Goal: Task Accomplishment & Management: Use online tool/utility

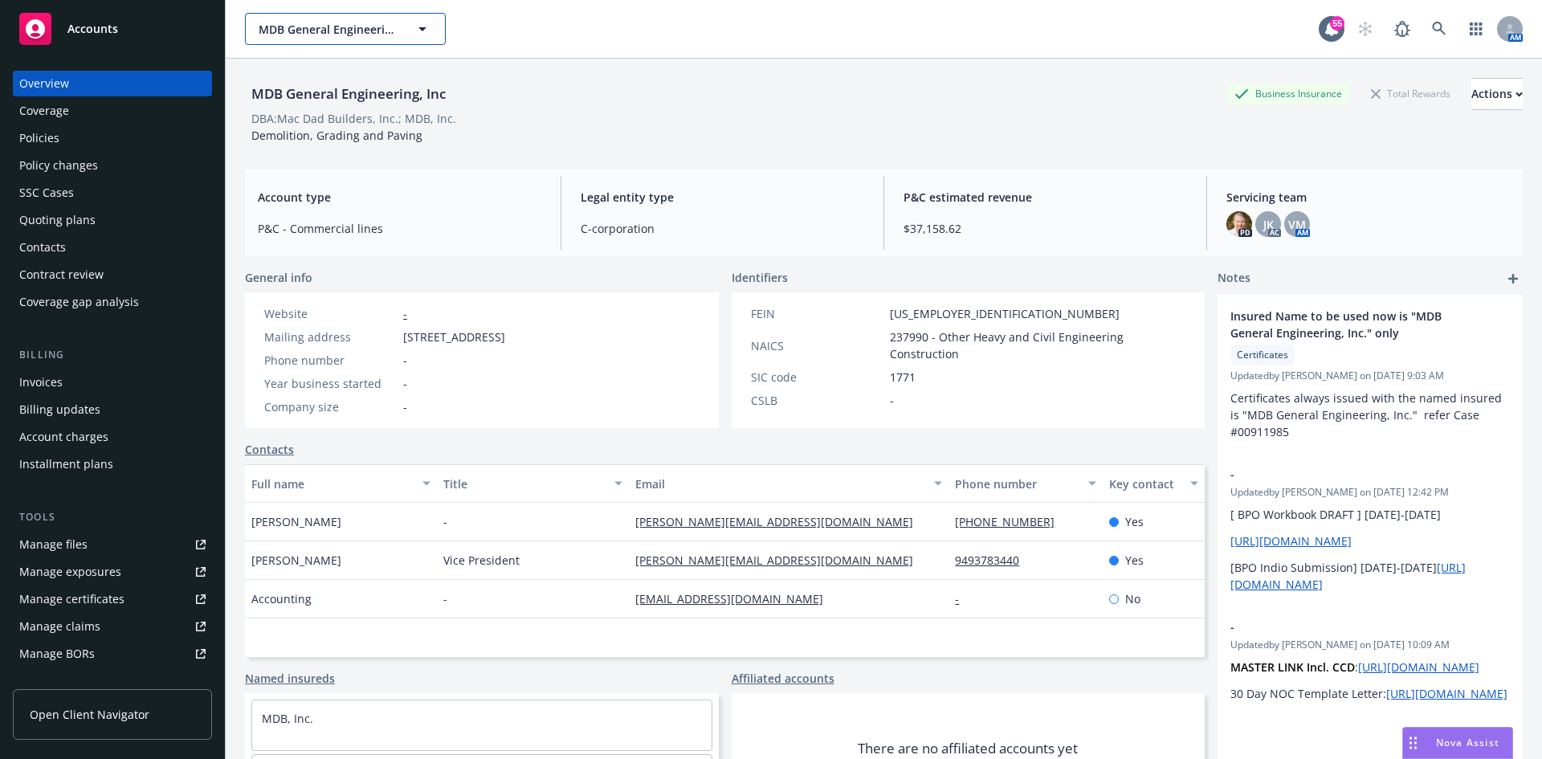
click at [359, 39] on button "MDB General Engineering, Inc" at bounding box center [345, 29] width 201 height 32
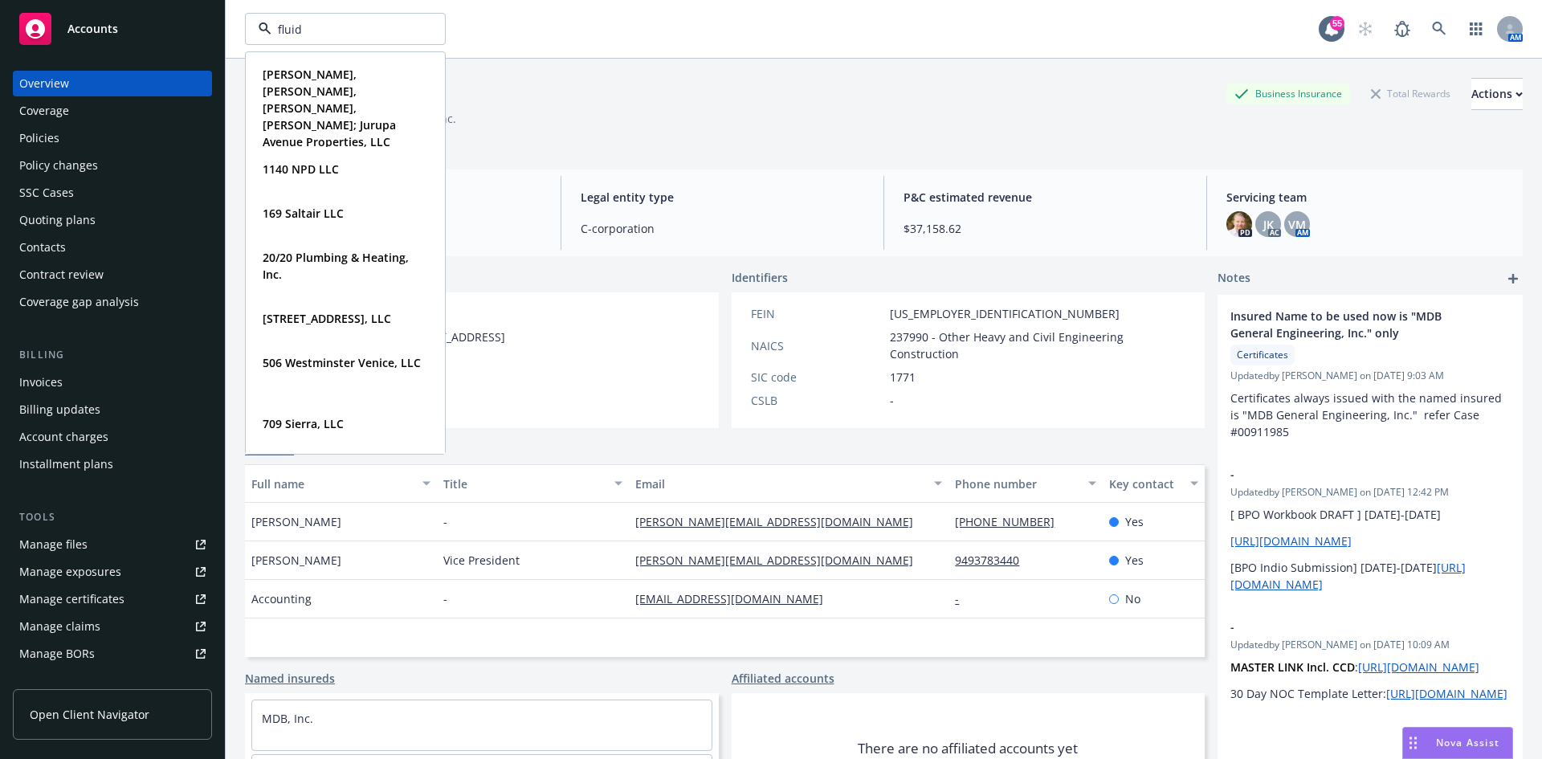
type input "fluid"
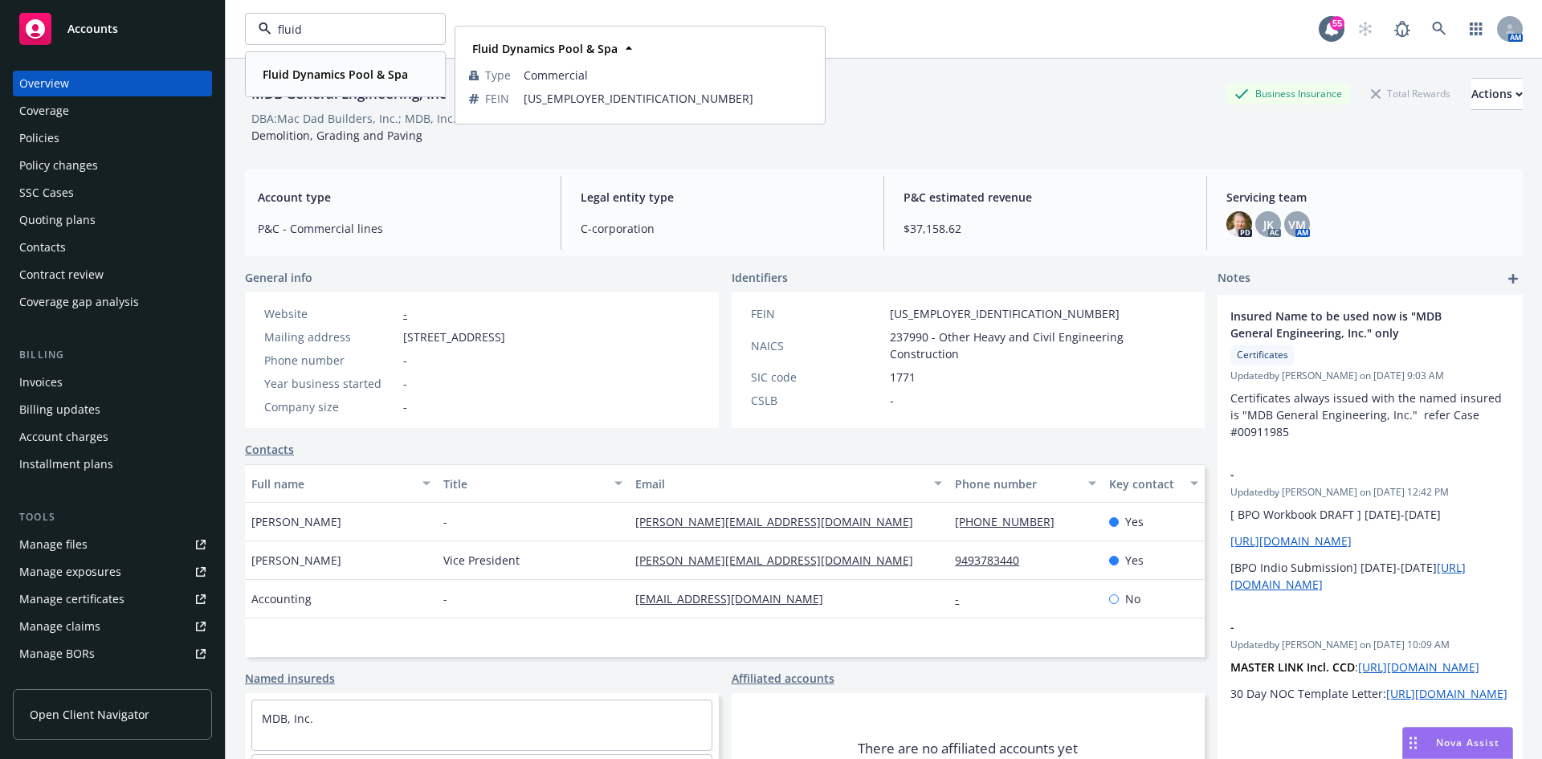
click at [355, 79] on strong "Fluid Dynamics Pool & Spa" at bounding box center [335, 74] width 145 height 15
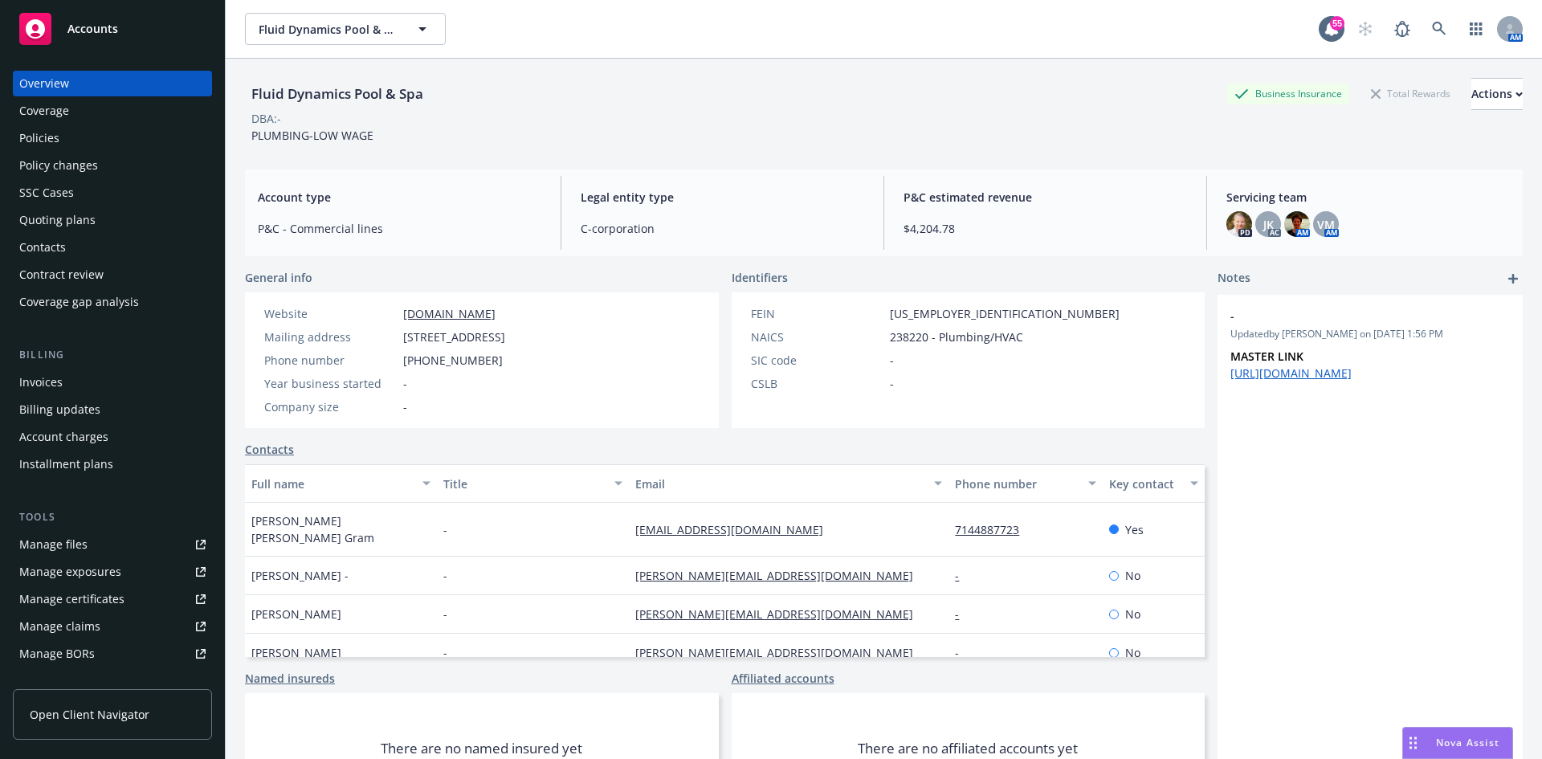
click at [67, 138] on div "Policies" at bounding box center [112, 138] width 186 height 26
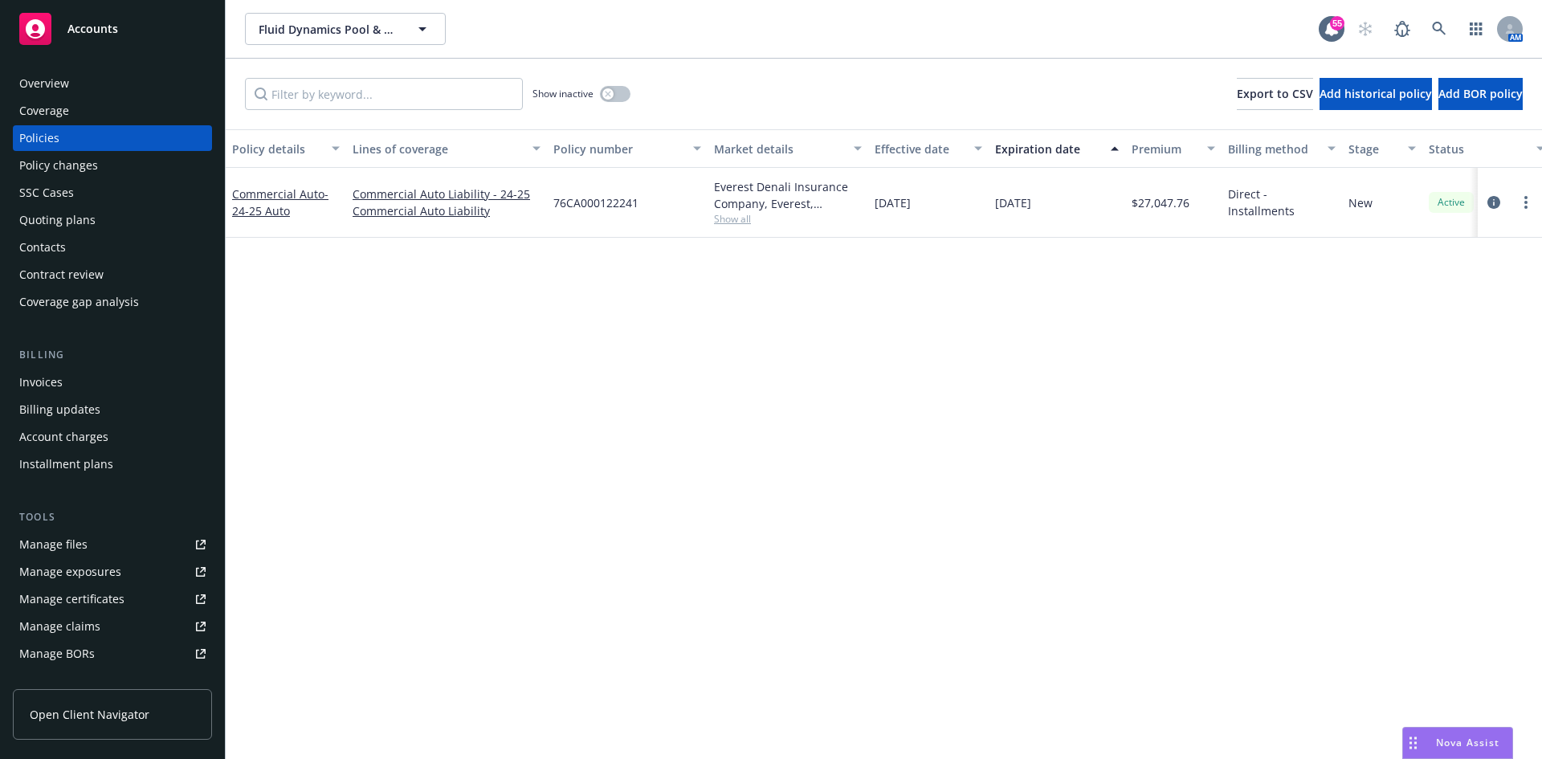
click at [81, 224] on div "Quoting plans" at bounding box center [57, 220] width 76 height 26
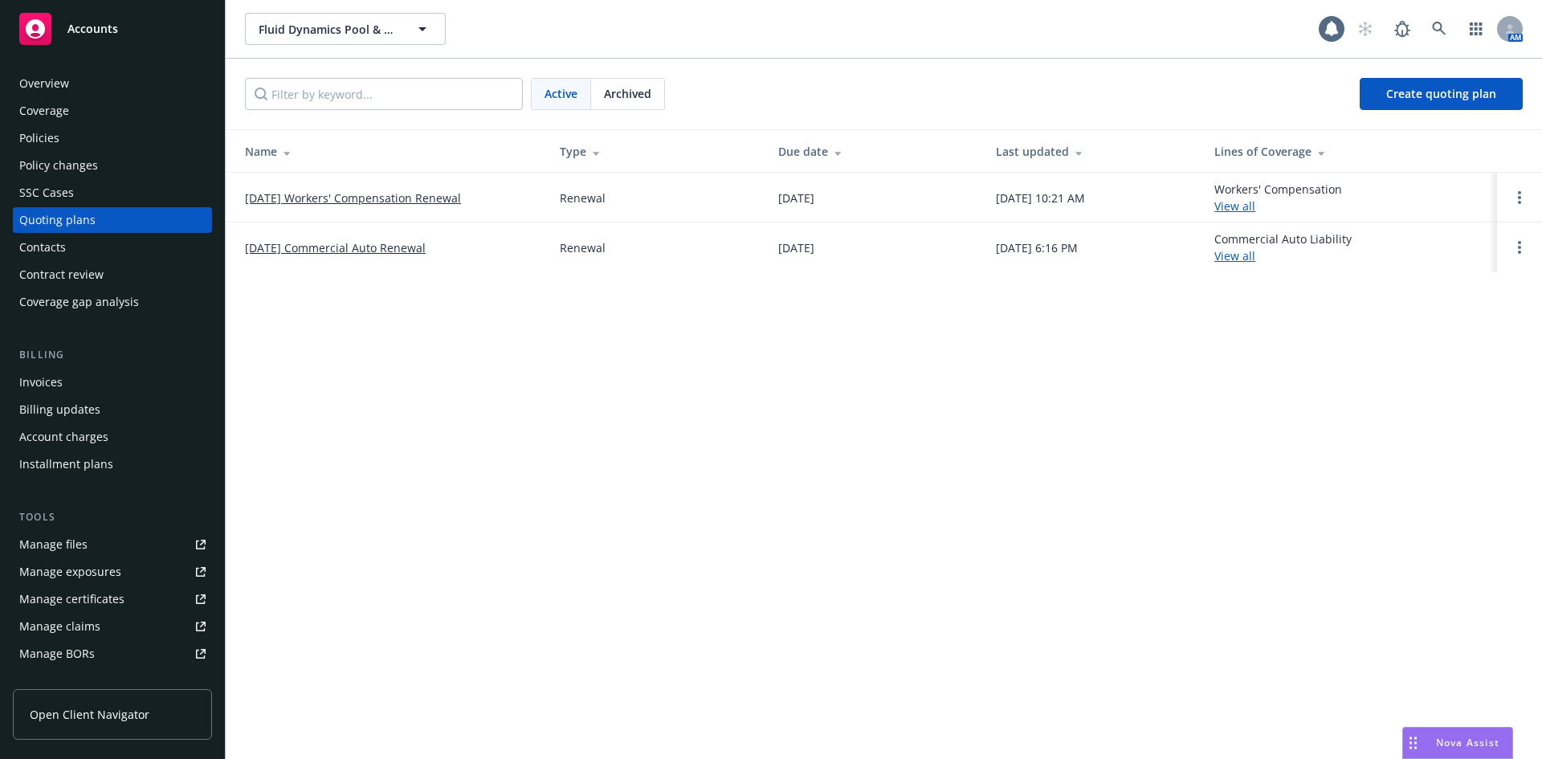
click at [451, 202] on link "08/12/25 Workers' Compensation Renewal" at bounding box center [353, 197] width 216 height 17
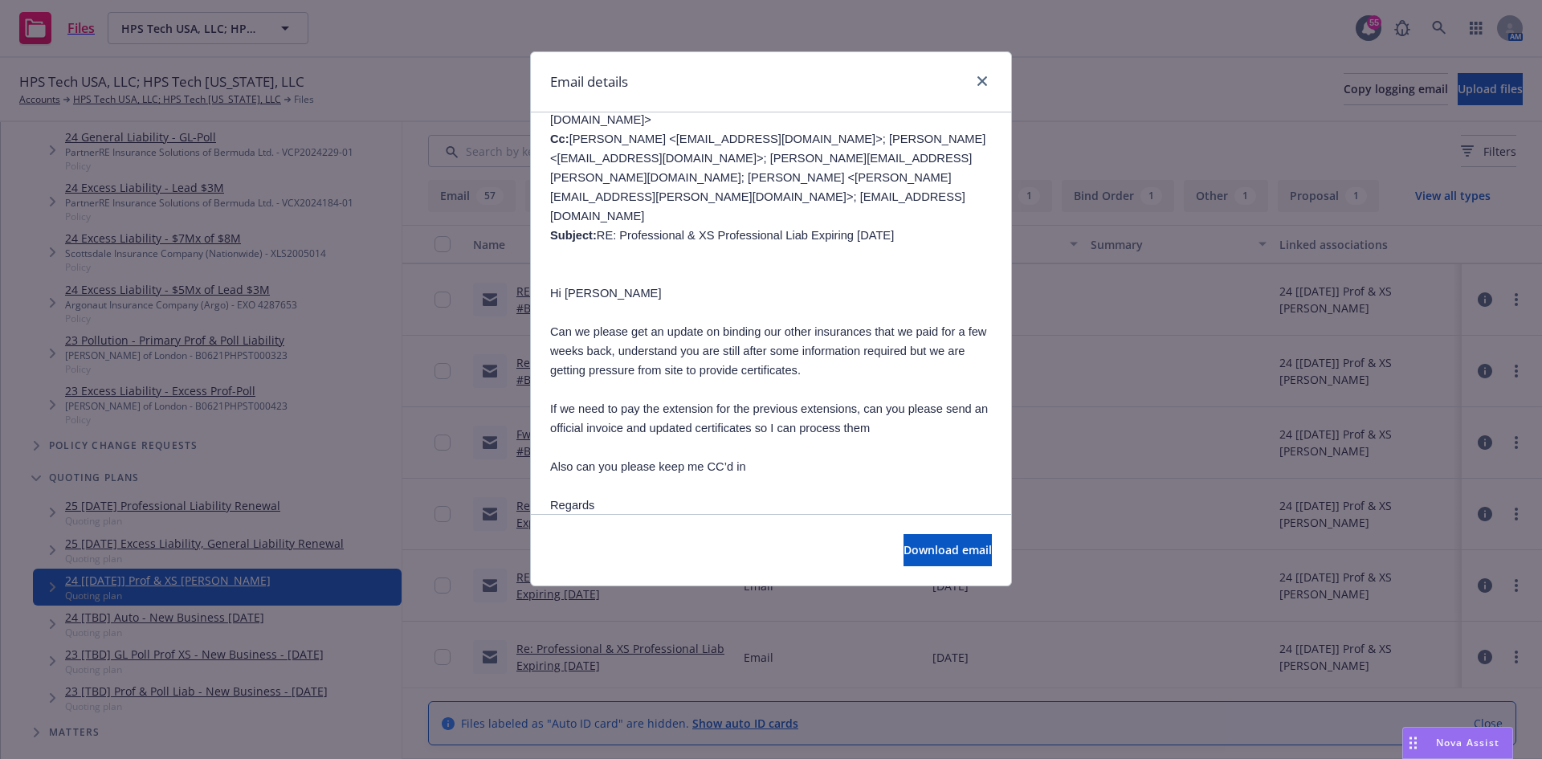
scroll to position [321, 0]
click at [972, 70] on div "Email details" at bounding box center [771, 82] width 480 height 60
click at [992, 84] on div "Email details" at bounding box center [771, 82] width 480 height 60
click at [991, 75] on div at bounding box center [979, 81] width 26 height 21
click at [983, 79] on icon "close" at bounding box center [982, 81] width 10 height 10
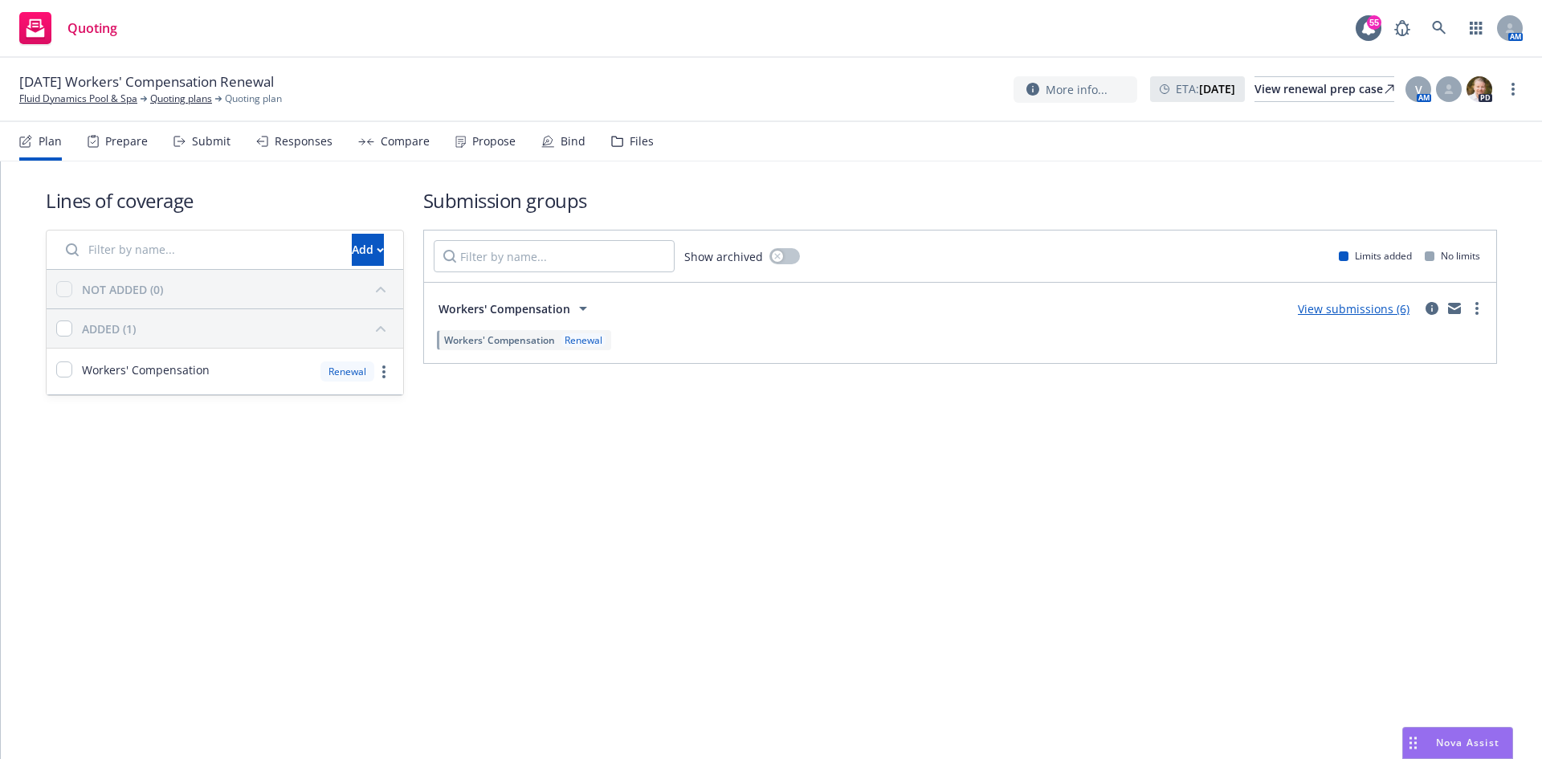
click at [1396, 306] on link "View submissions (6)" at bounding box center [1354, 308] width 112 height 15
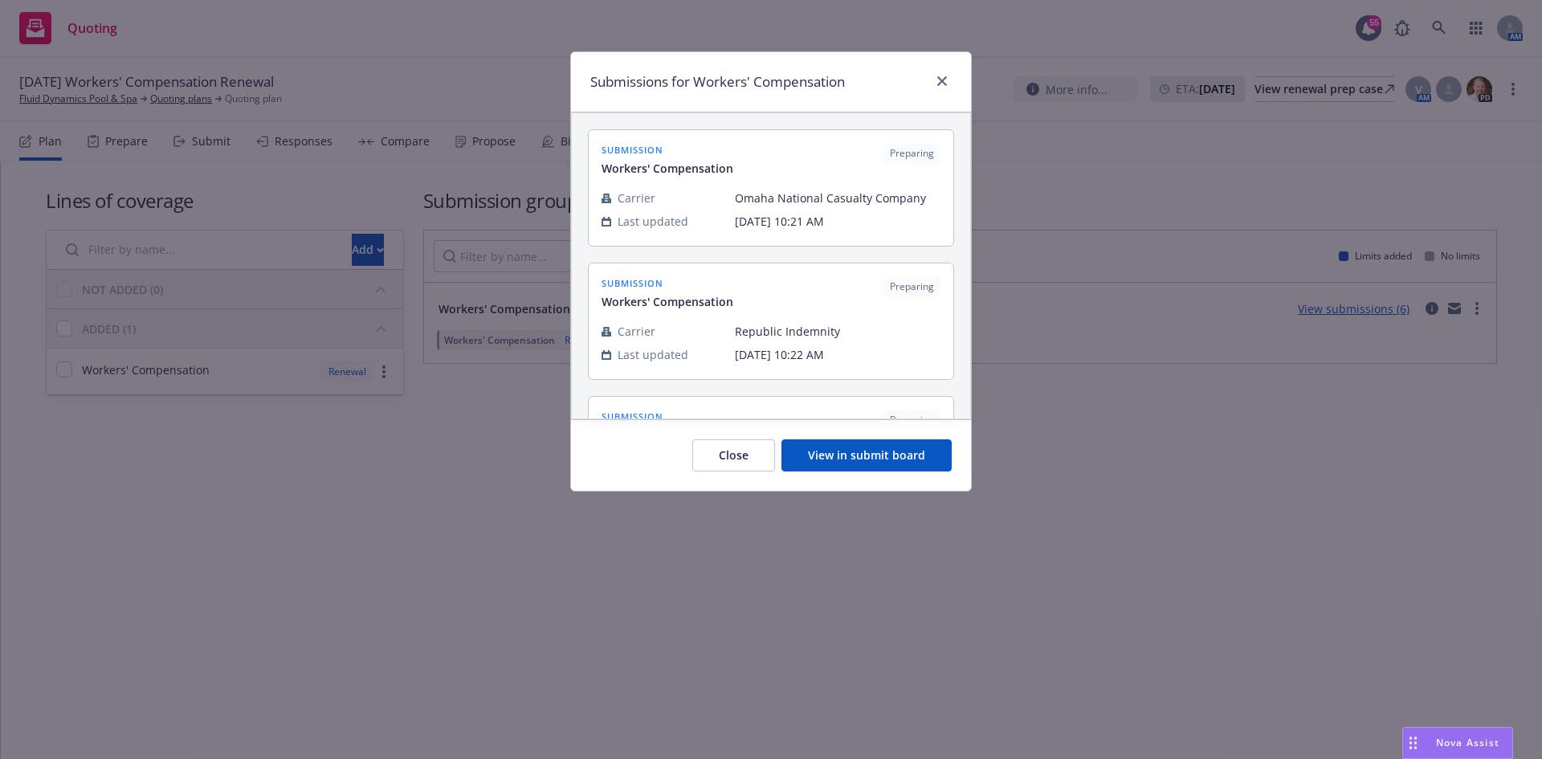
click at [900, 454] on button "View in submit board" at bounding box center [866, 455] width 170 height 32
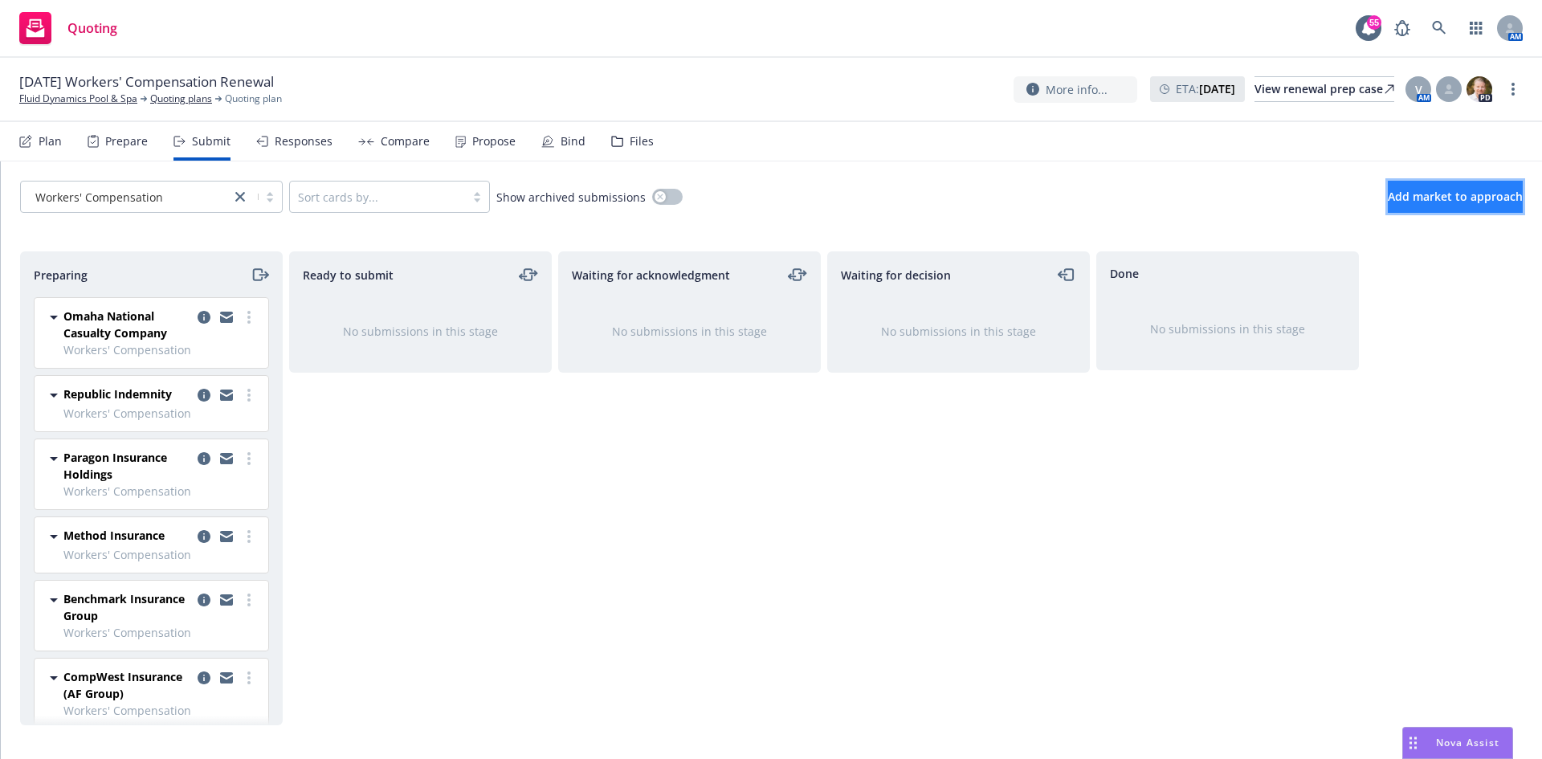
click at [1418, 193] on span "Add market to approach" at bounding box center [1455, 196] width 135 height 15
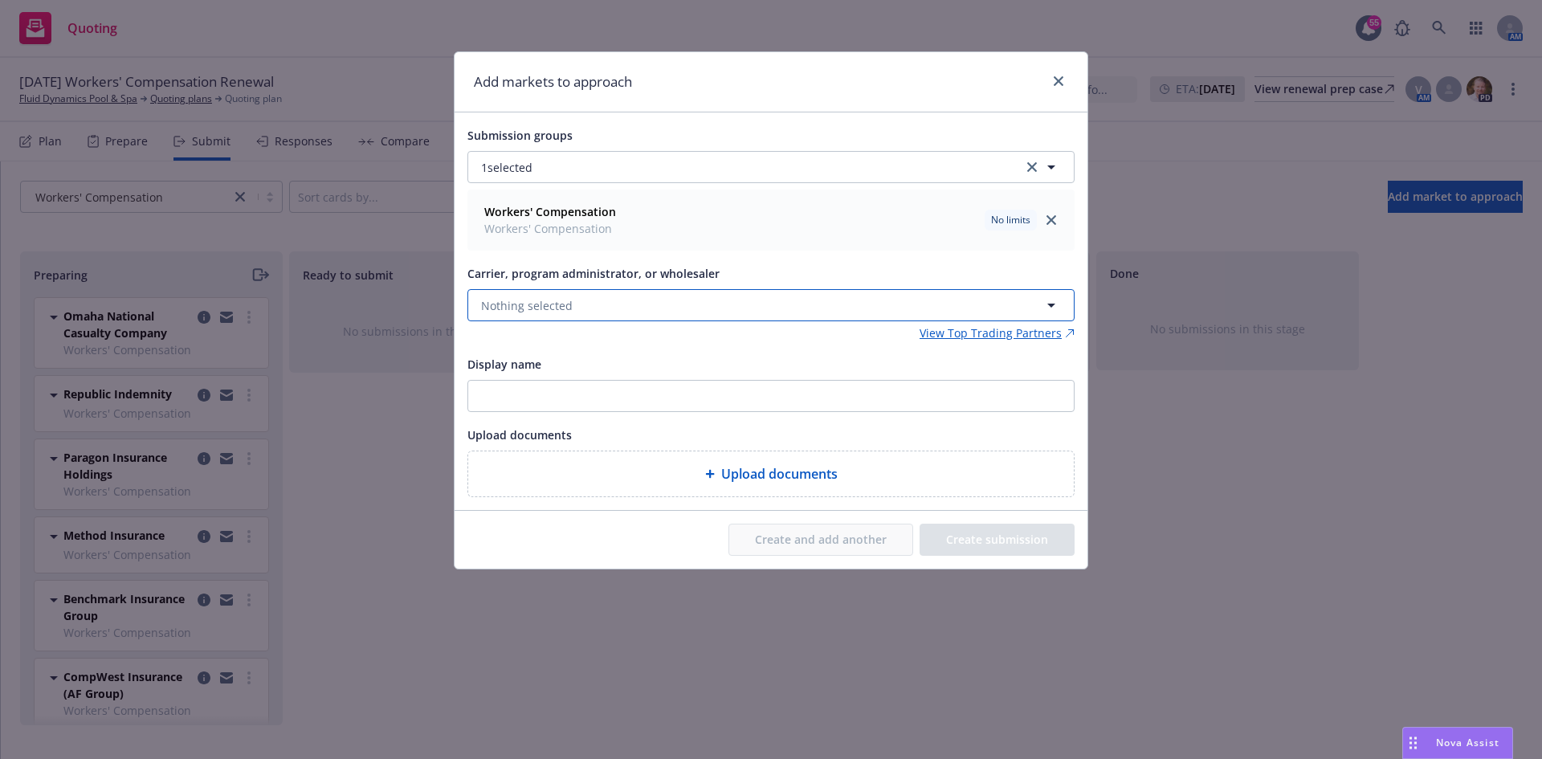
click at [597, 298] on button "Nothing selected" at bounding box center [770, 305] width 607 height 32
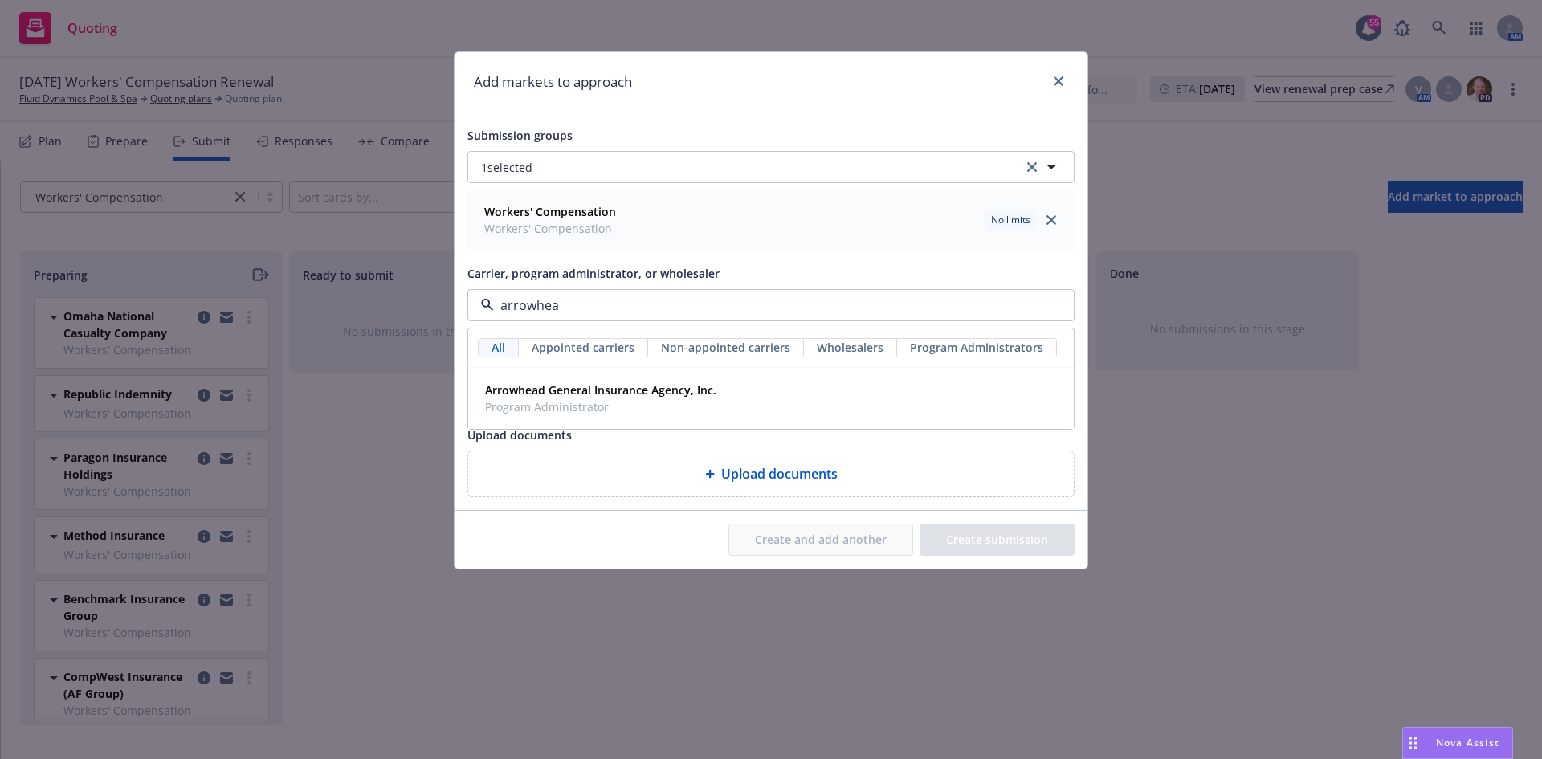
type input "arrowhead"
click at [627, 397] on strong "Arrowhead General Insurance Agency, Inc." at bounding box center [600, 389] width 231 height 15
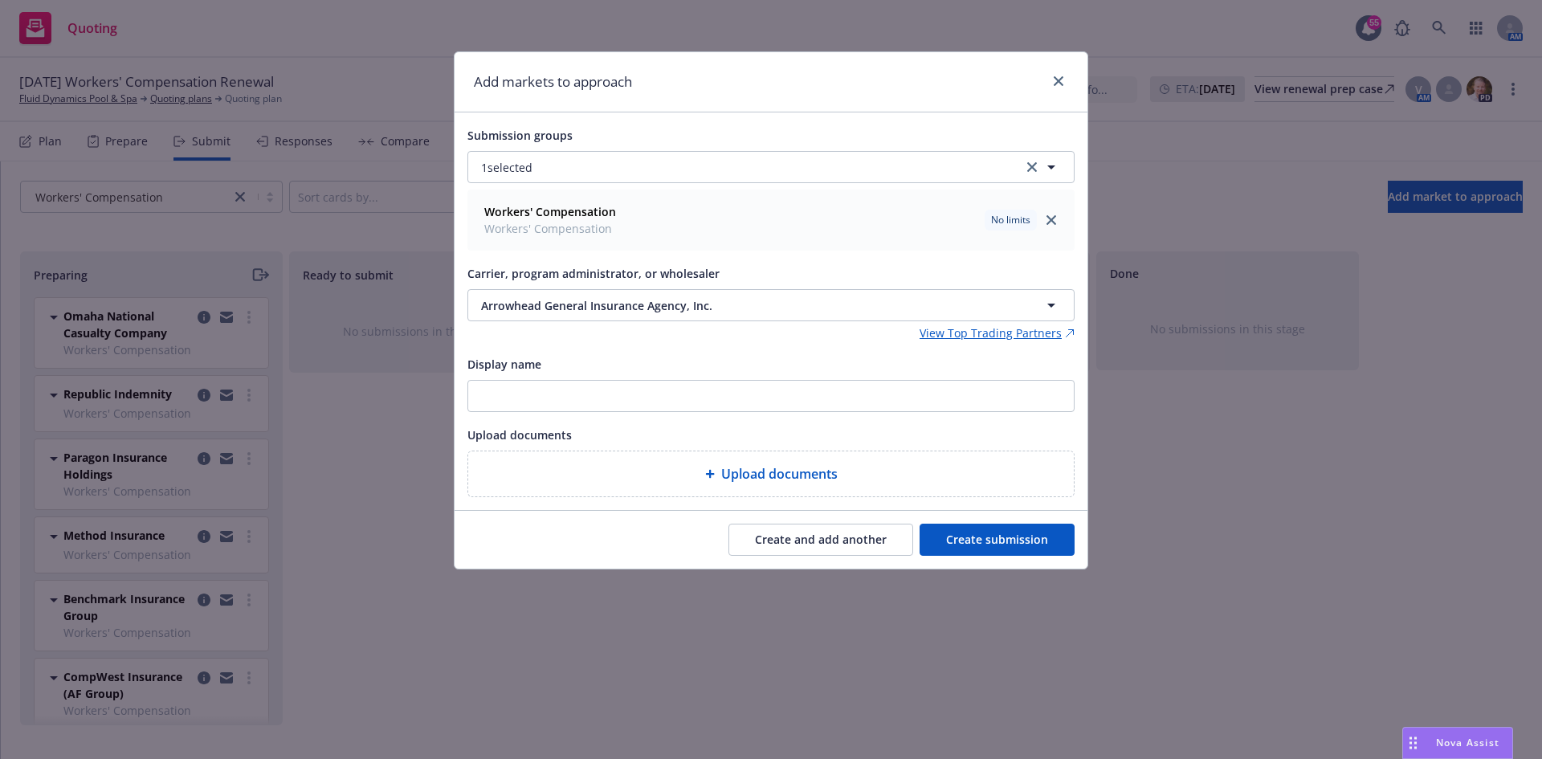
click at [1041, 534] on button "Create submission" at bounding box center [996, 540] width 155 height 32
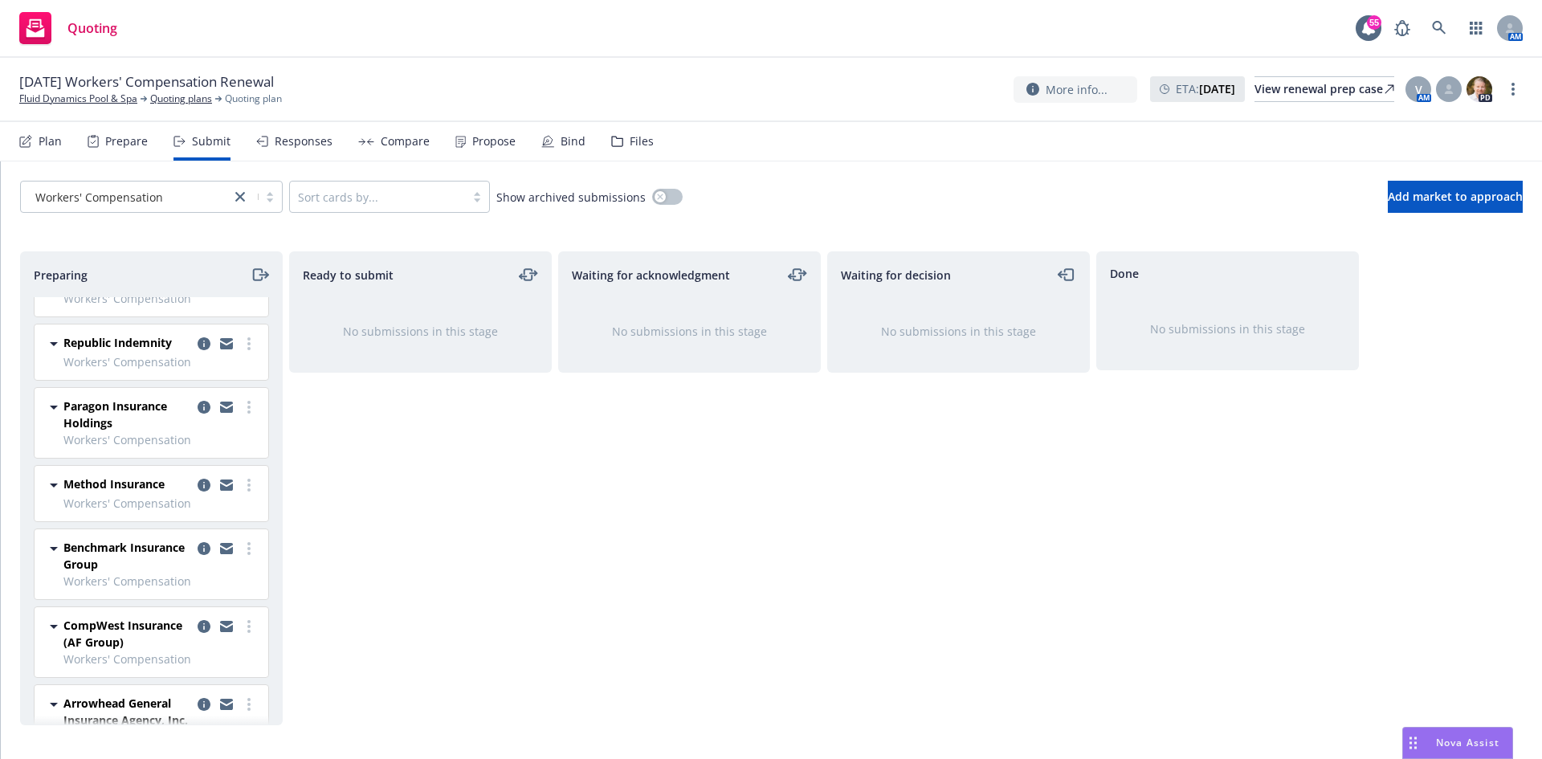
scroll to position [96, 0]
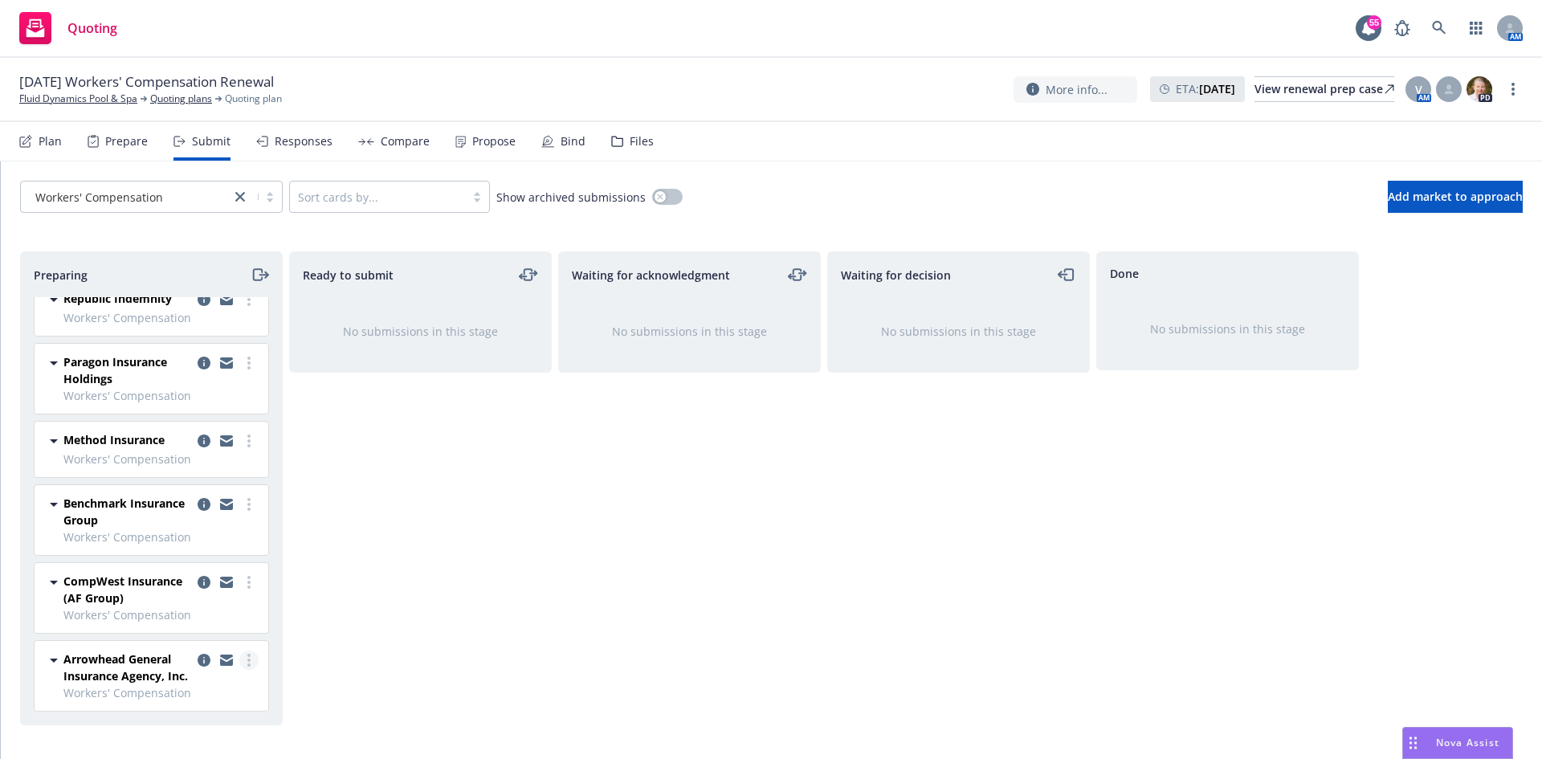
click at [239, 657] on link "more" at bounding box center [248, 659] width 19 height 19
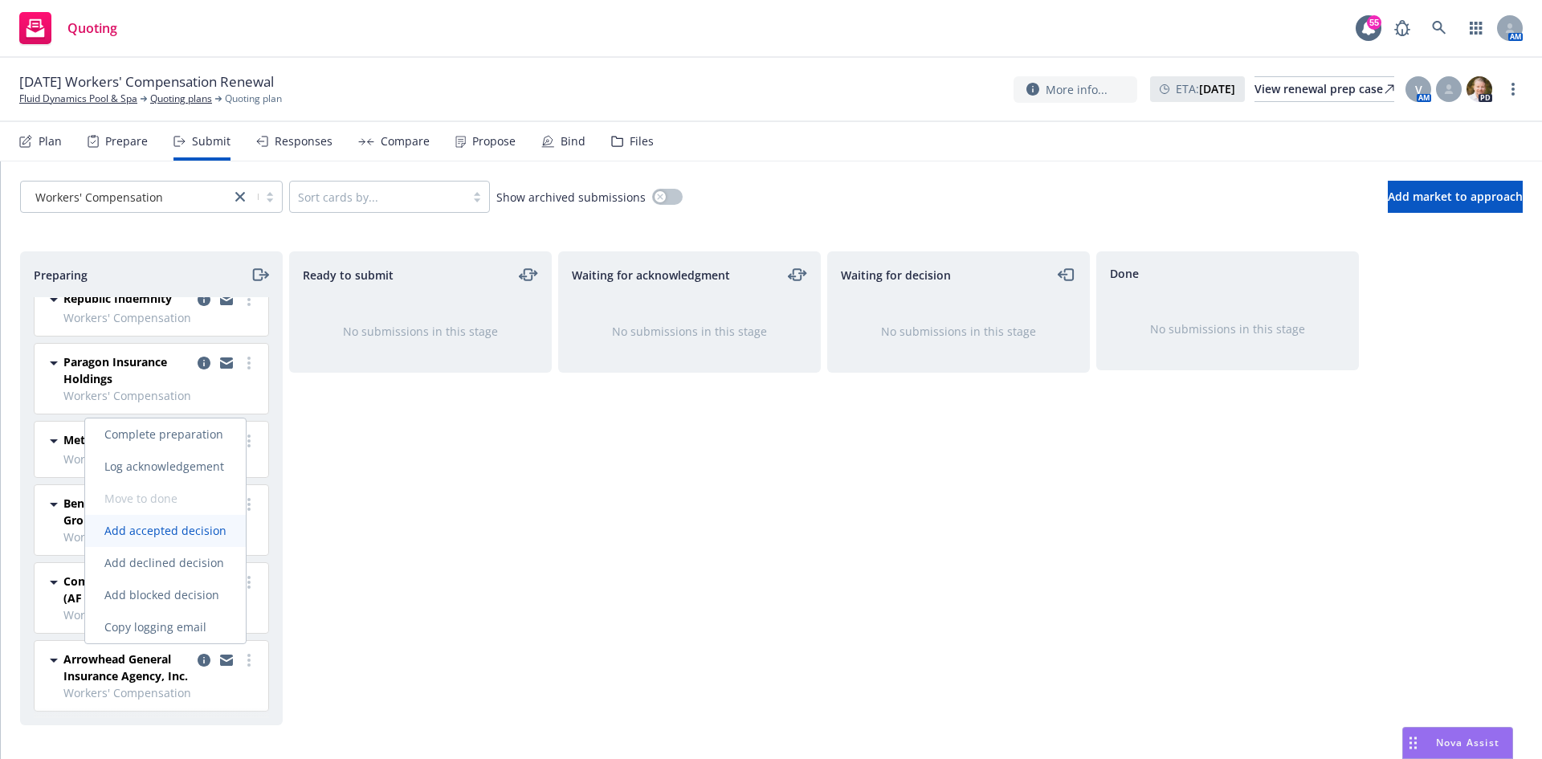
click at [200, 534] on span "Add accepted decision" at bounding box center [165, 530] width 161 height 15
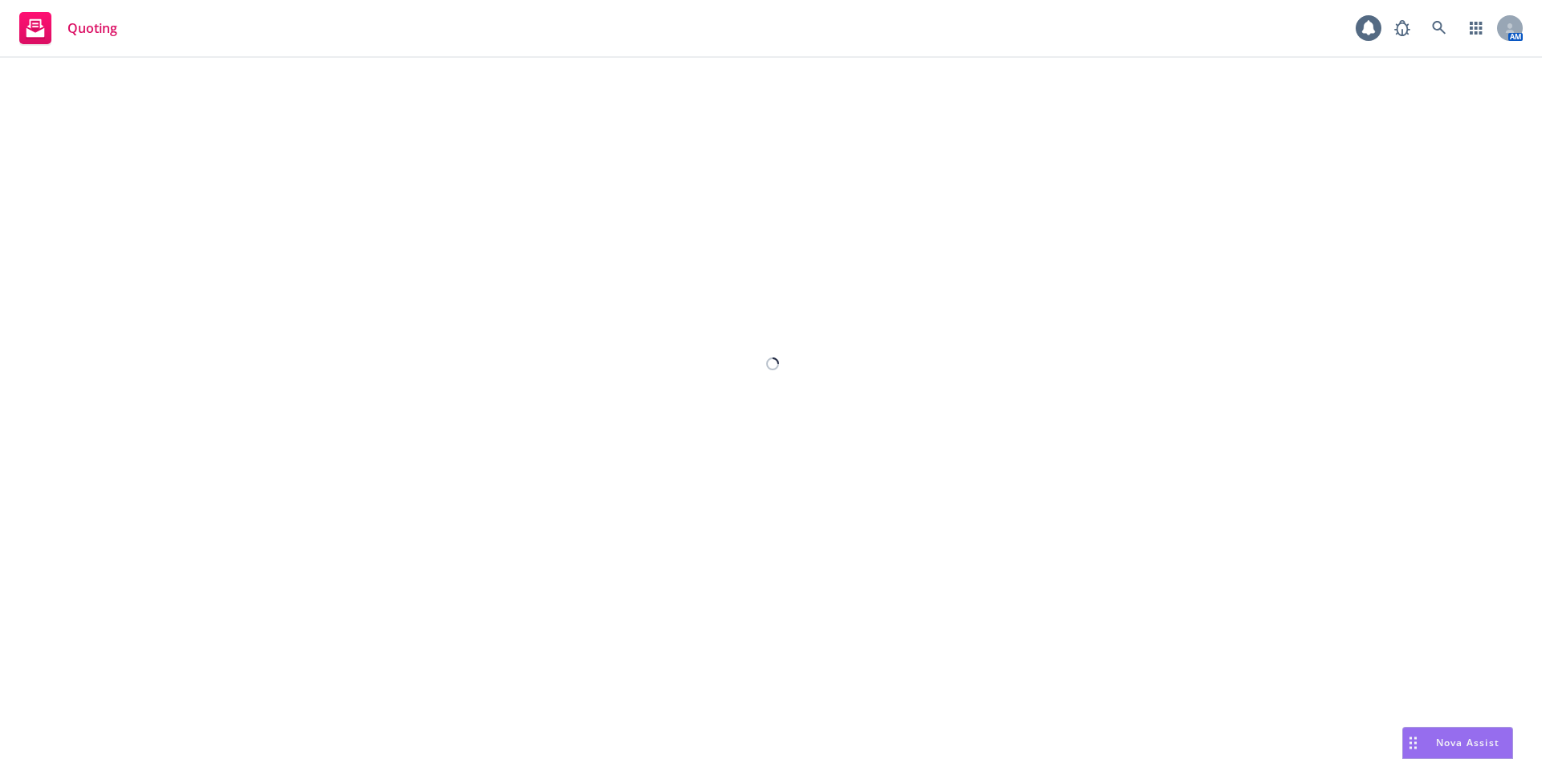
select select "12"
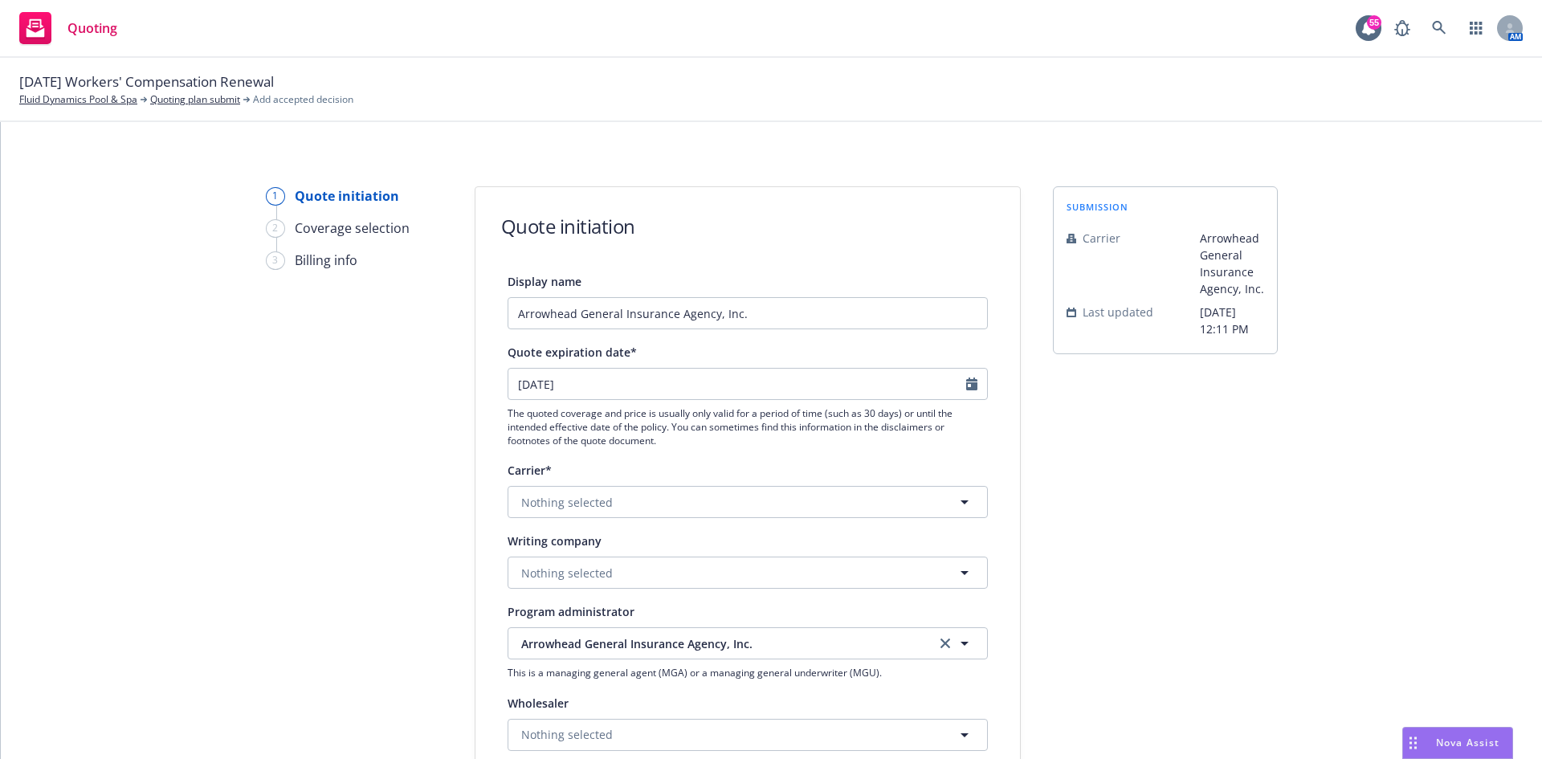
scroll to position [80, 0]
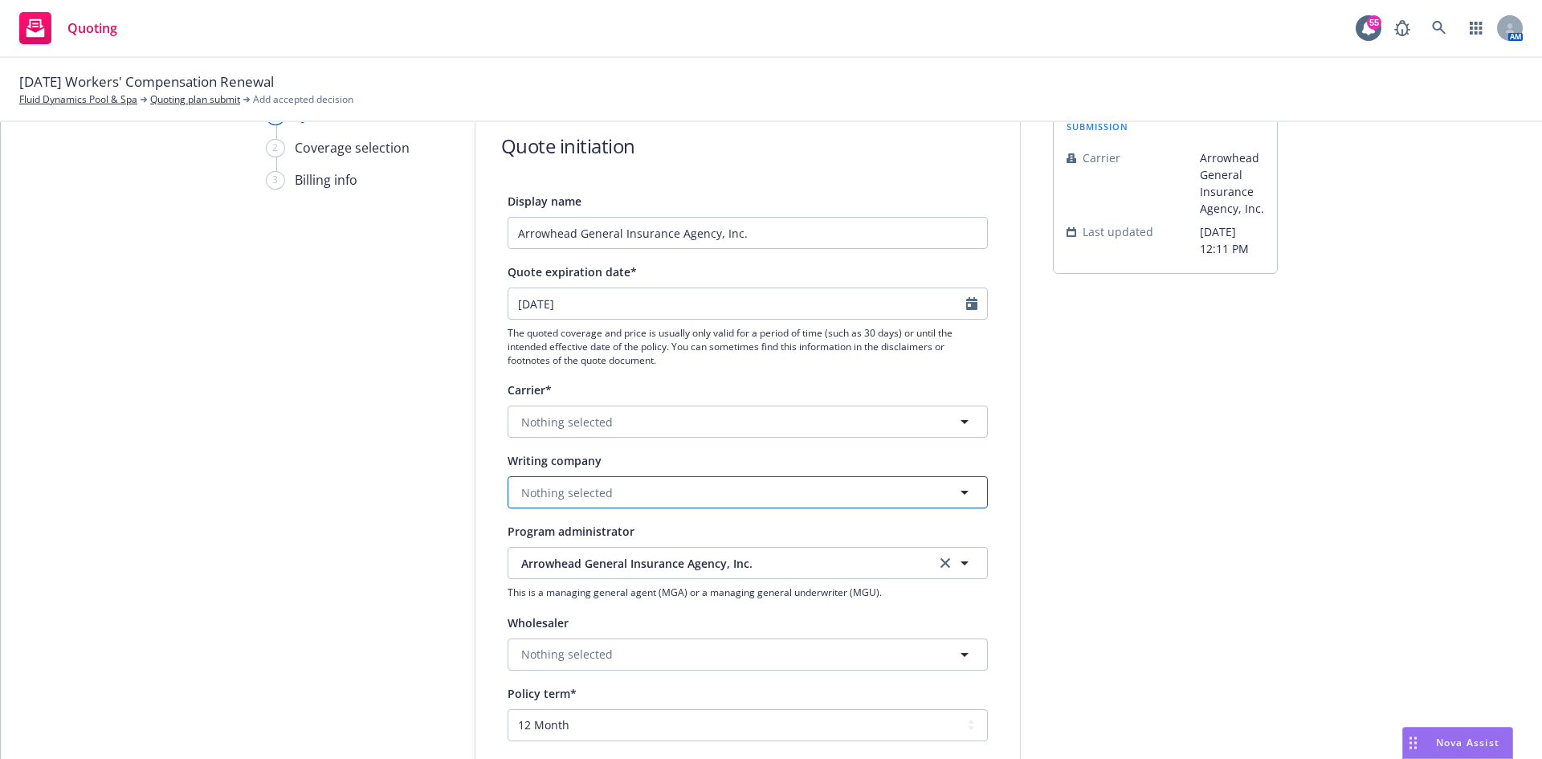
click at [628, 479] on button "Nothing selected" at bounding box center [747, 492] width 480 height 32
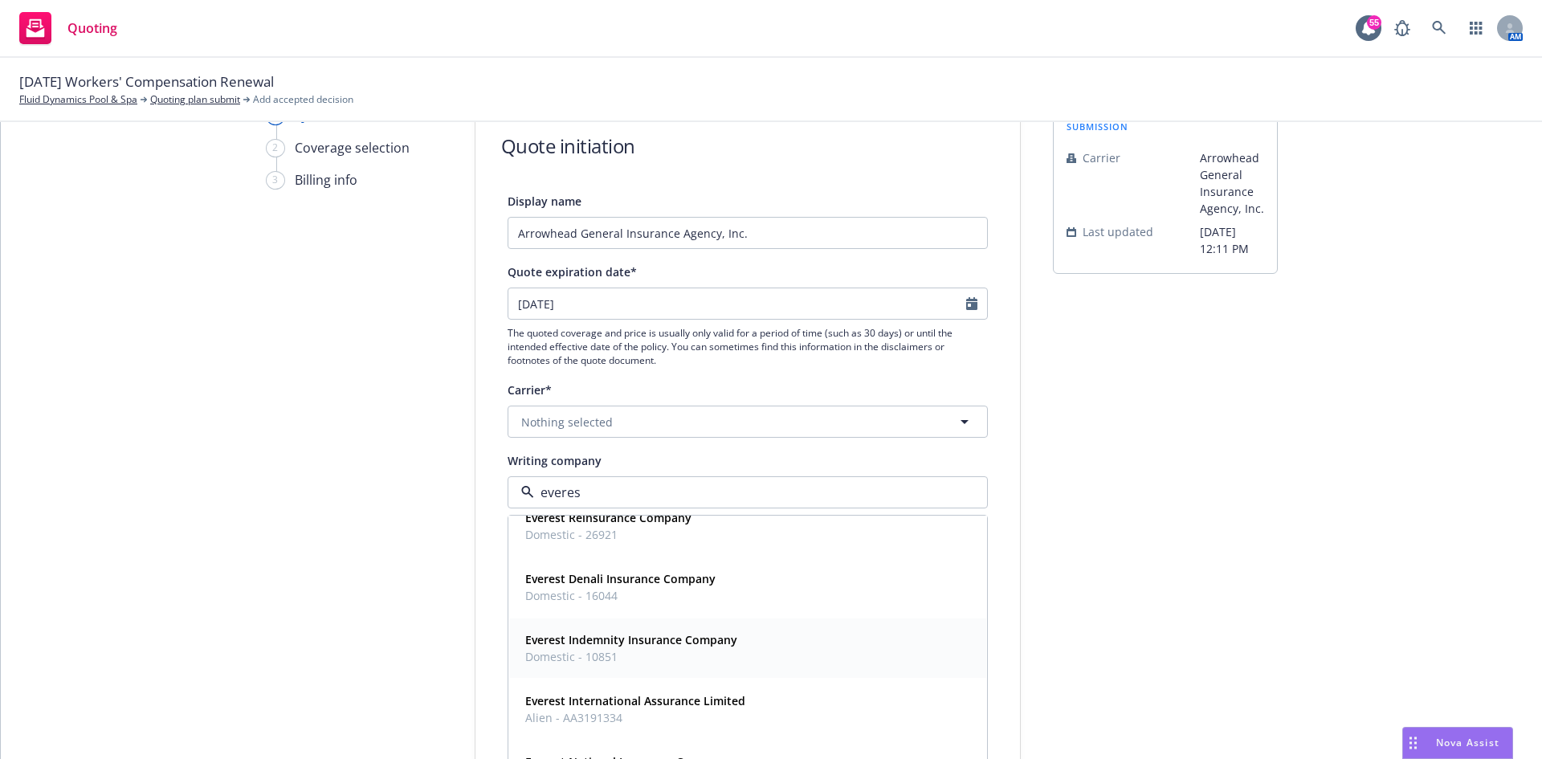
scroll to position [26, 0]
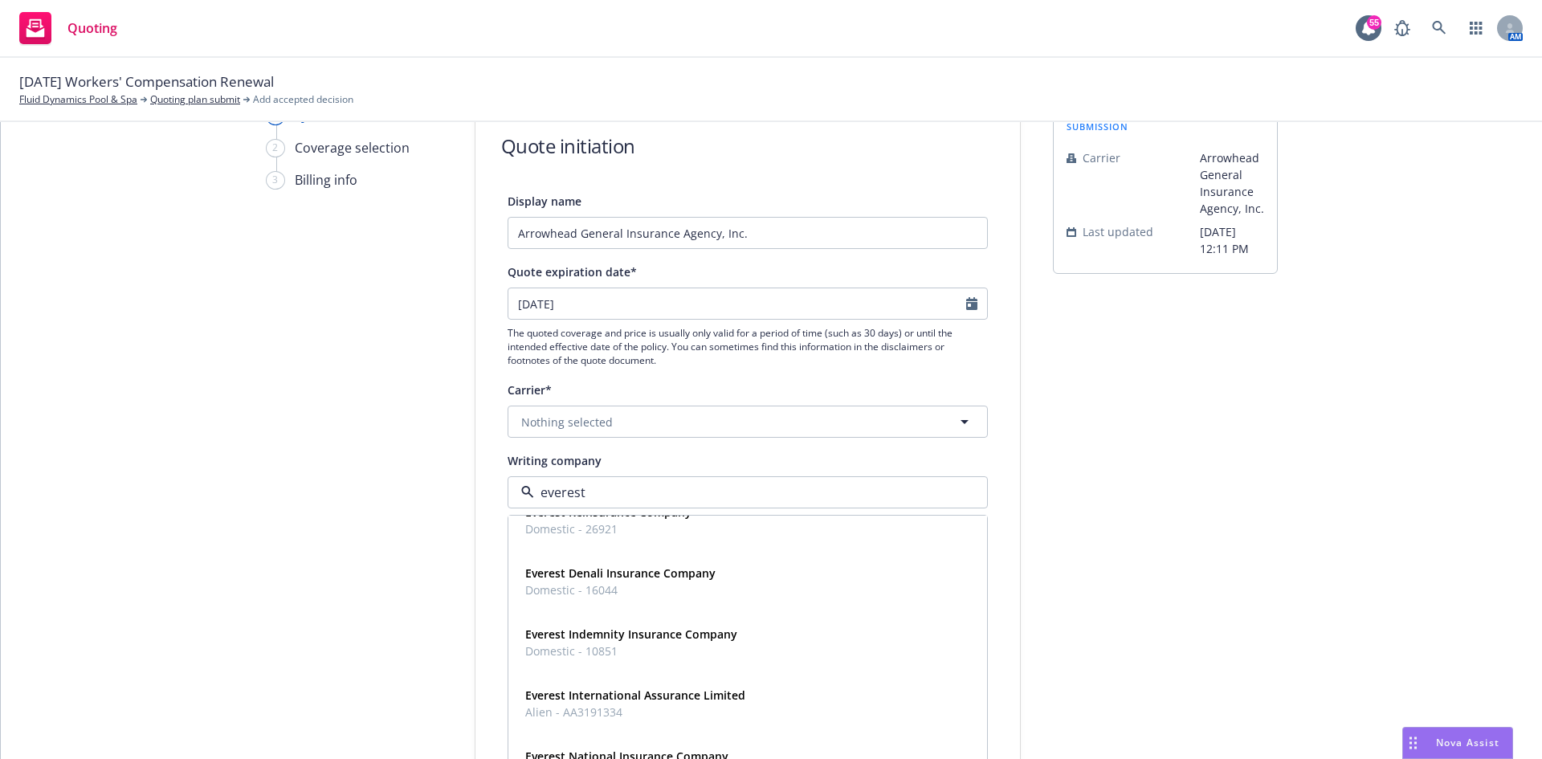
type input "everest p"
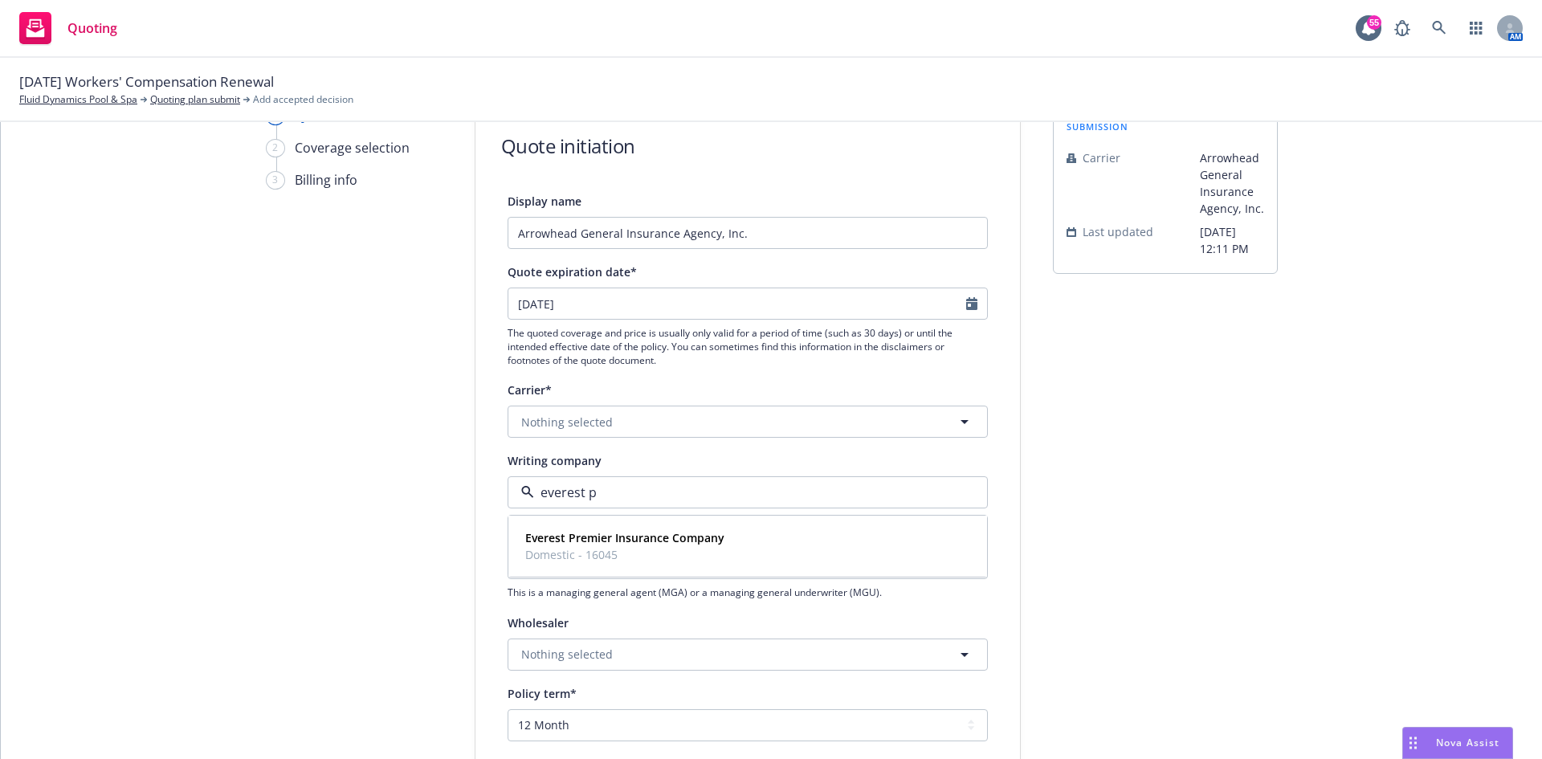
scroll to position [0, 0]
click at [688, 561] on span "Domestic - 16045" at bounding box center [624, 554] width 199 height 17
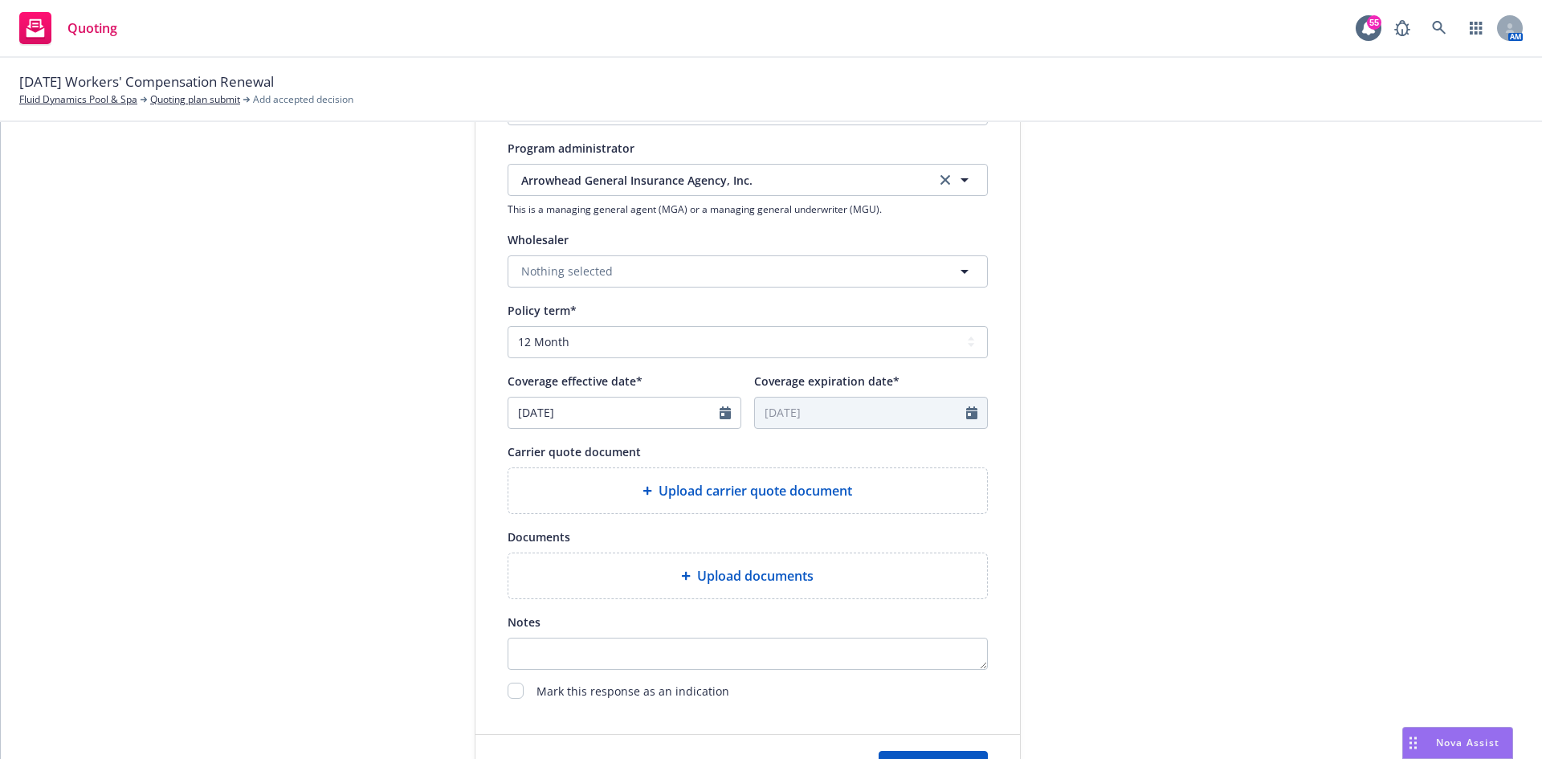
scroll to position [568, 0]
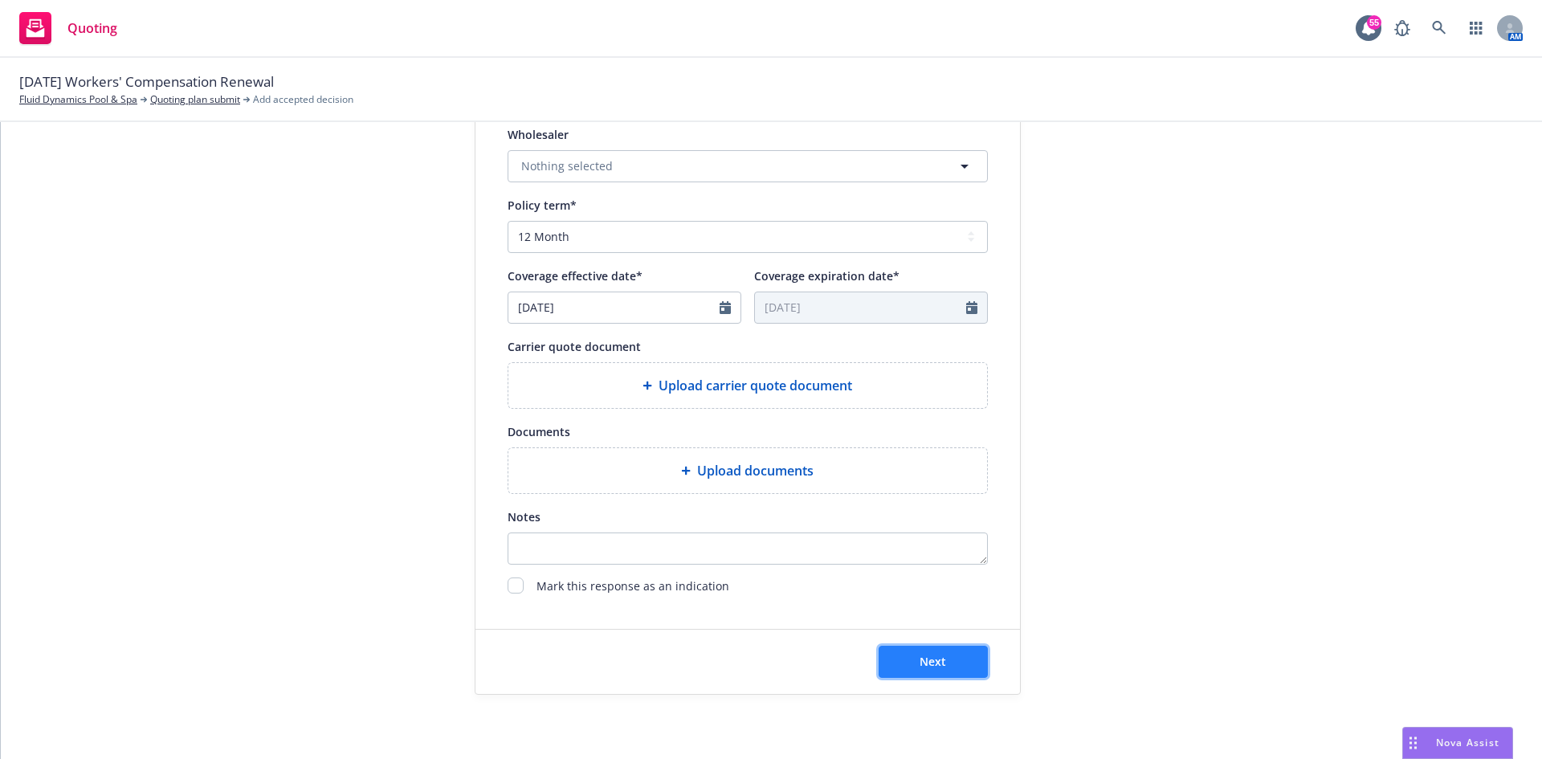
click at [934, 668] on span "Next" at bounding box center [932, 661] width 26 height 15
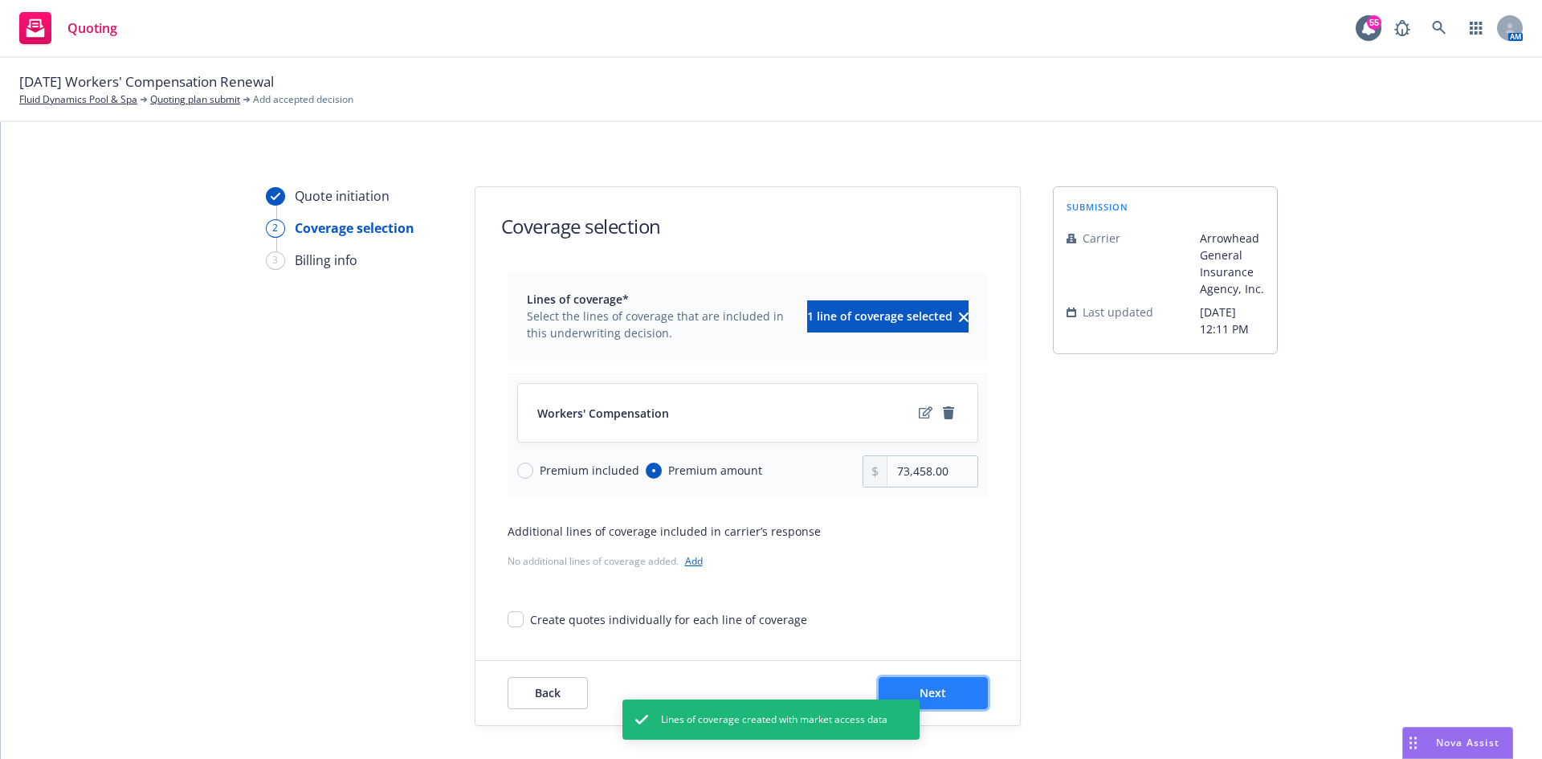
click at [939, 691] on span "Next" at bounding box center [932, 692] width 26 height 15
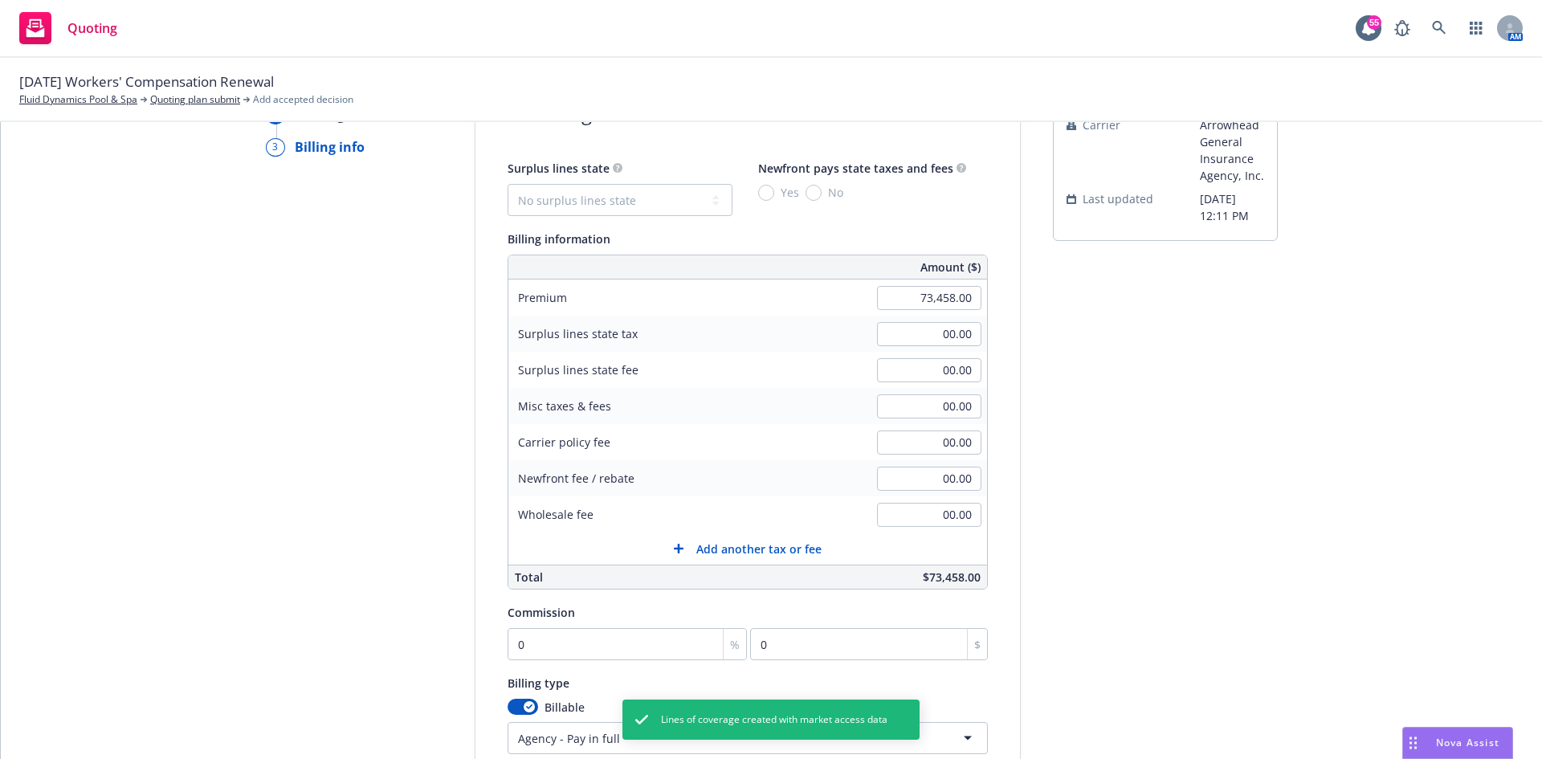
scroll to position [313, 0]
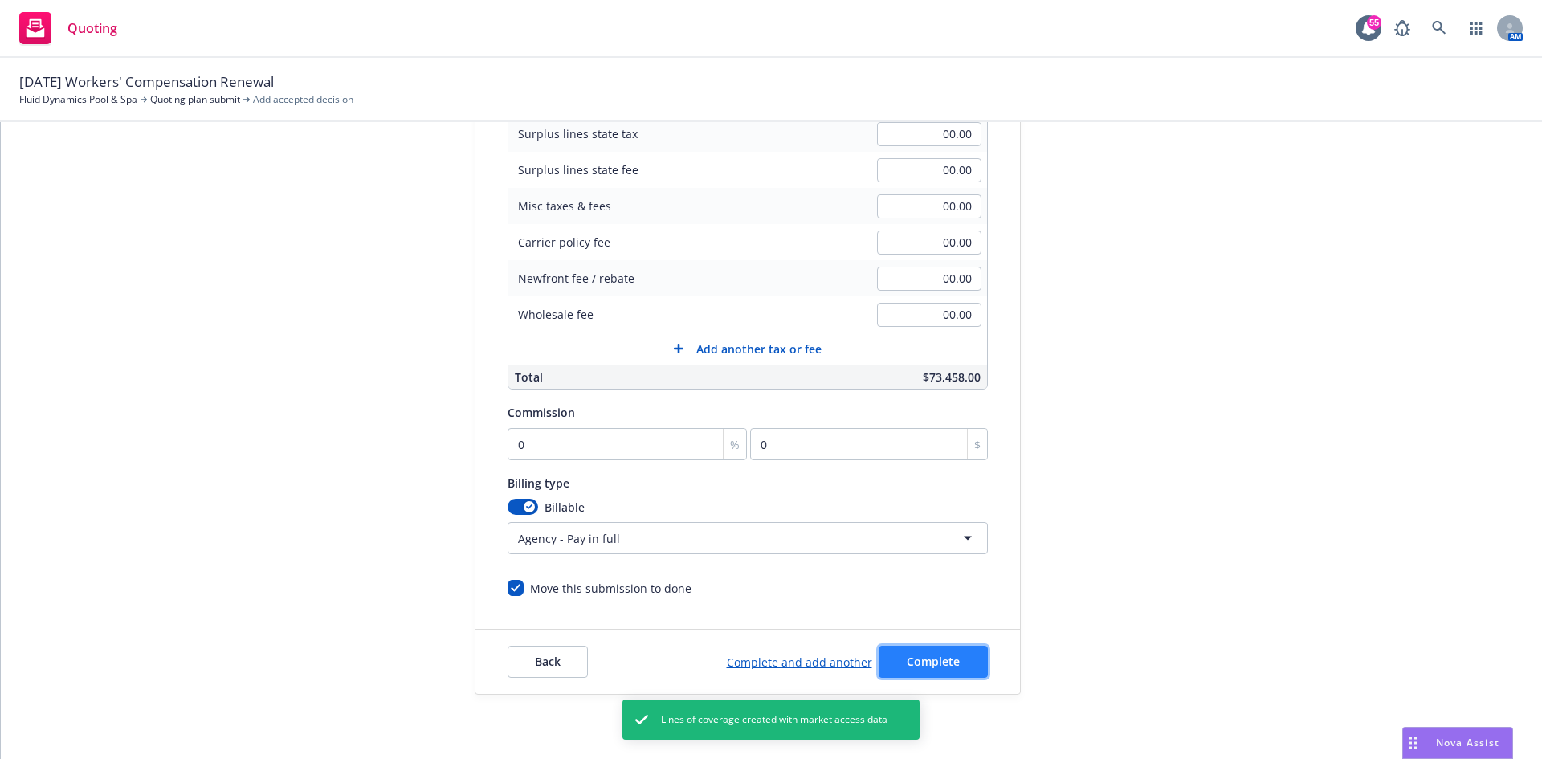
click at [947, 666] on span "Complete" at bounding box center [933, 661] width 53 height 15
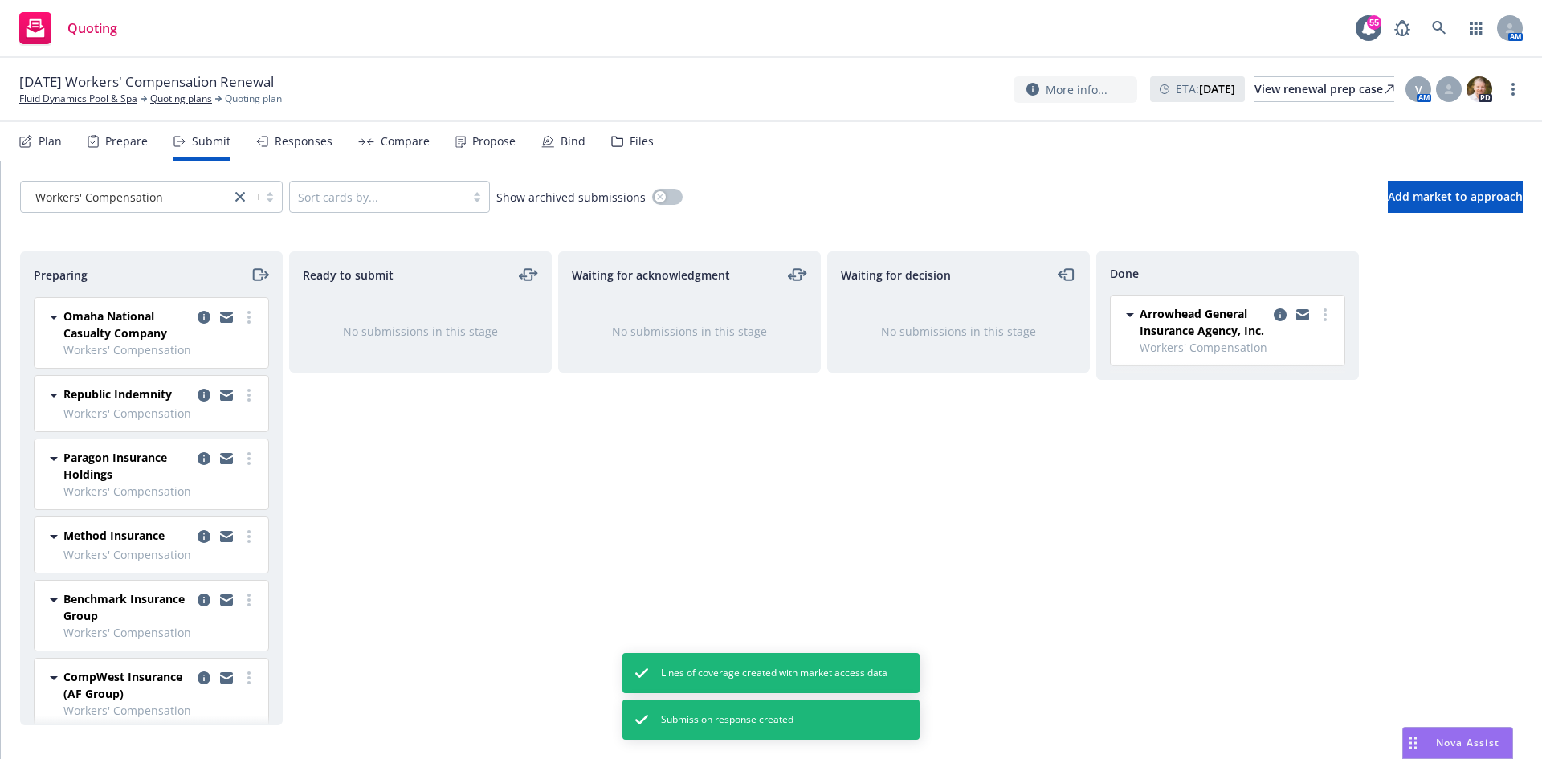
click at [388, 142] on div "Compare" at bounding box center [405, 141] width 49 height 13
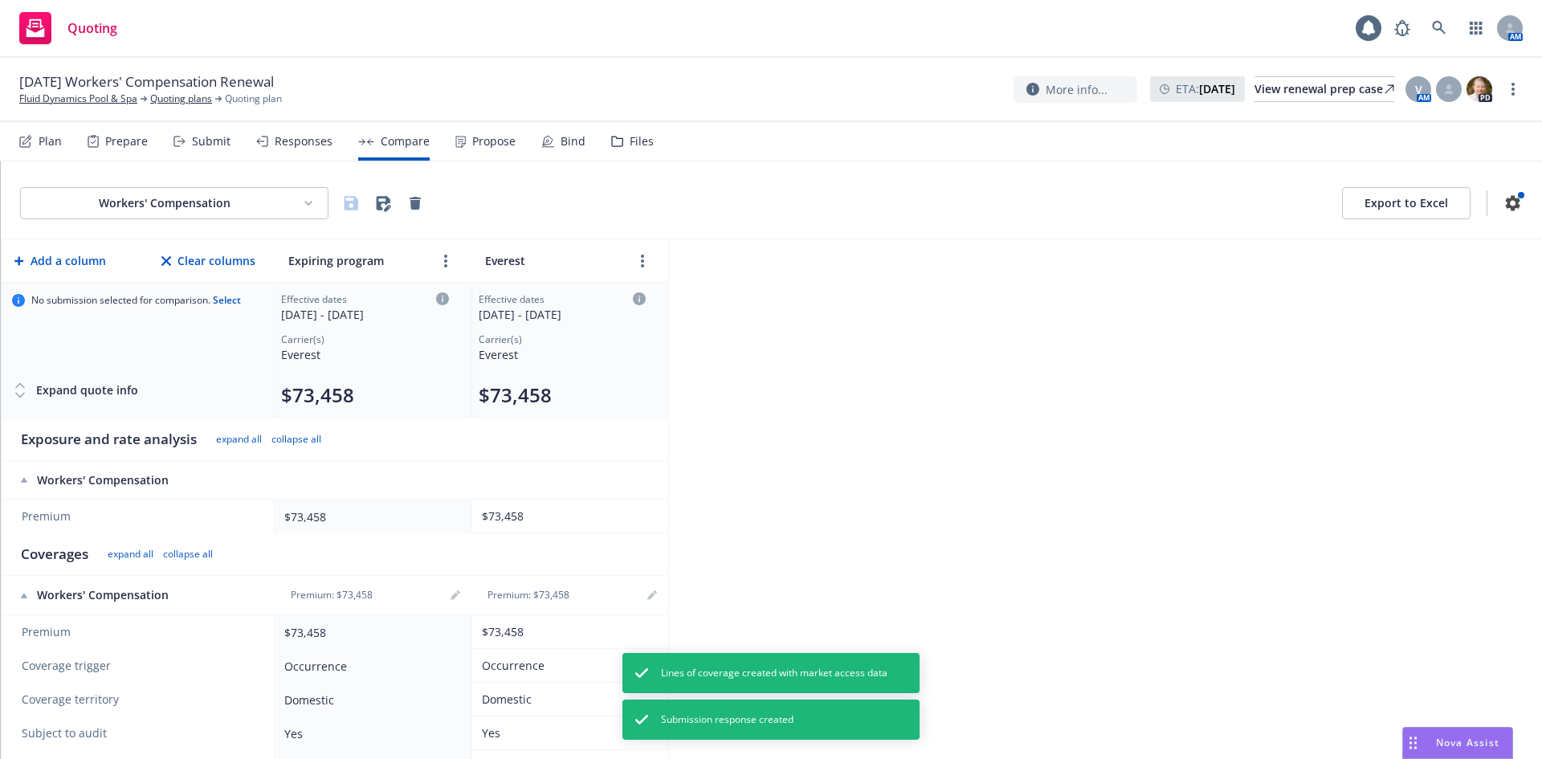
click at [499, 141] on div "Propose" at bounding box center [493, 141] width 43 height 13
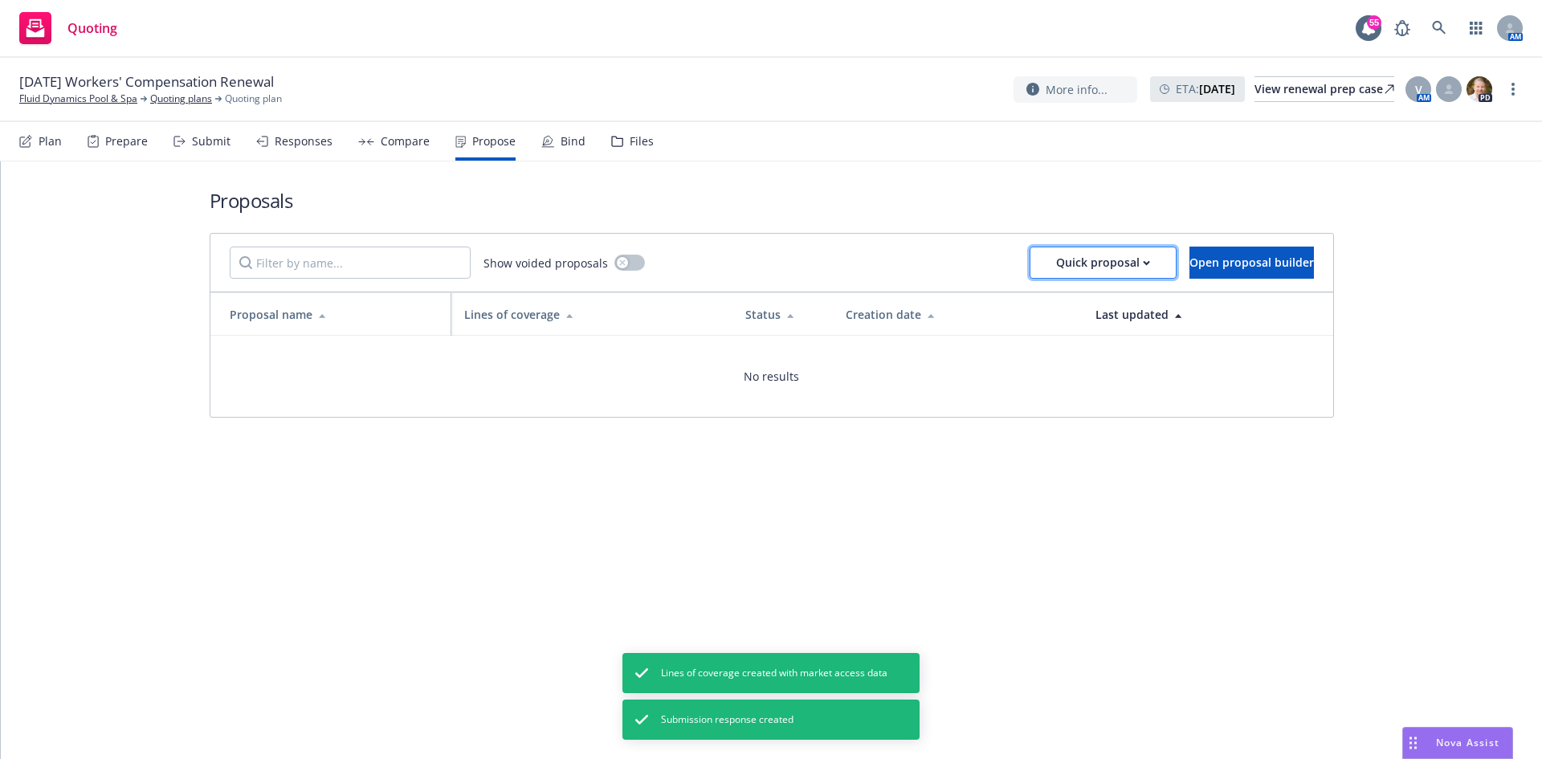
click at [1078, 263] on div "Quick proposal" at bounding box center [1103, 262] width 94 height 31
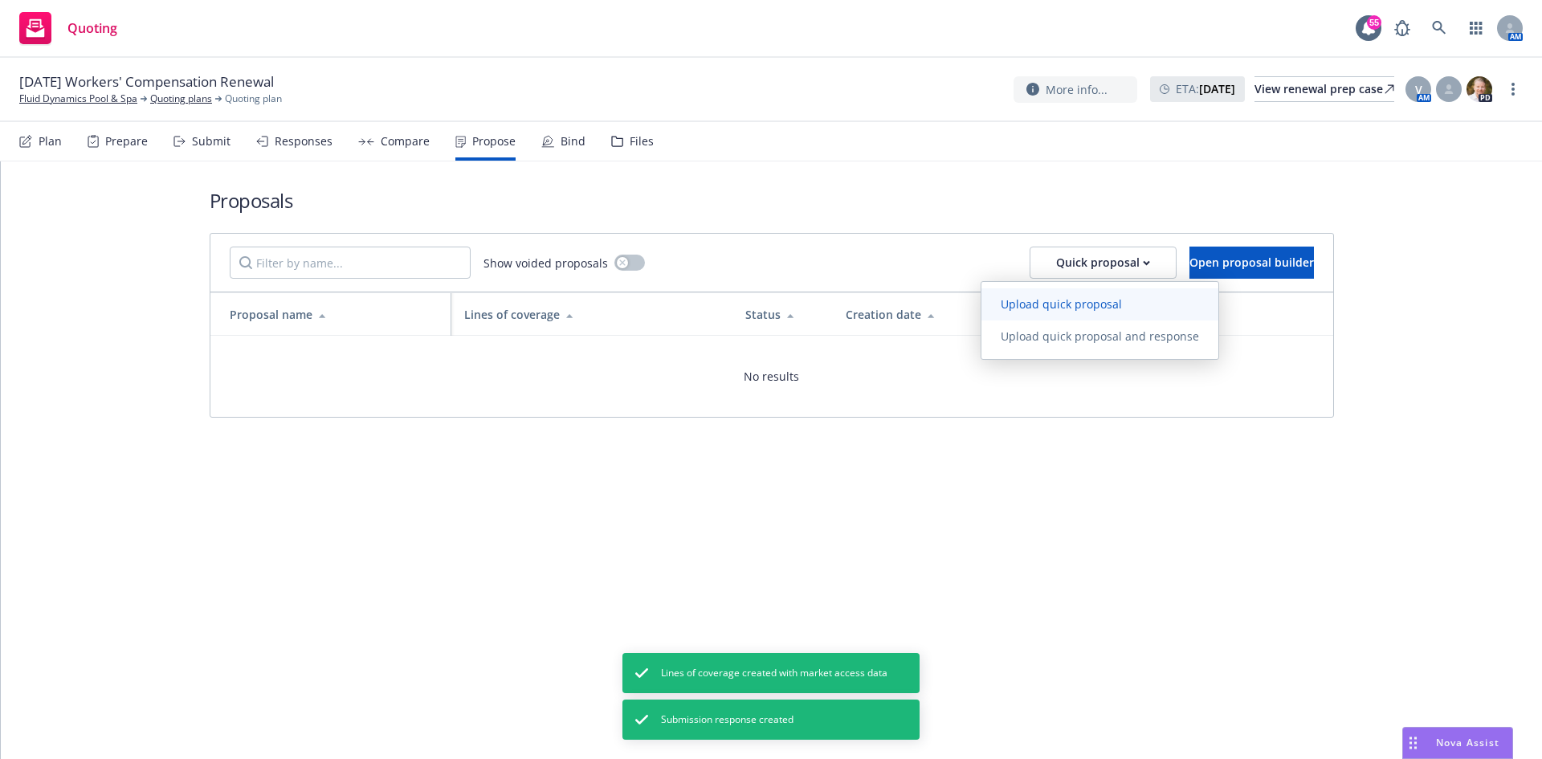
click at [1058, 298] on span "Upload quick proposal" at bounding box center [1061, 303] width 160 height 15
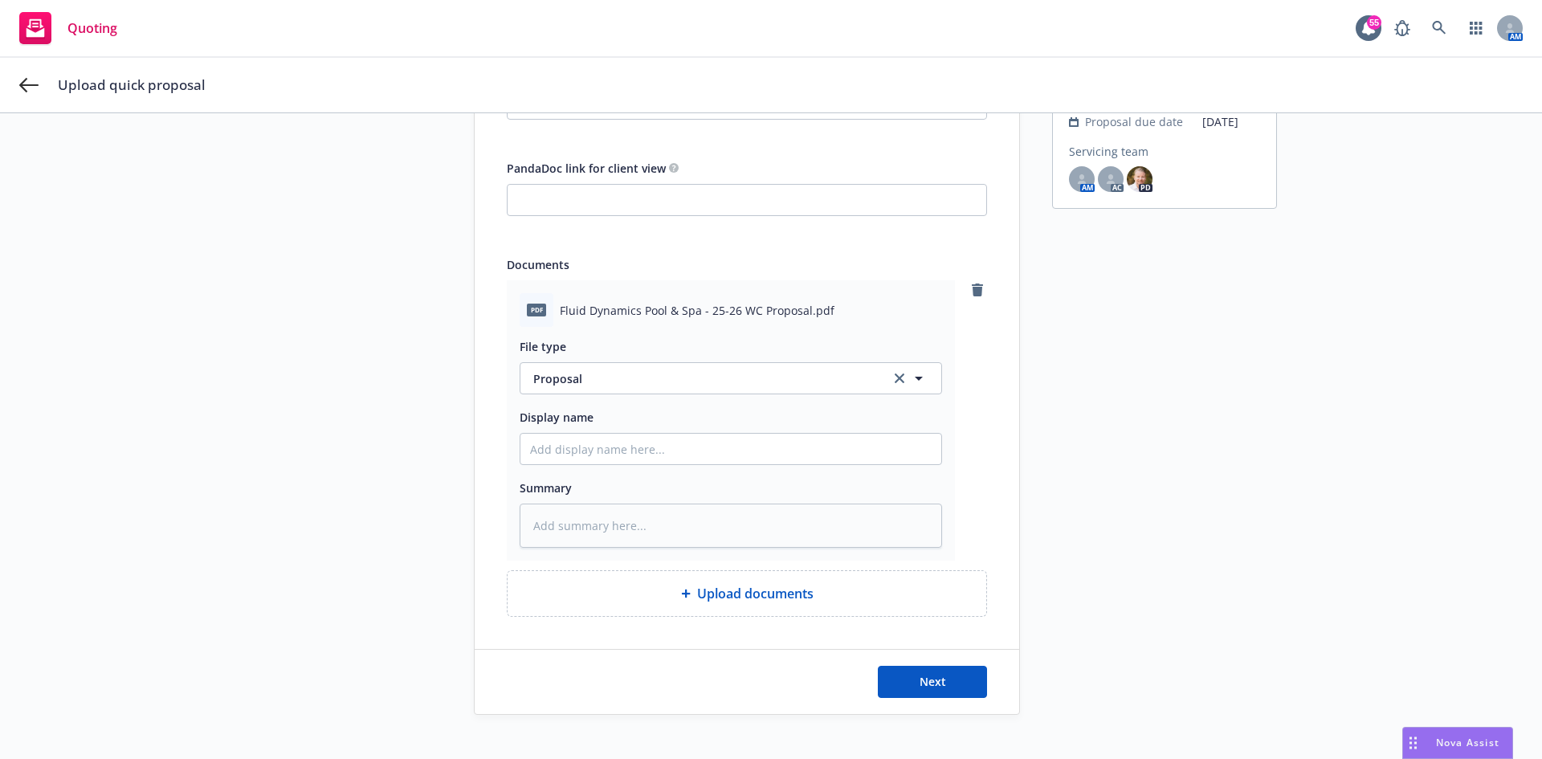
scroll to position [221, 0]
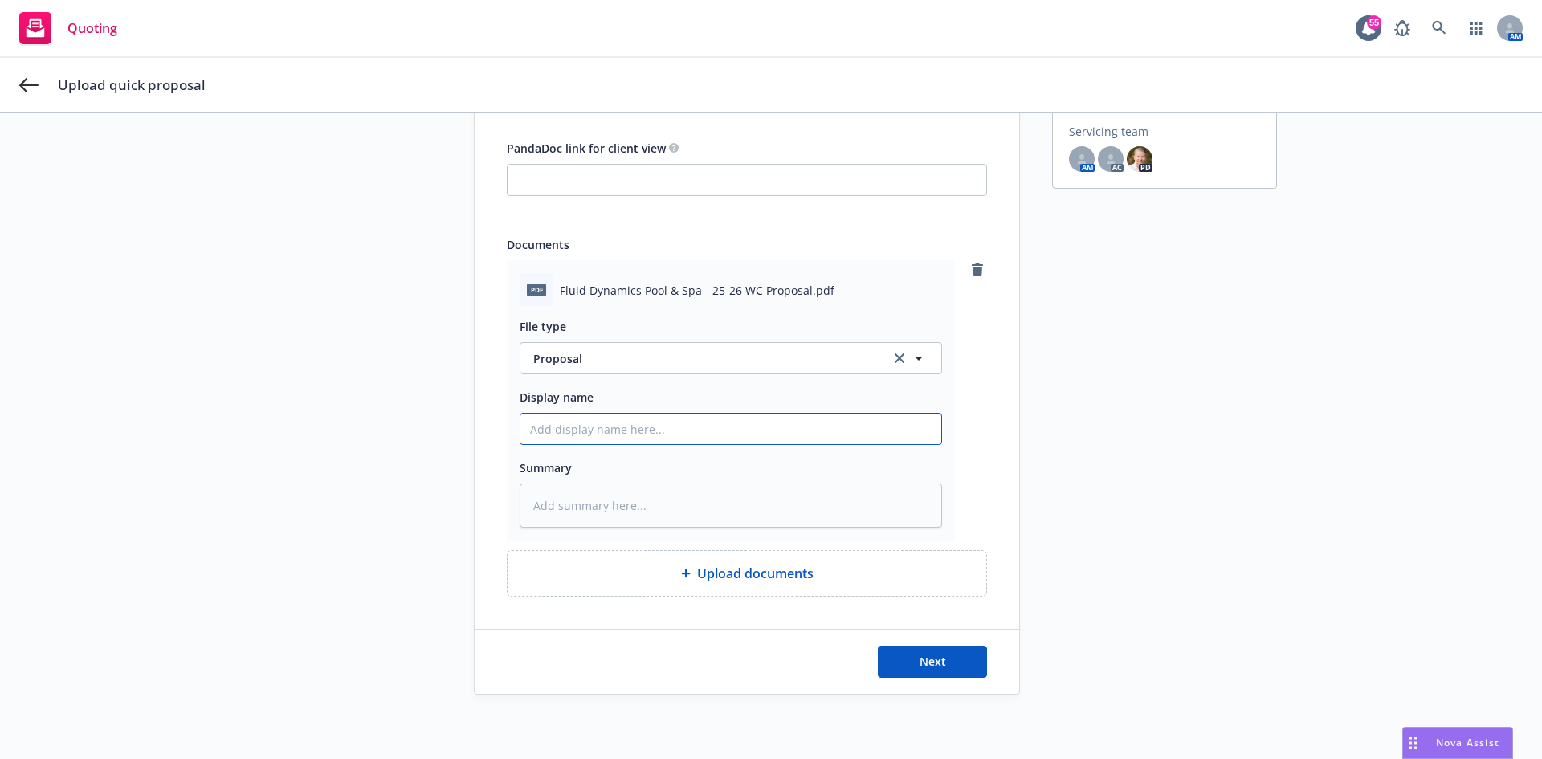
click at [558, 425] on input "Display name" at bounding box center [730, 429] width 421 height 31
type textarea "x"
type input "2"
type textarea "x"
type input "25"
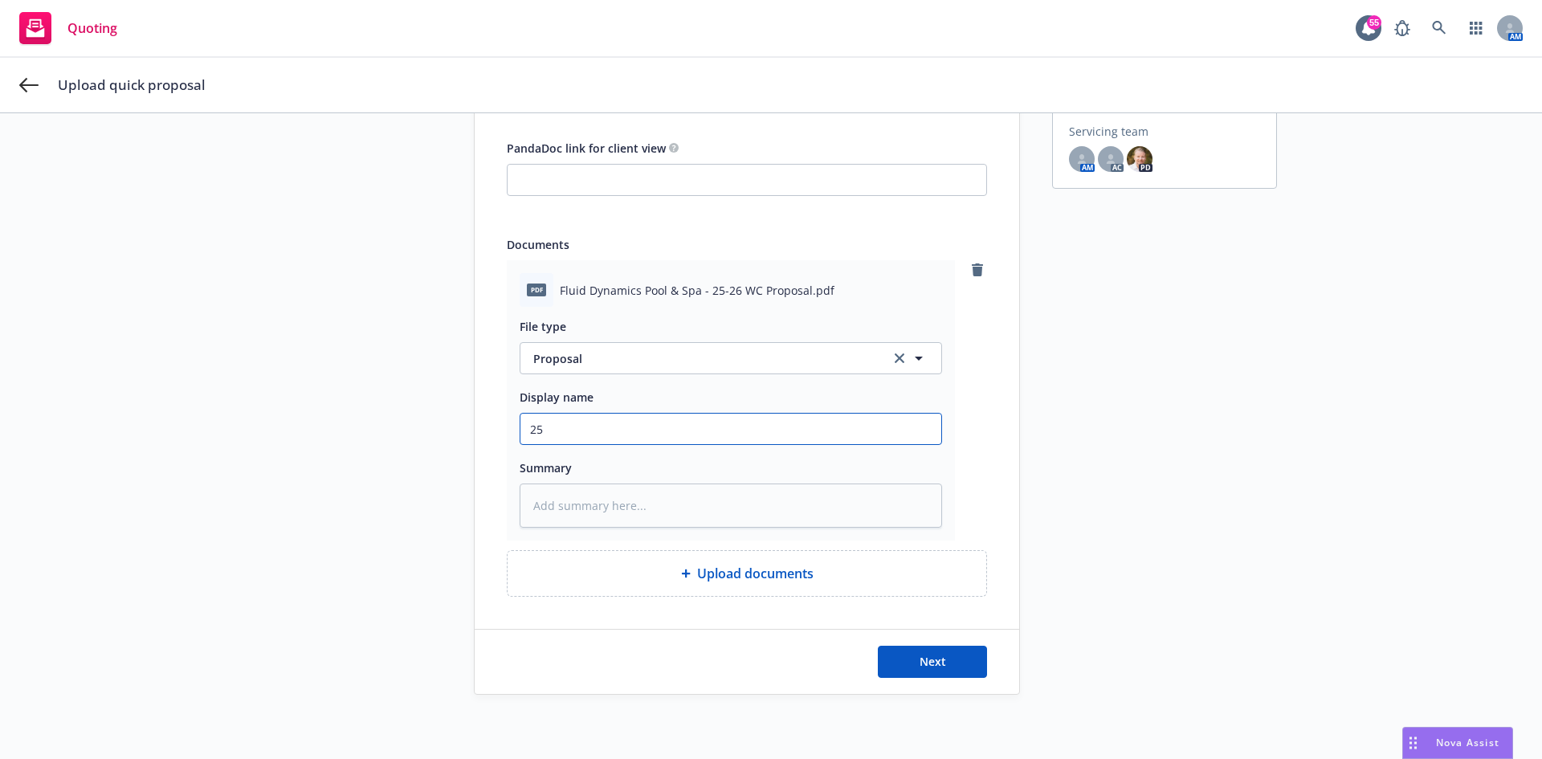
type textarea "x"
type input "25-"
type textarea "x"
type input "25-2"
type textarea "x"
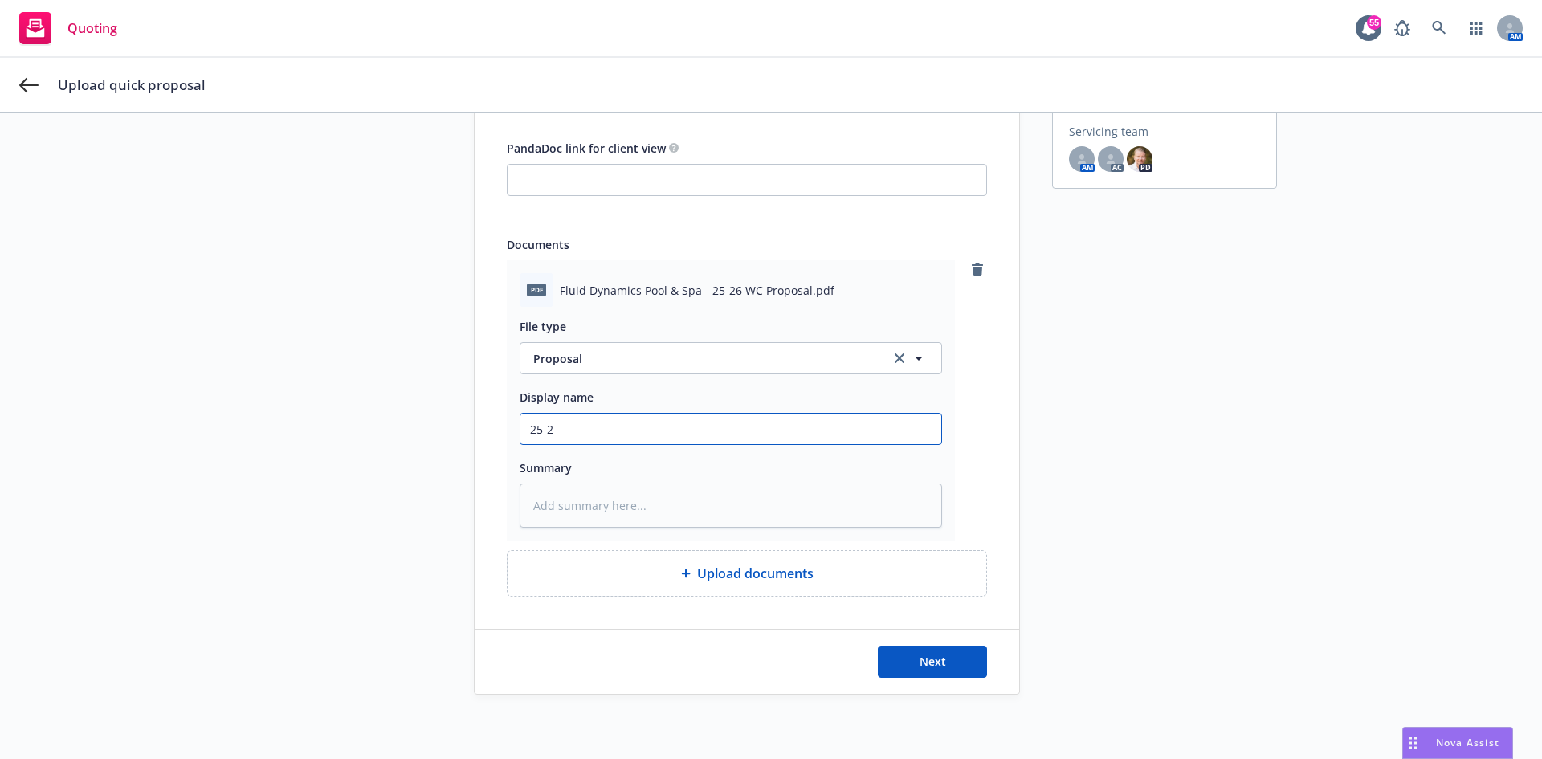
type input "25-26"
type textarea "x"
type input "25-26"
type textarea "x"
type input "25-26 W"
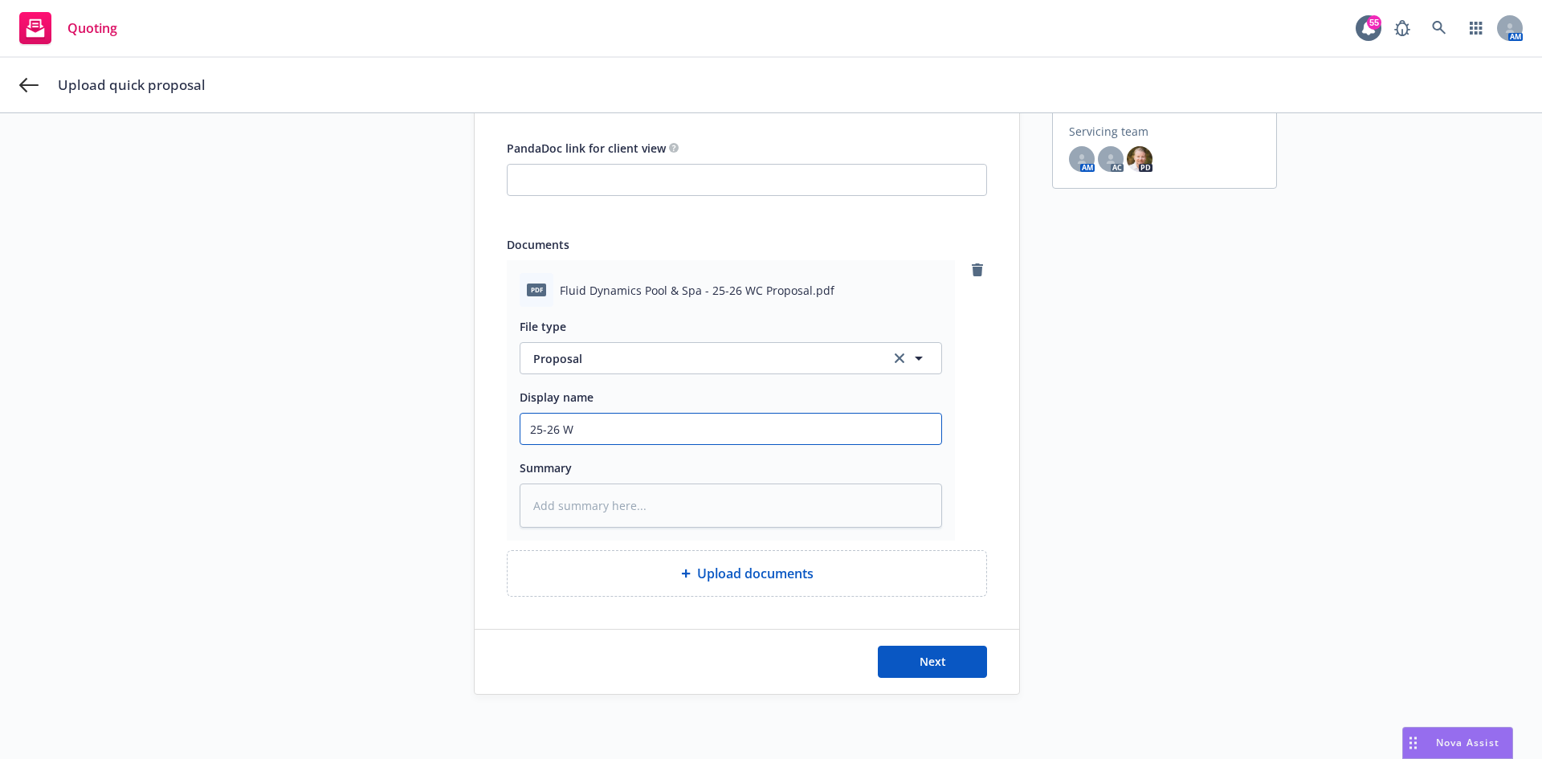
type textarea "x"
type input "25-26 WC"
type textarea "x"
type input "25-26 WC"
type textarea "x"
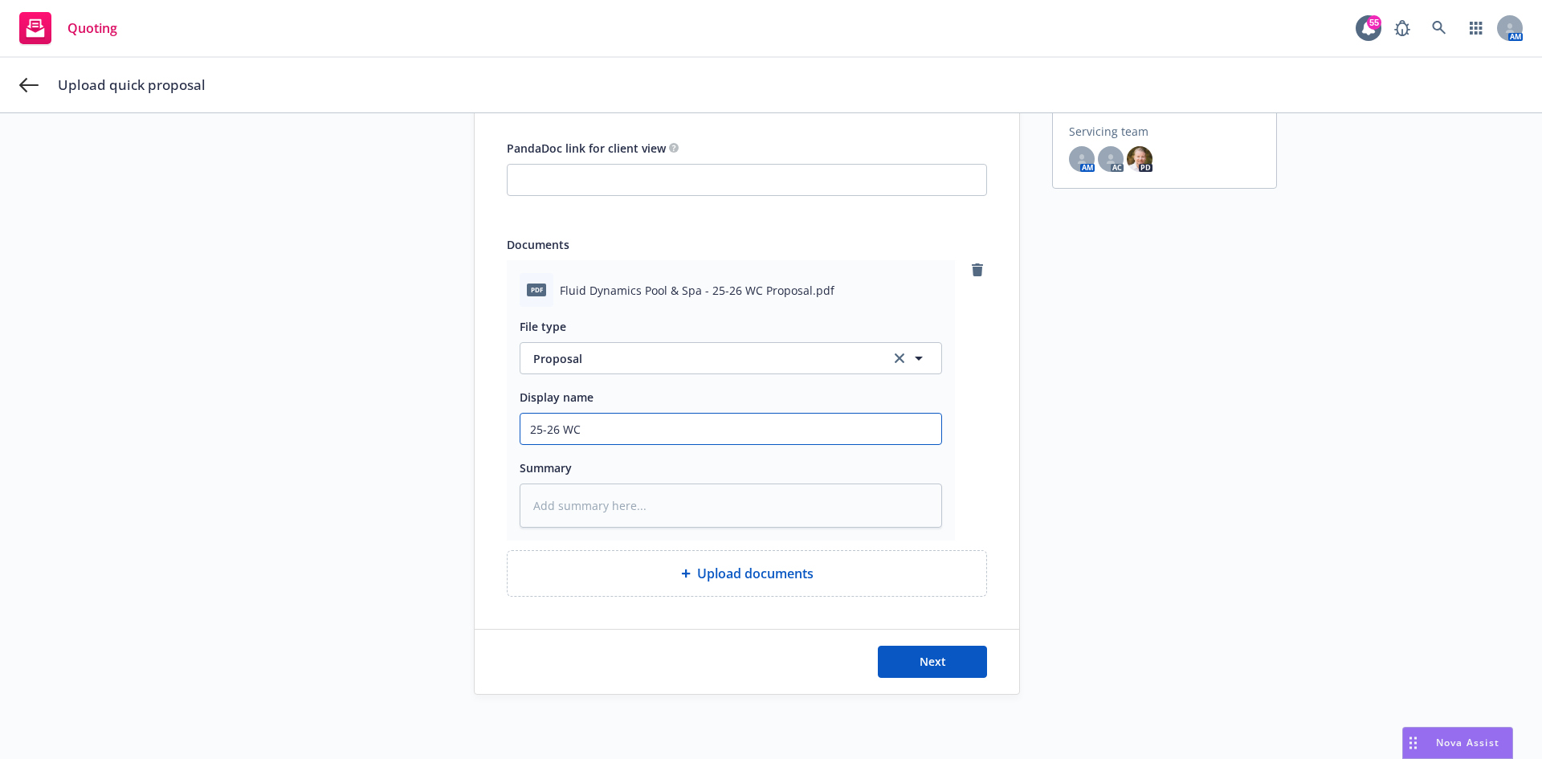
type input "25-26 WC P"
type textarea "x"
type input "25-26 WC Pr"
type textarea "x"
type input "25-26 WC Pro"
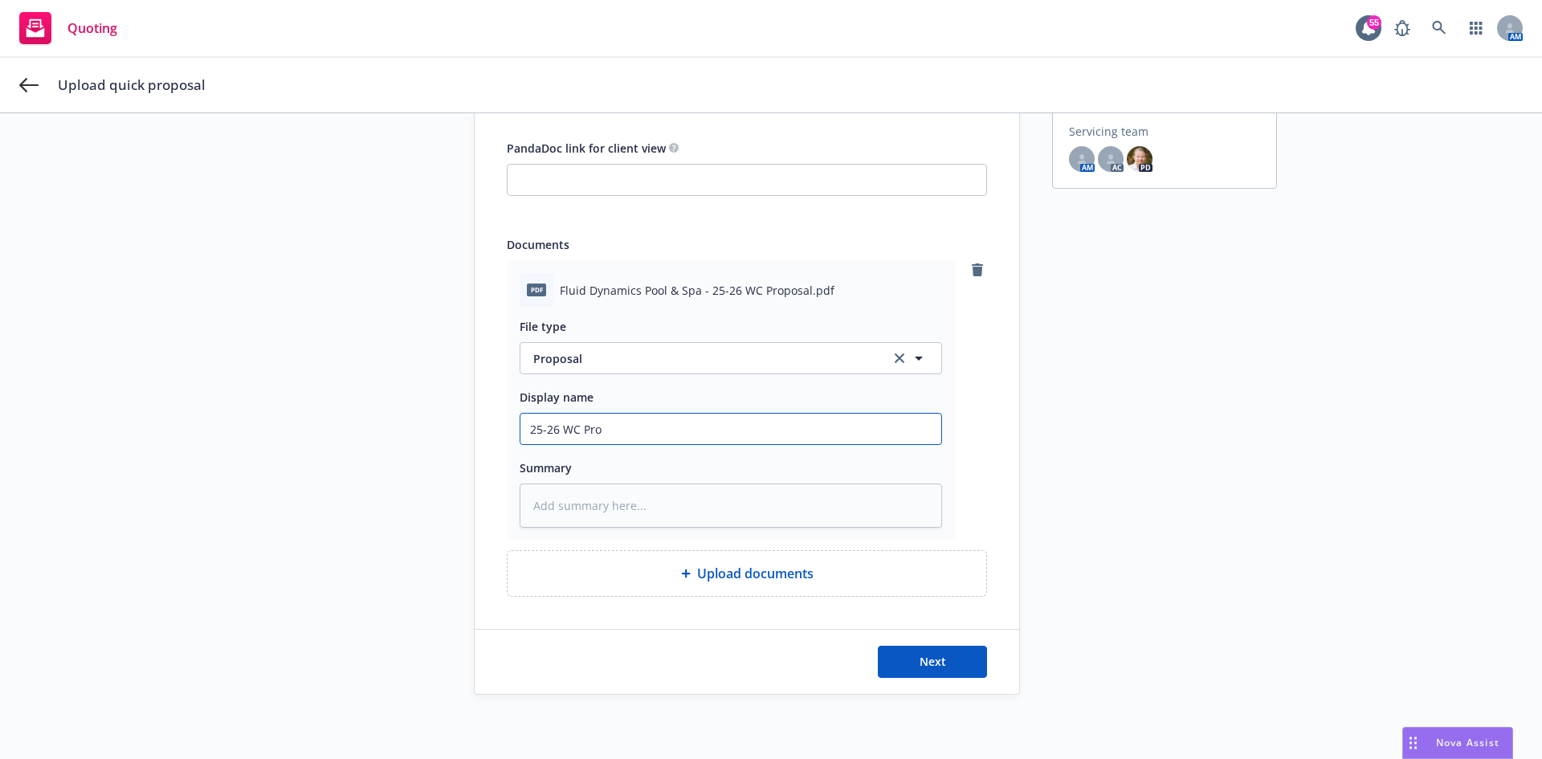
type textarea "x"
type input "25-26 WC Prop"
type textarea "x"
type input "25-26 WC Propo"
type textarea "x"
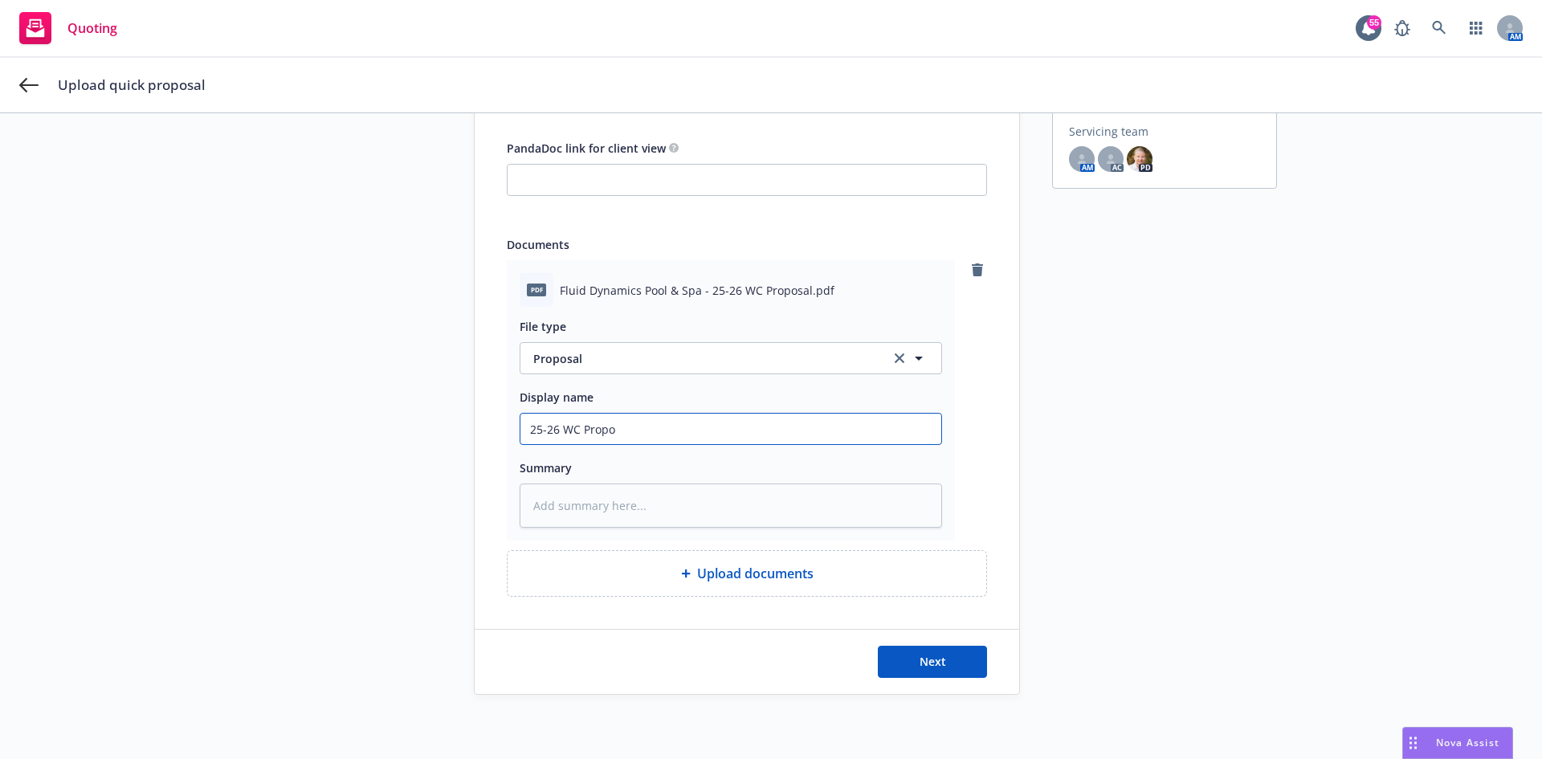
type input "25-26 WC Propos"
type textarea "x"
type input "25-26 WC Proposa"
type textarea "x"
type input "25-26 WC Proposal"
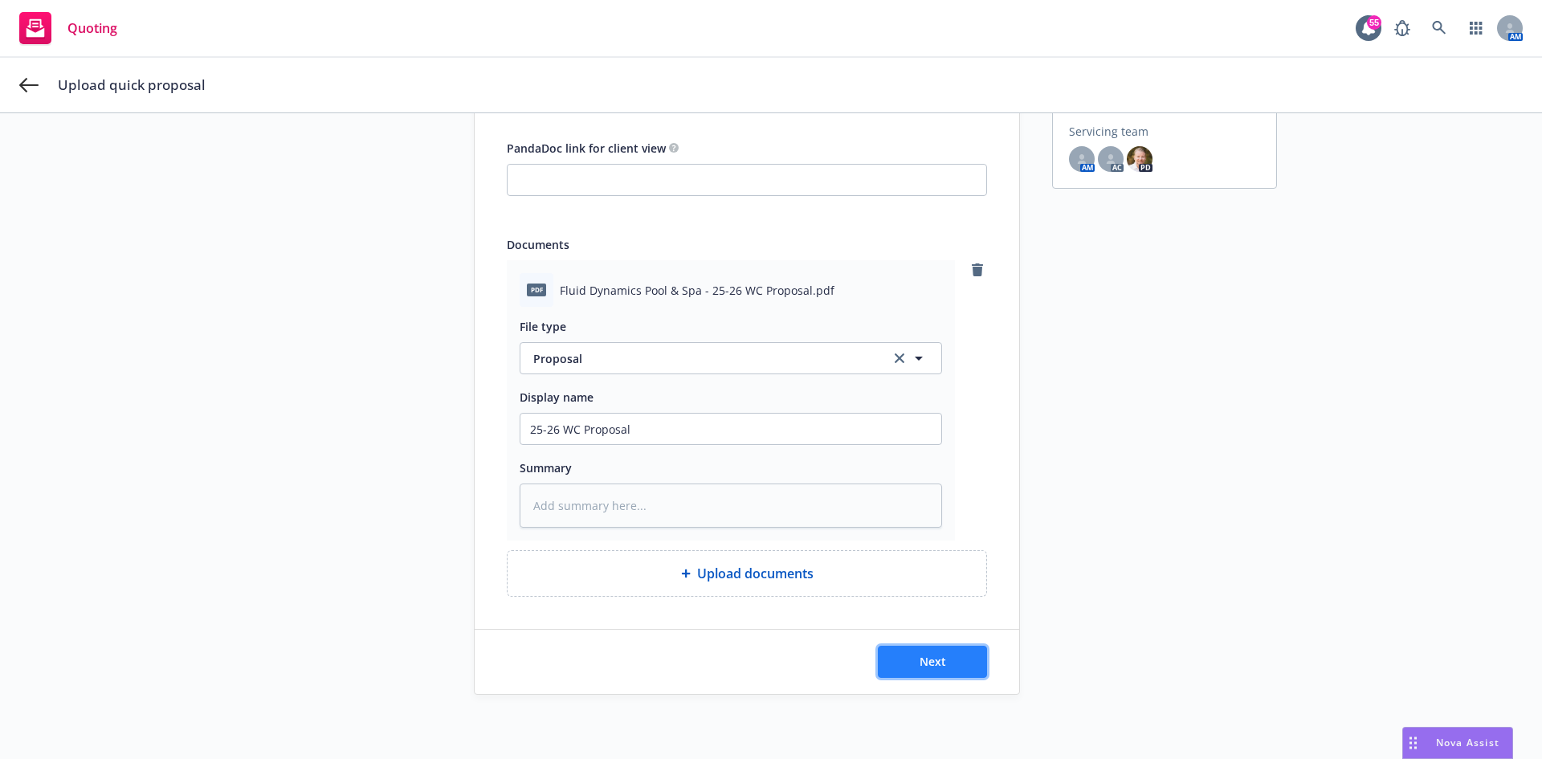
click at [901, 648] on button "Next" at bounding box center [932, 662] width 109 height 32
type textarea "x"
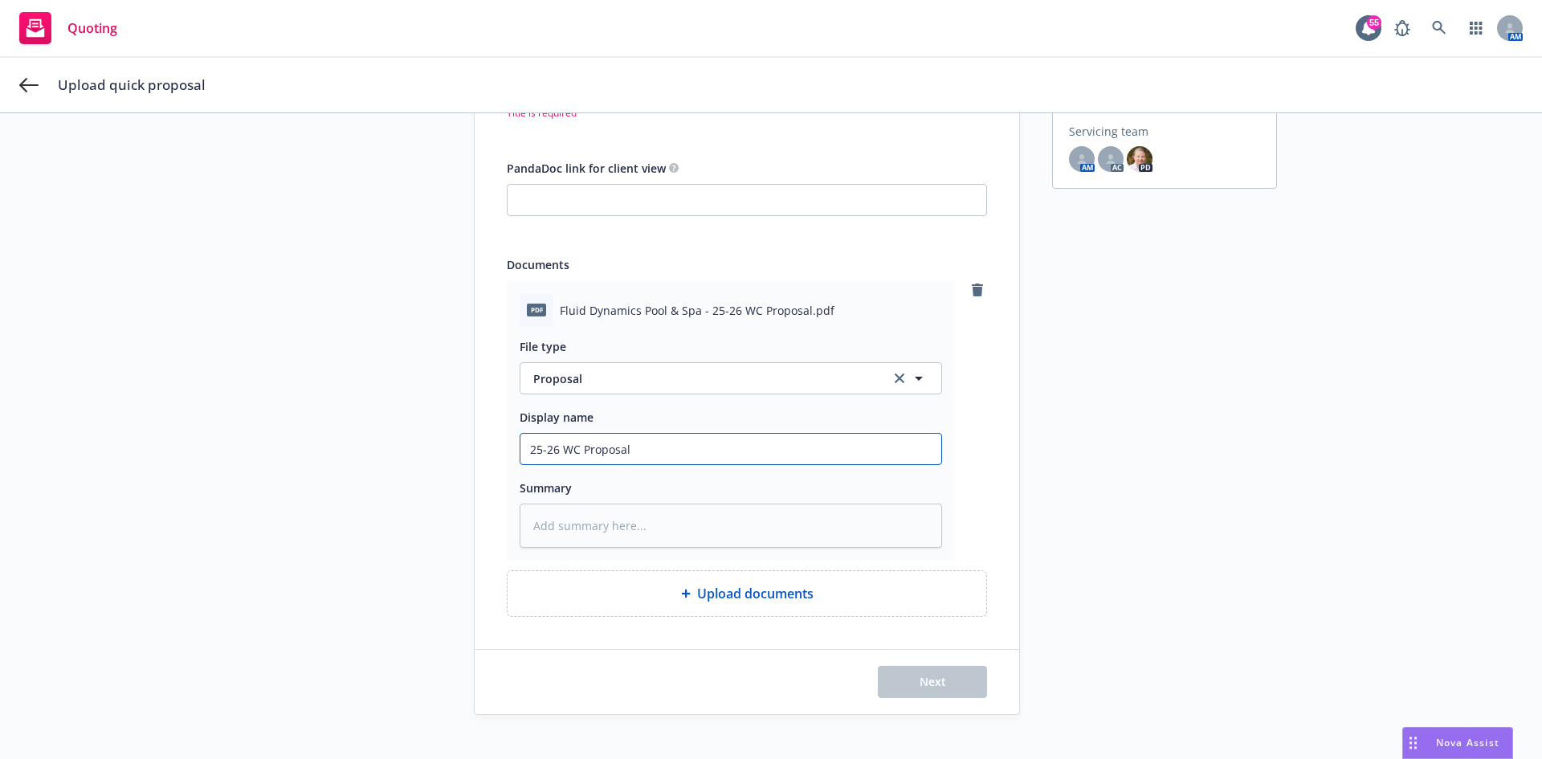
drag, startPoint x: 677, startPoint y: 450, endPoint x: 66, endPoint y: 374, distance: 615.7
click at [79, 374] on div "1 Upload proposal file 2 Select carrier quote 3 Submit Upload proposal file Tit…" at bounding box center [770, 336] width 1503 height 758
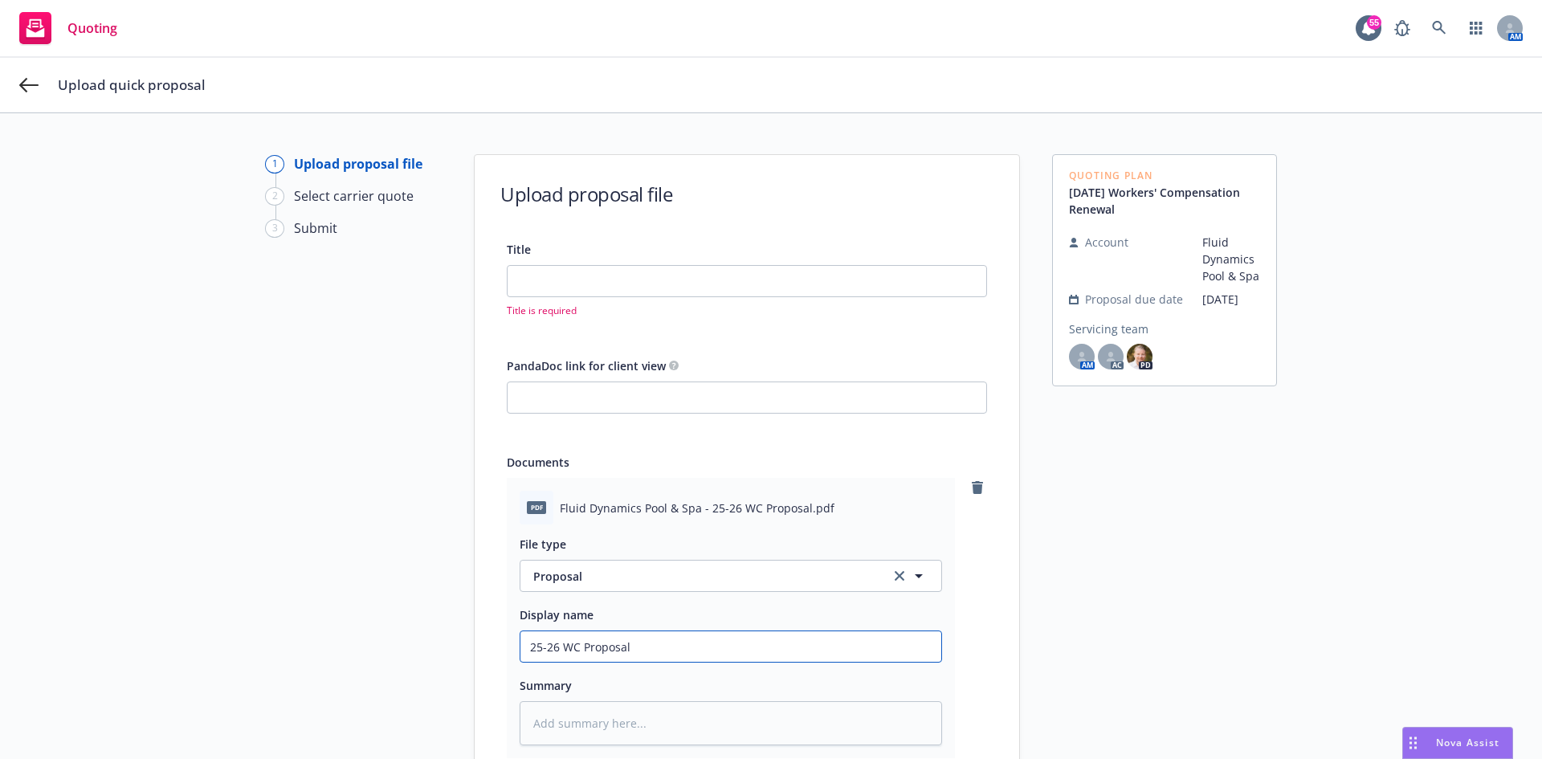
scroll to position [0, 0]
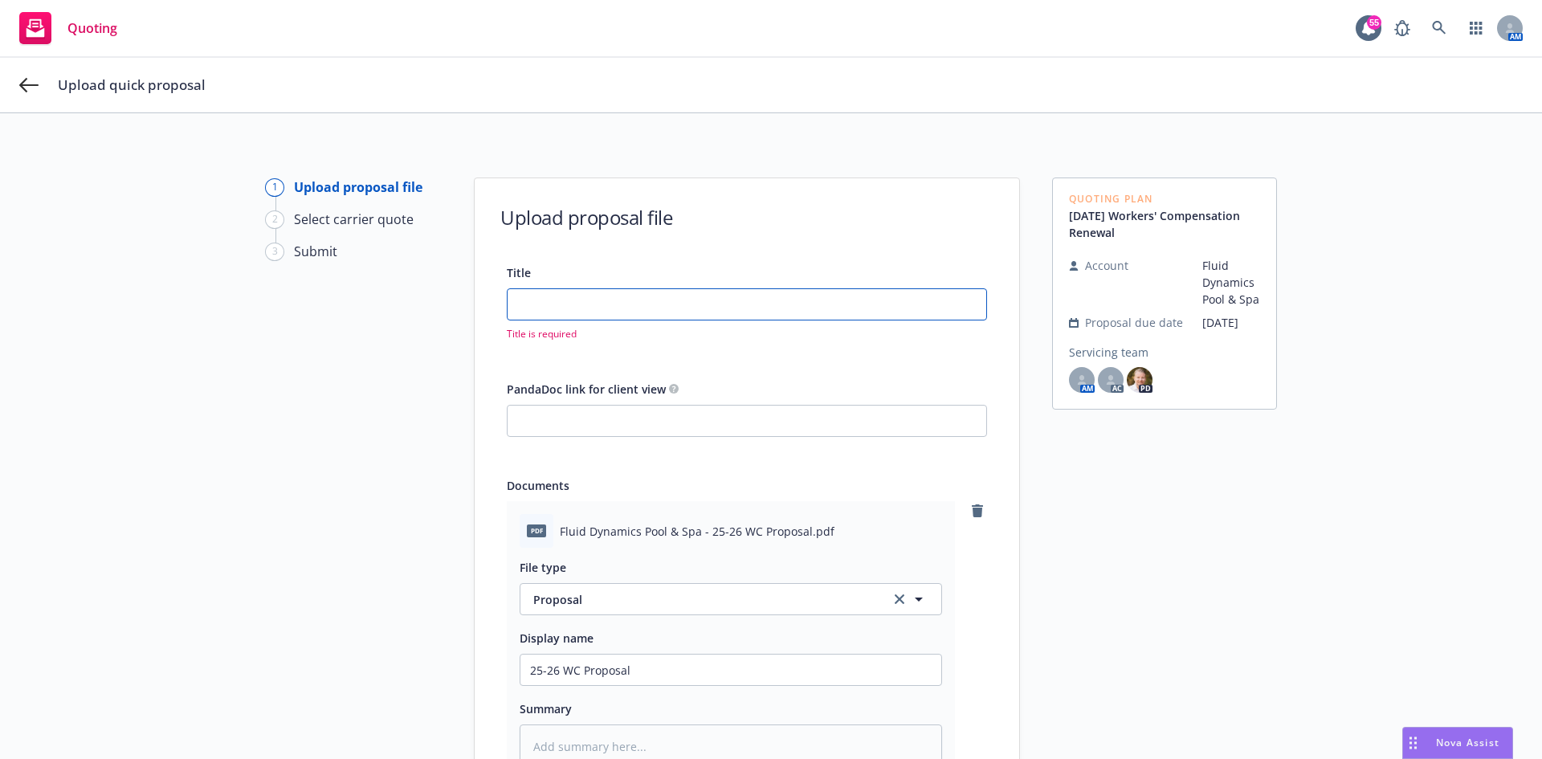
click at [636, 292] on input "Title" at bounding box center [746, 304] width 479 height 31
paste input "25-26 WC Proposal"
type input "25-26 WC Proposal"
type textarea "x"
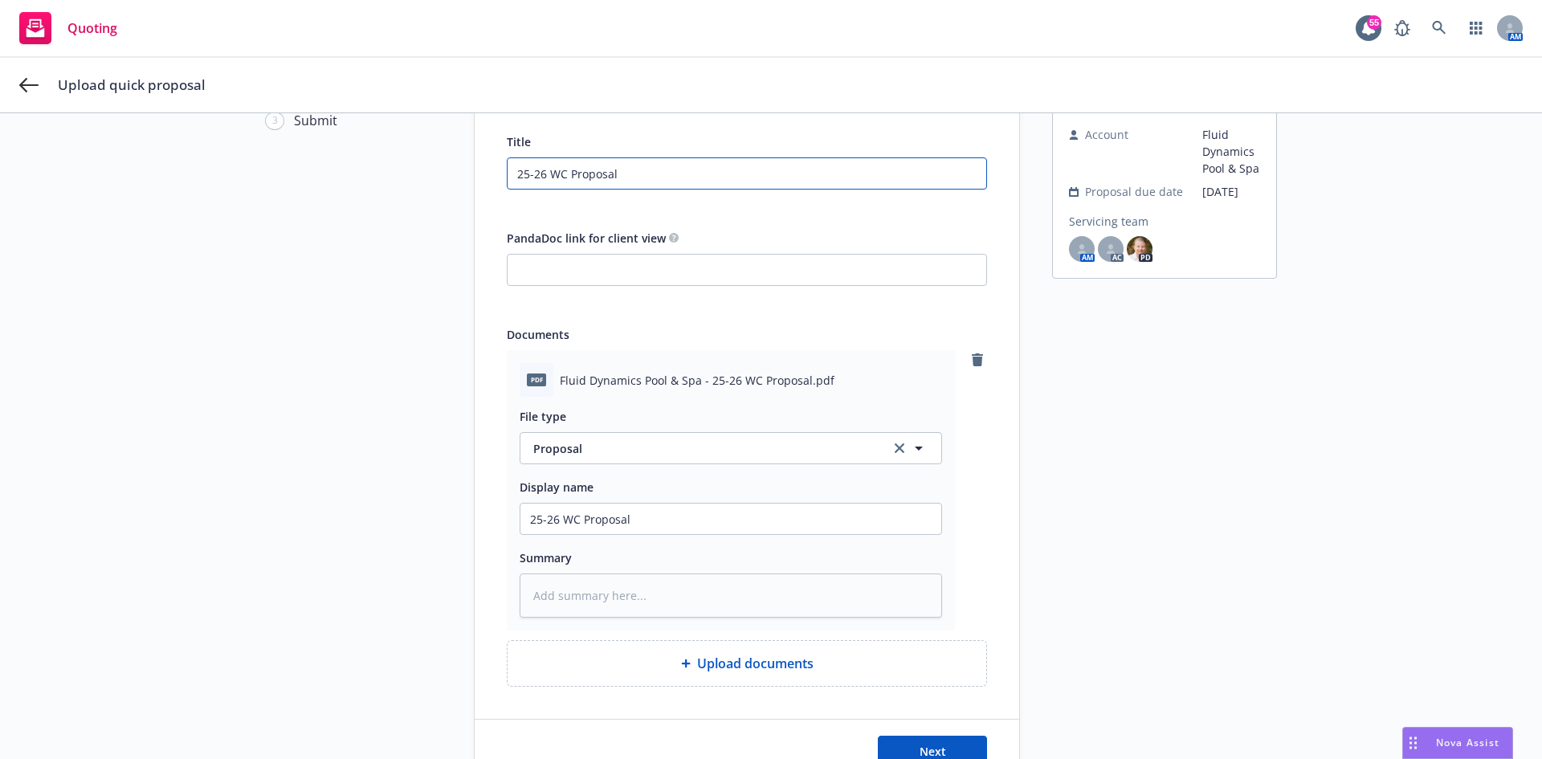
scroll to position [221, 0]
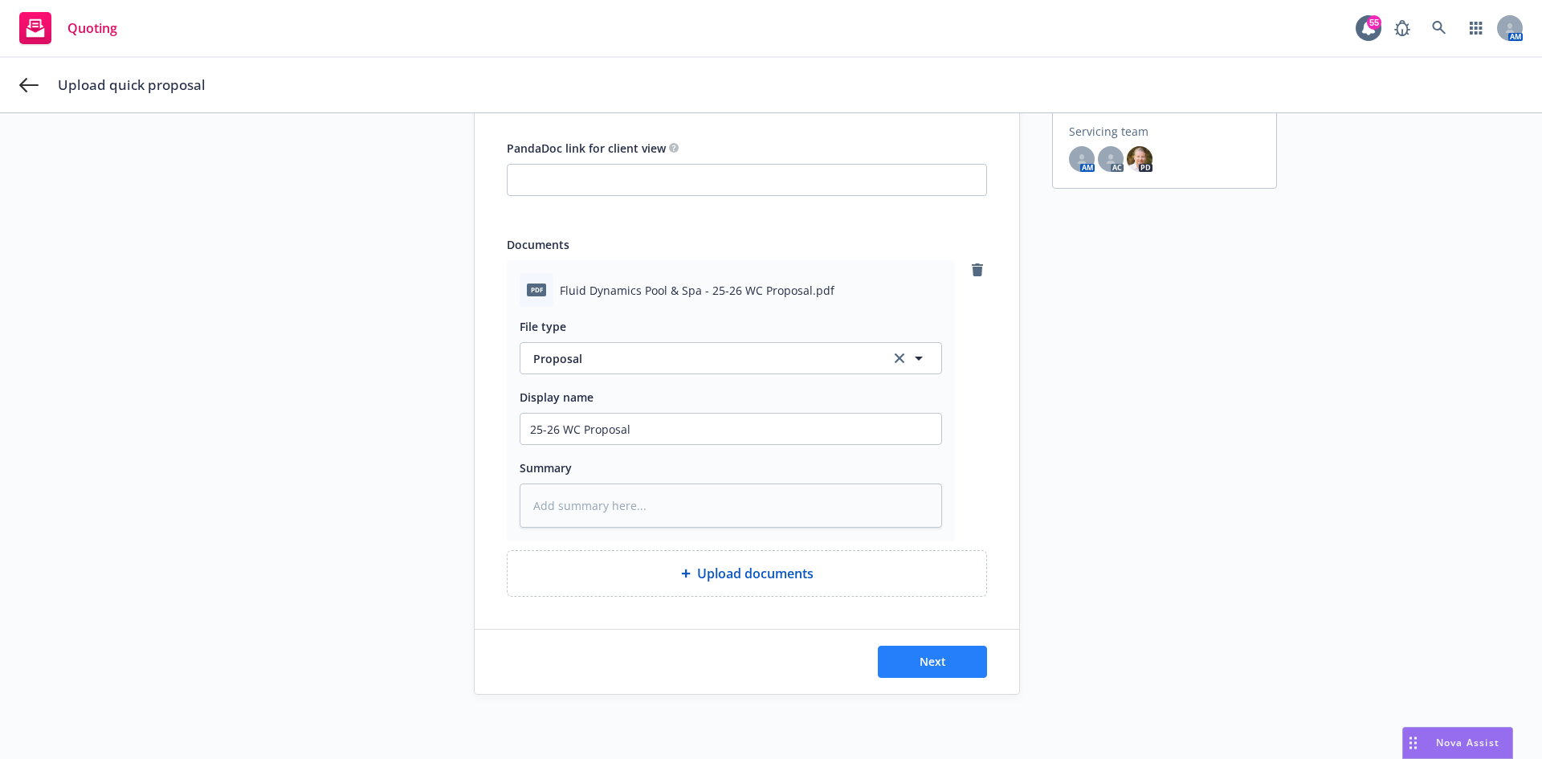
type input "25-26 WC Proposal"
click at [942, 653] on button "Next" at bounding box center [932, 662] width 109 height 32
type textarea "x"
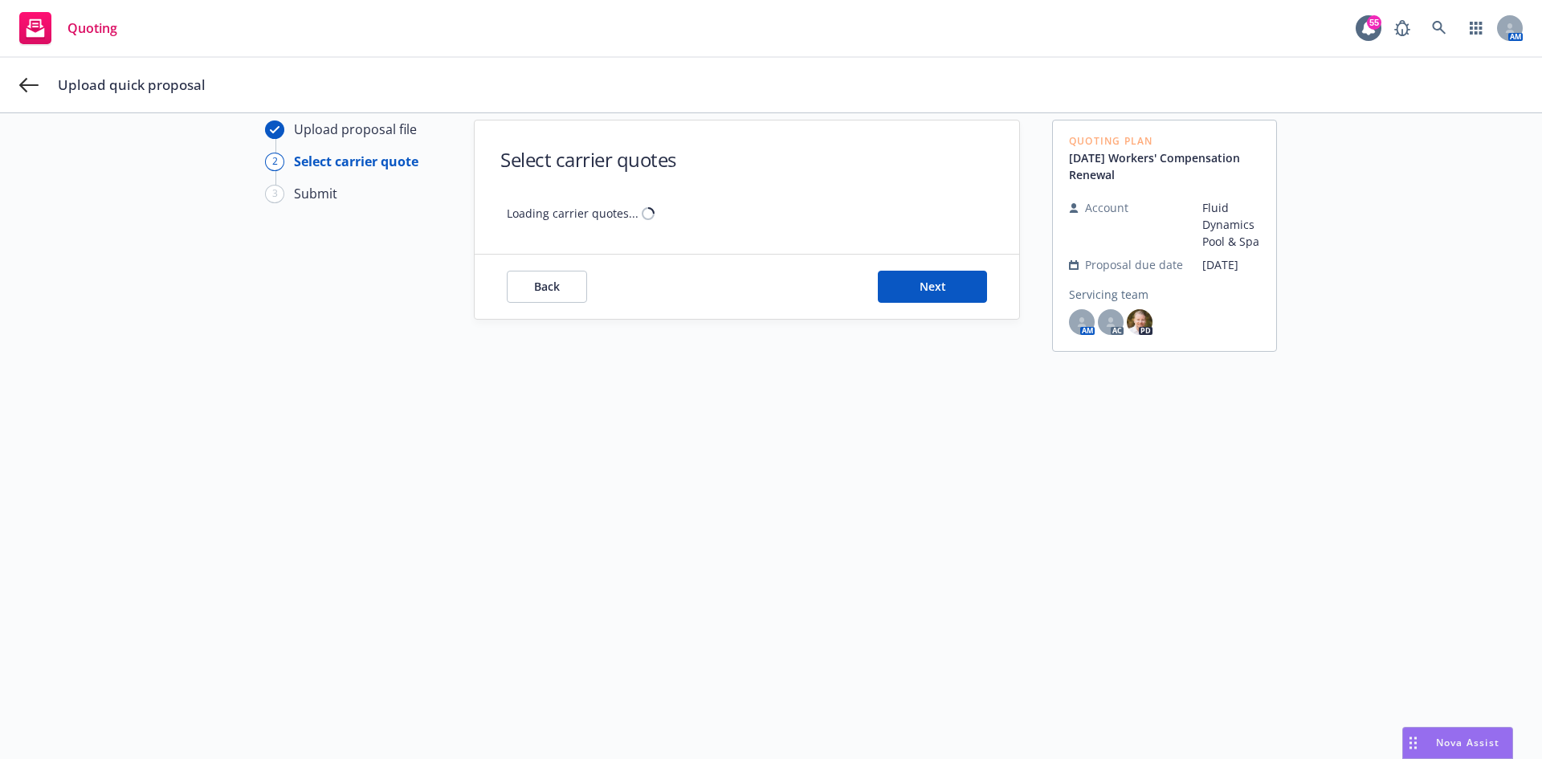
scroll to position [58, 0]
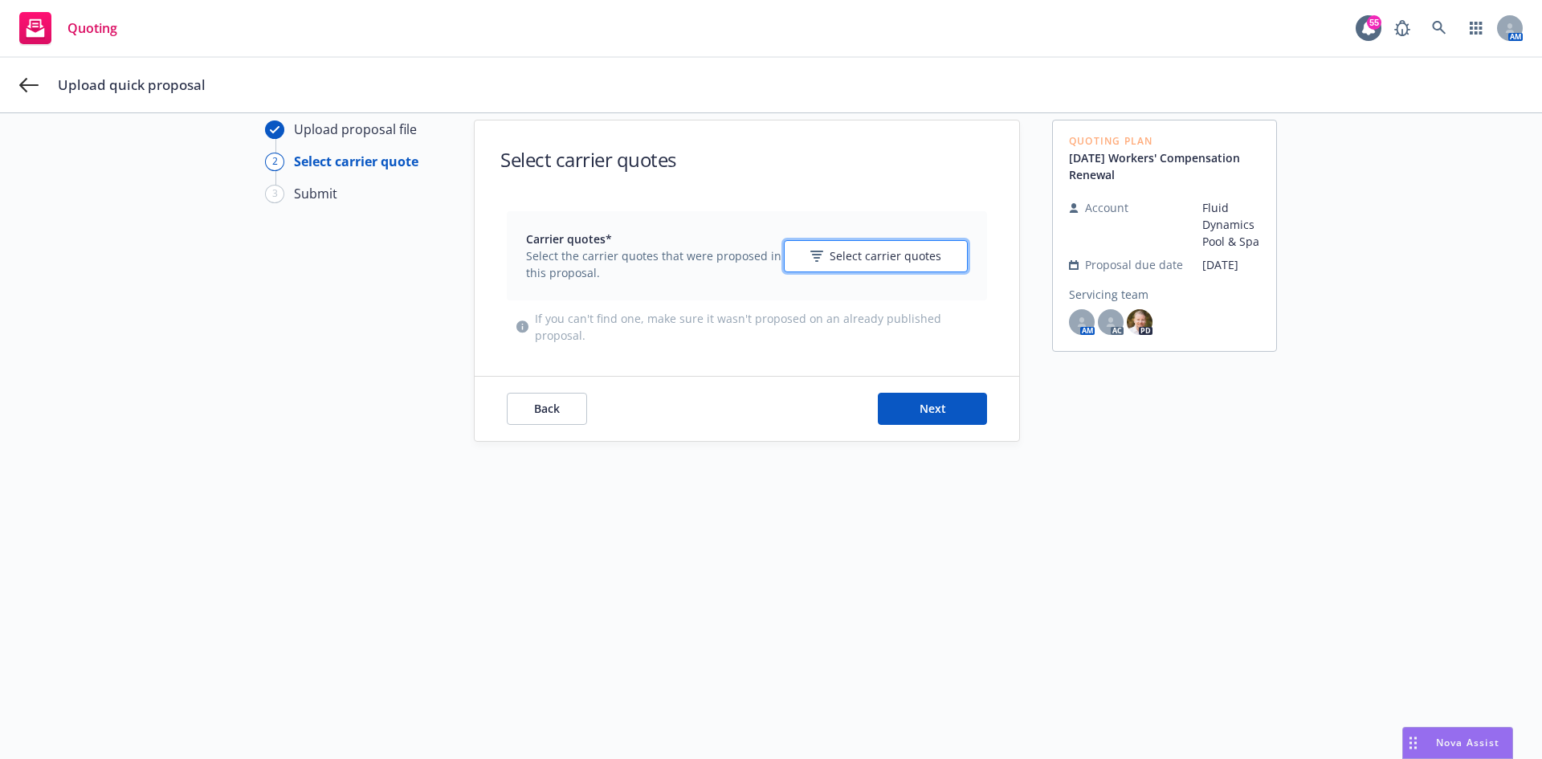
click at [878, 251] on span "Select carrier quotes" at bounding box center [885, 255] width 112 height 17
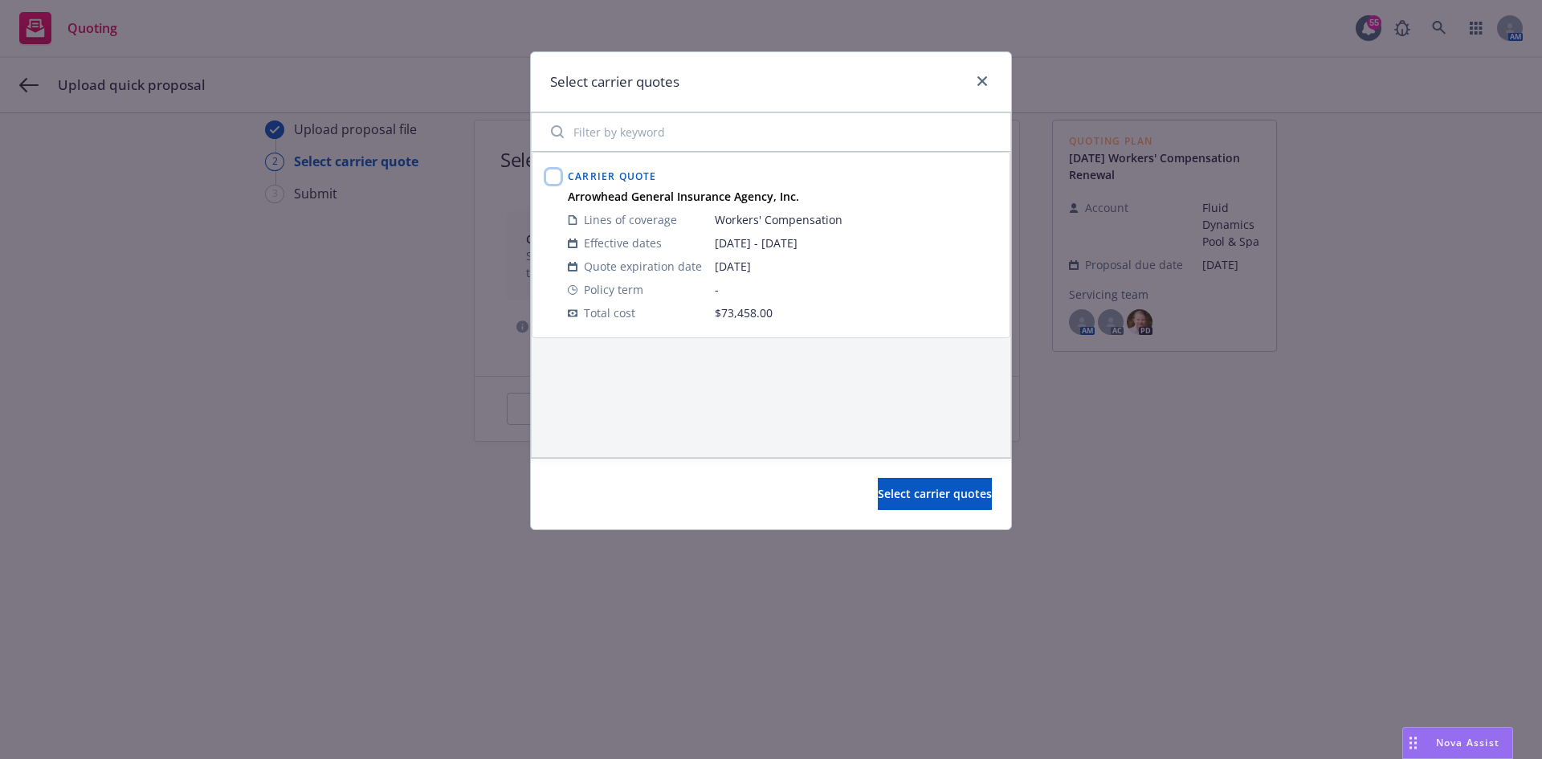
click at [560, 177] on input "checkbox" at bounding box center [553, 177] width 16 height 16
checkbox input "true"
click at [924, 500] on span "Select carrier quotes" at bounding box center [935, 493] width 114 height 15
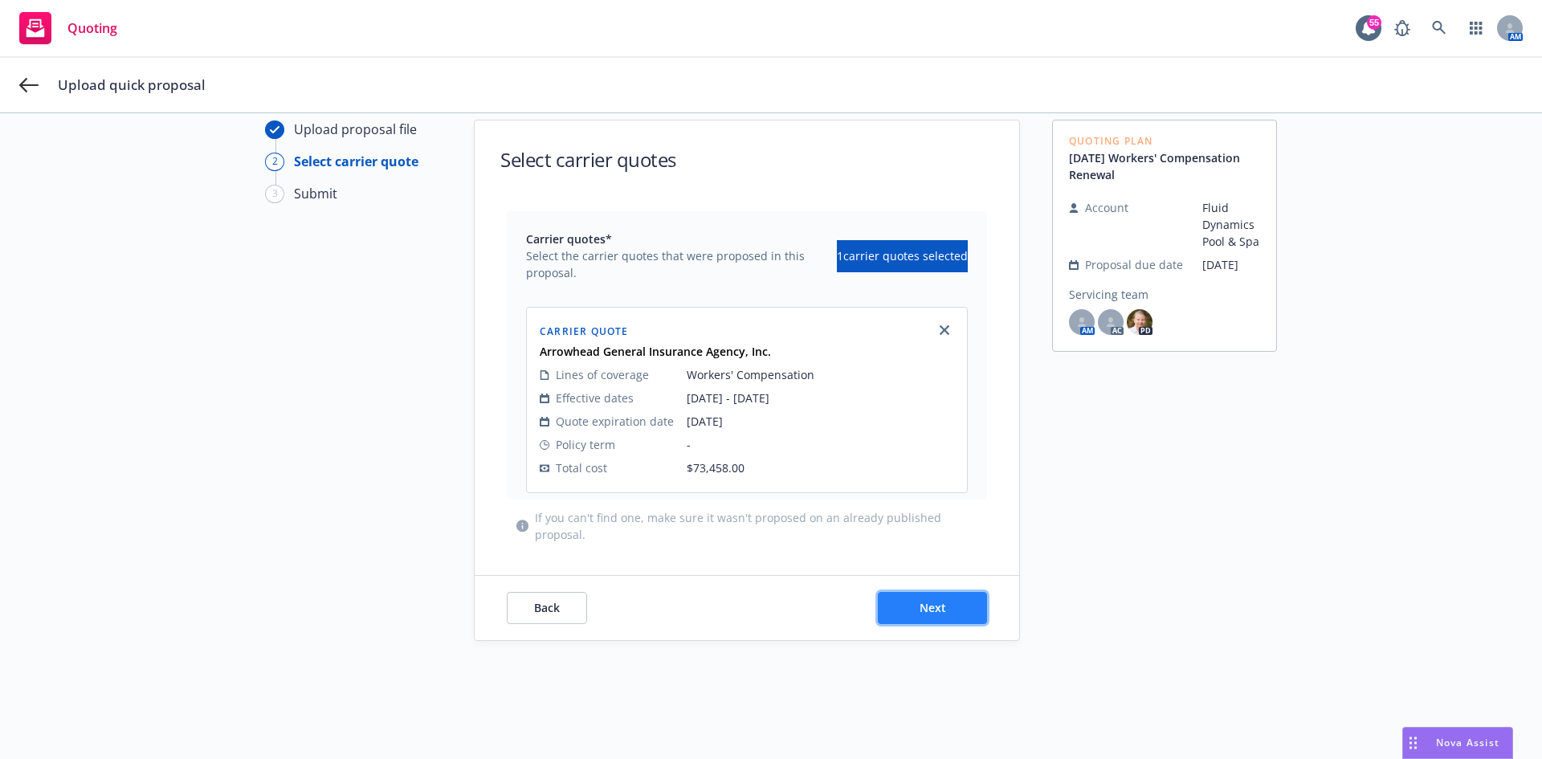
click at [895, 596] on button "Next" at bounding box center [932, 608] width 109 height 32
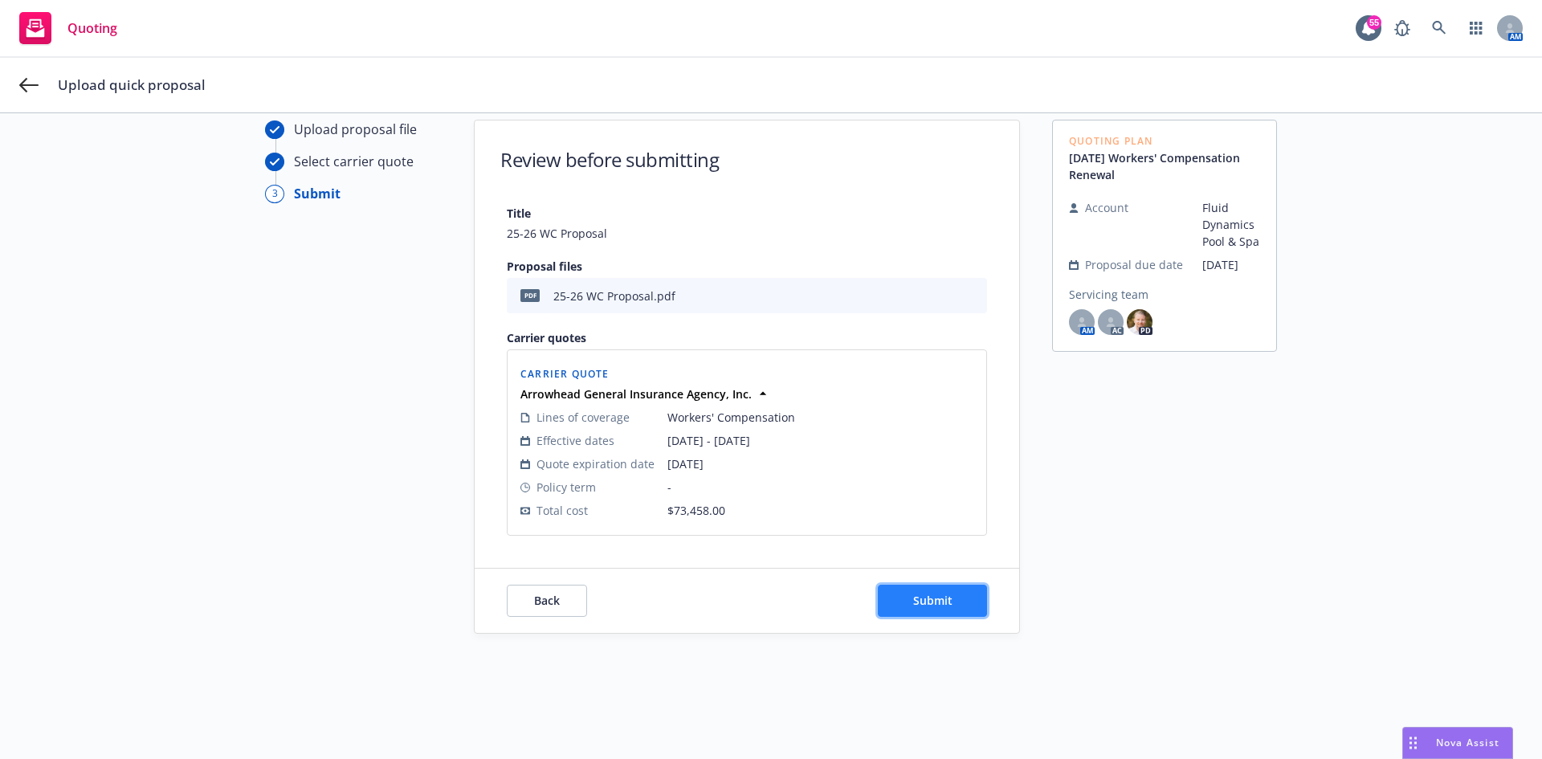
click at [923, 609] on button "Submit" at bounding box center [932, 601] width 109 height 32
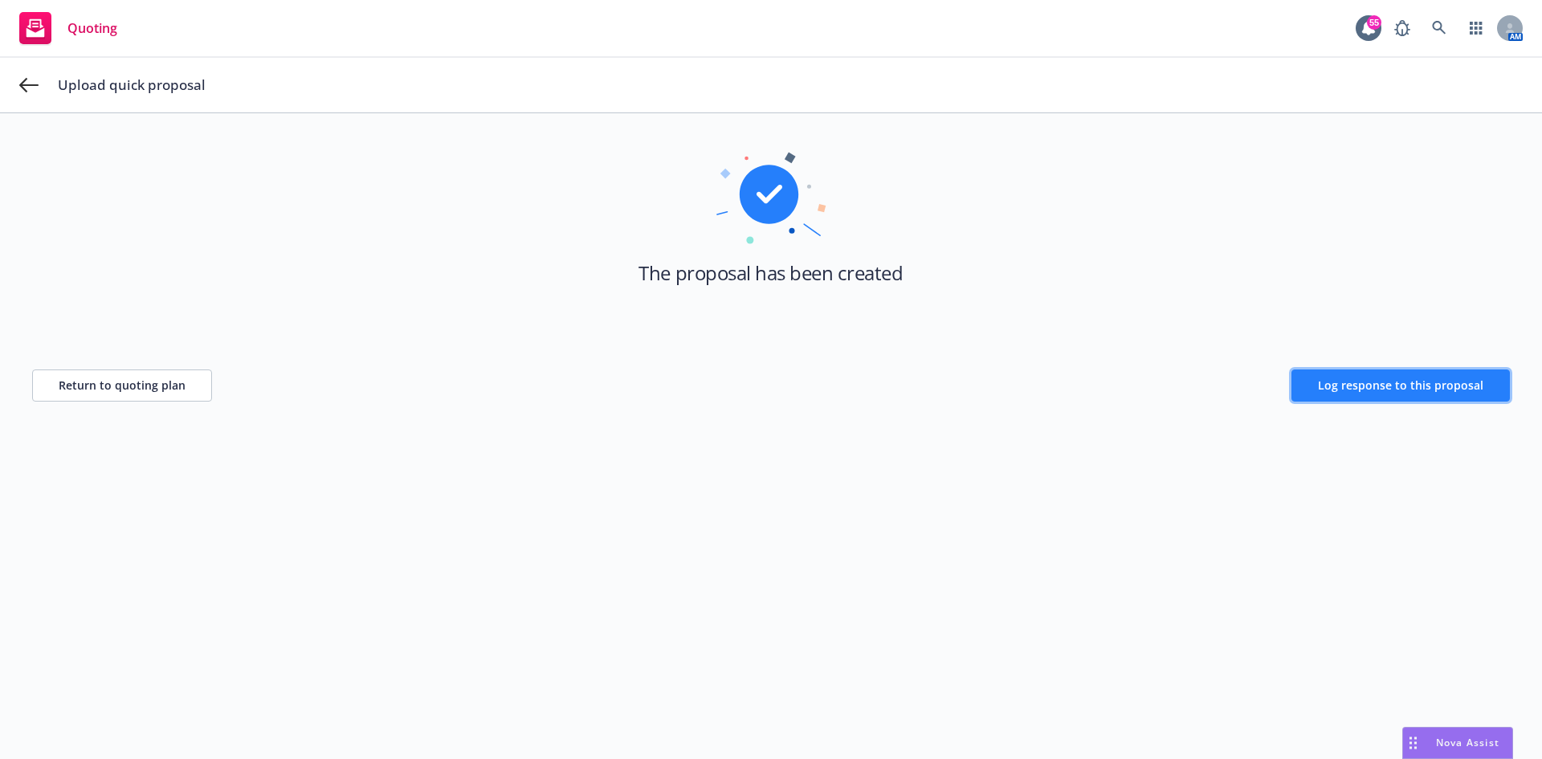
click at [1380, 390] on span "Log response to this proposal" at bounding box center [1400, 384] width 165 height 15
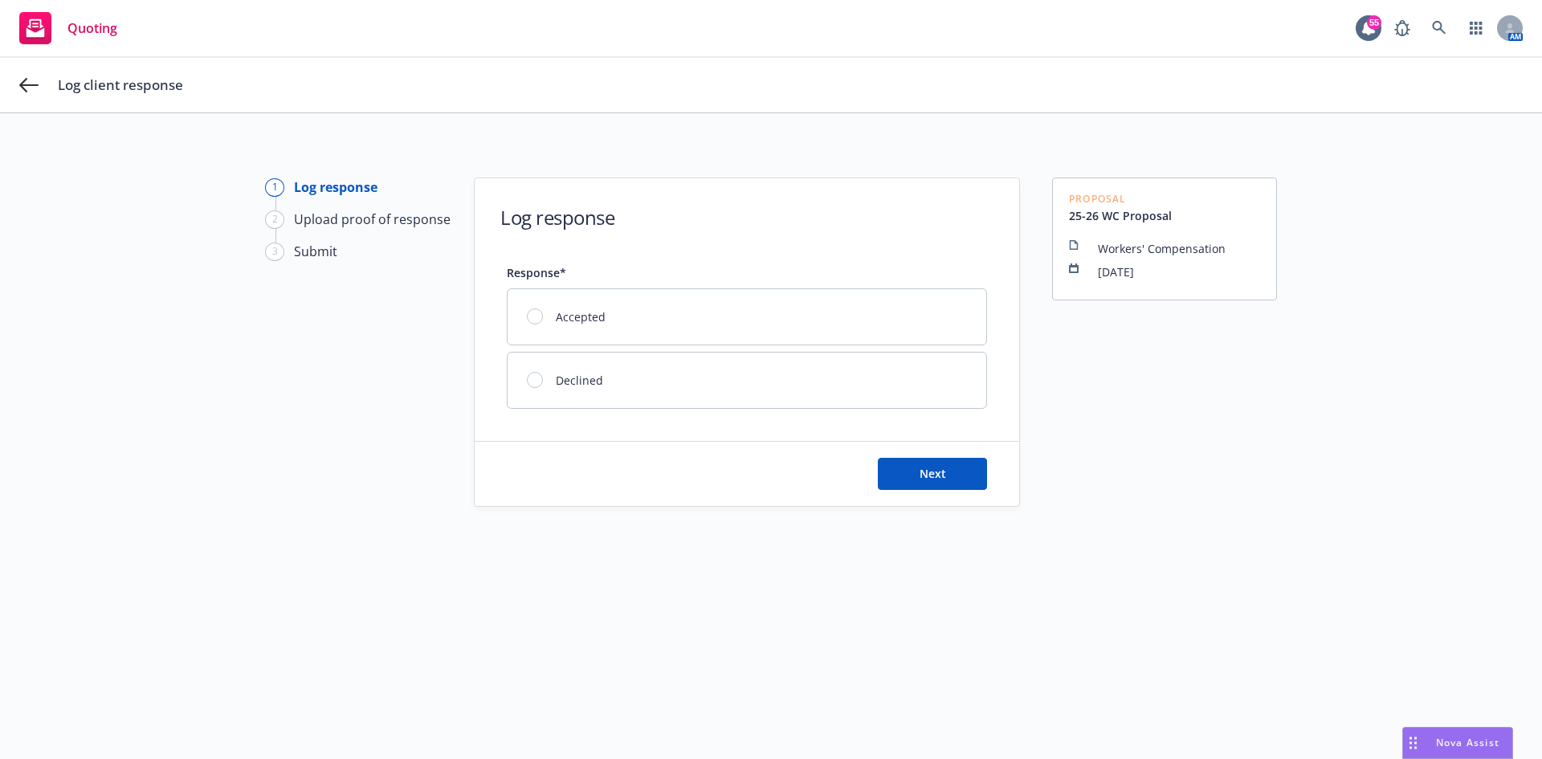
drag, startPoint x: 8, startPoint y: 77, endPoint x: 18, endPoint y: 75, distance: 10.6
click at [9, 76] on div "Log client response" at bounding box center [771, 85] width 1542 height 55
click at [23, 92] on icon at bounding box center [28, 84] width 19 height 19
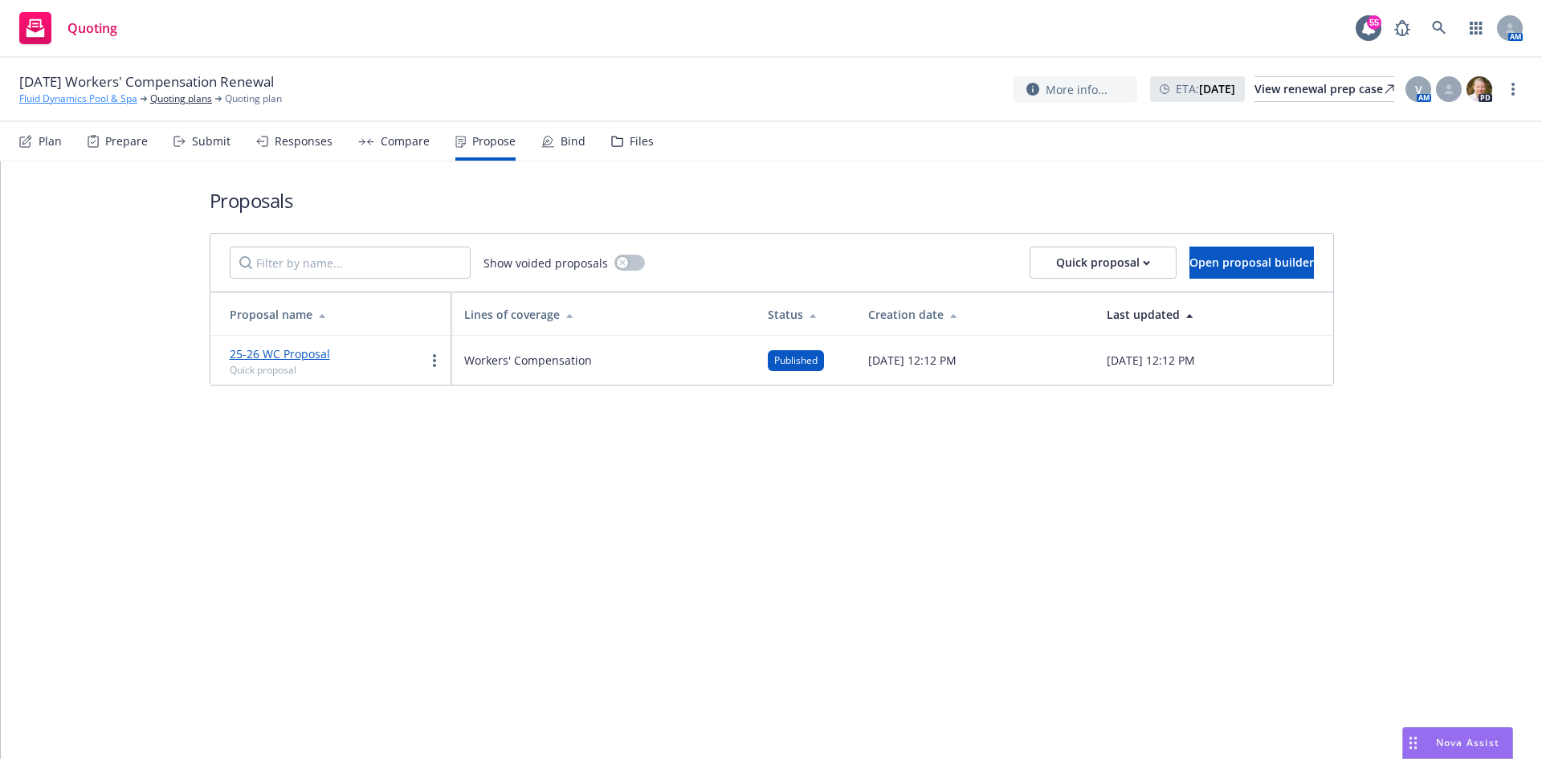
click at [91, 102] on link "Fluid Dynamics Pool & Spa" at bounding box center [78, 99] width 118 height 14
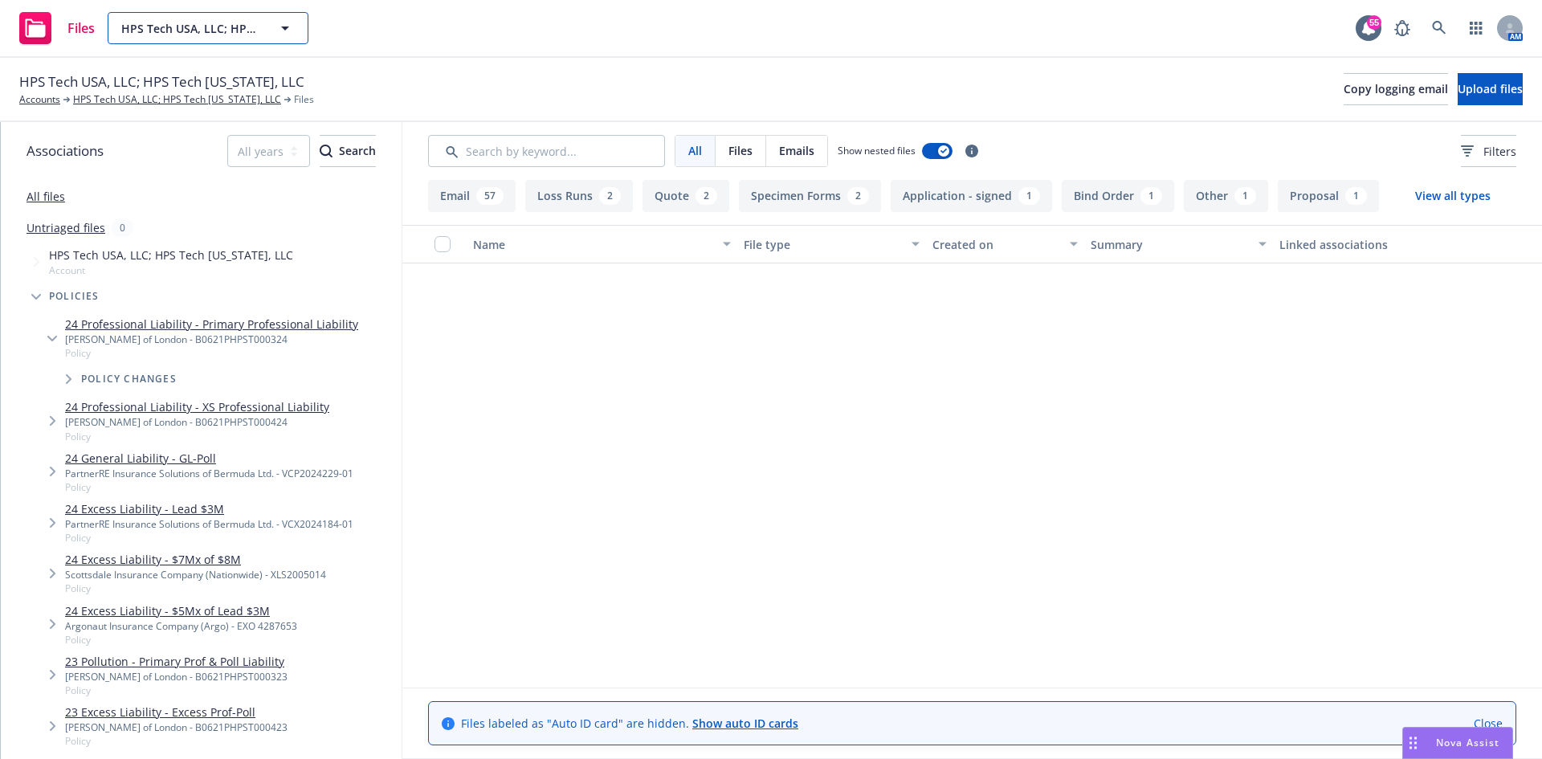
scroll to position [2473, 0]
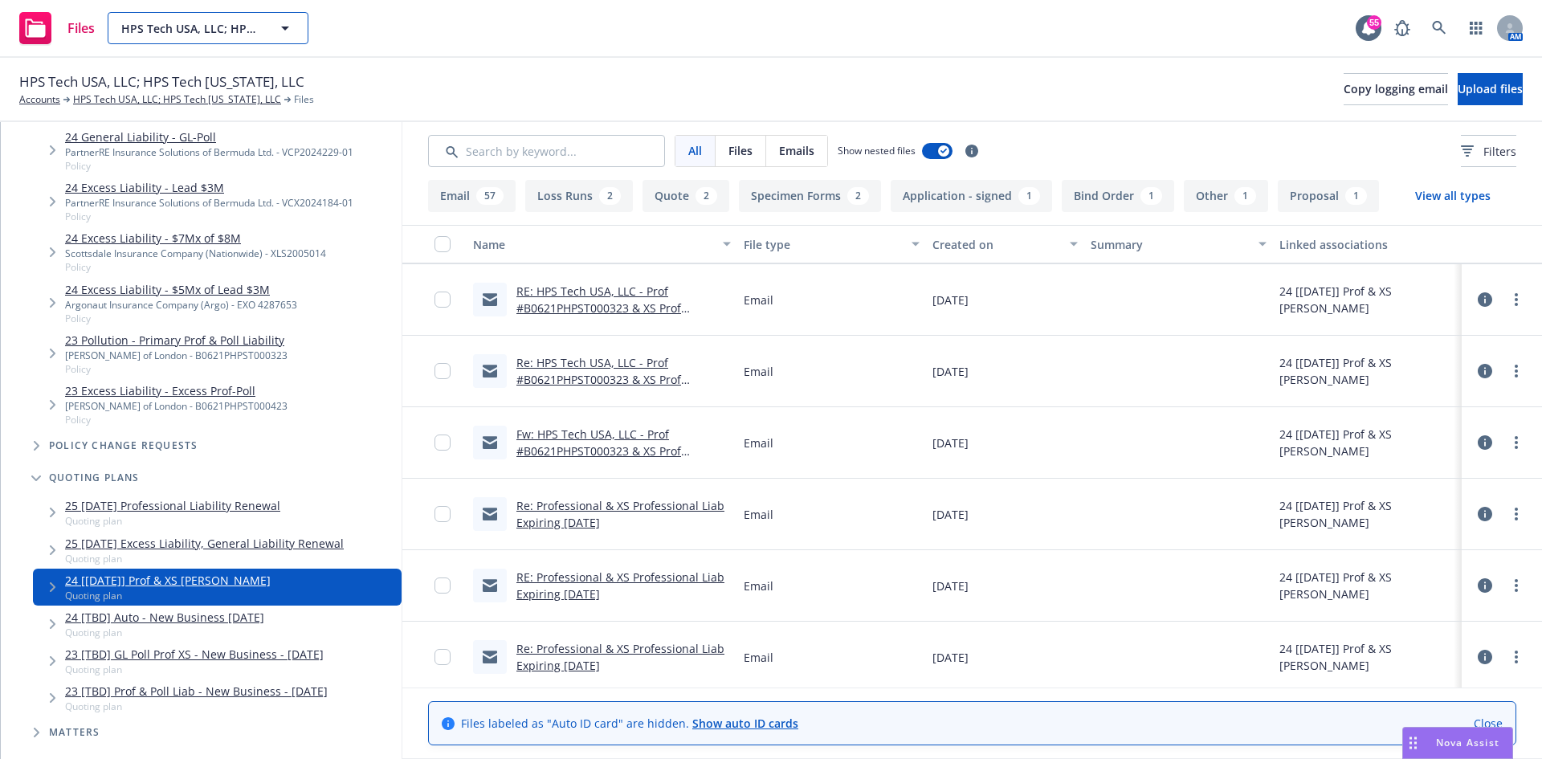
click at [219, 22] on span "HPS Tech USA, LLC; HPS Tech California, LLC" at bounding box center [190, 28] width 139 height 17
click at [599, 593] on link "RE: Professional & XS Professional Liab Expiring 08/24/2024" at bounding box center [620, 585] width 208 height 32
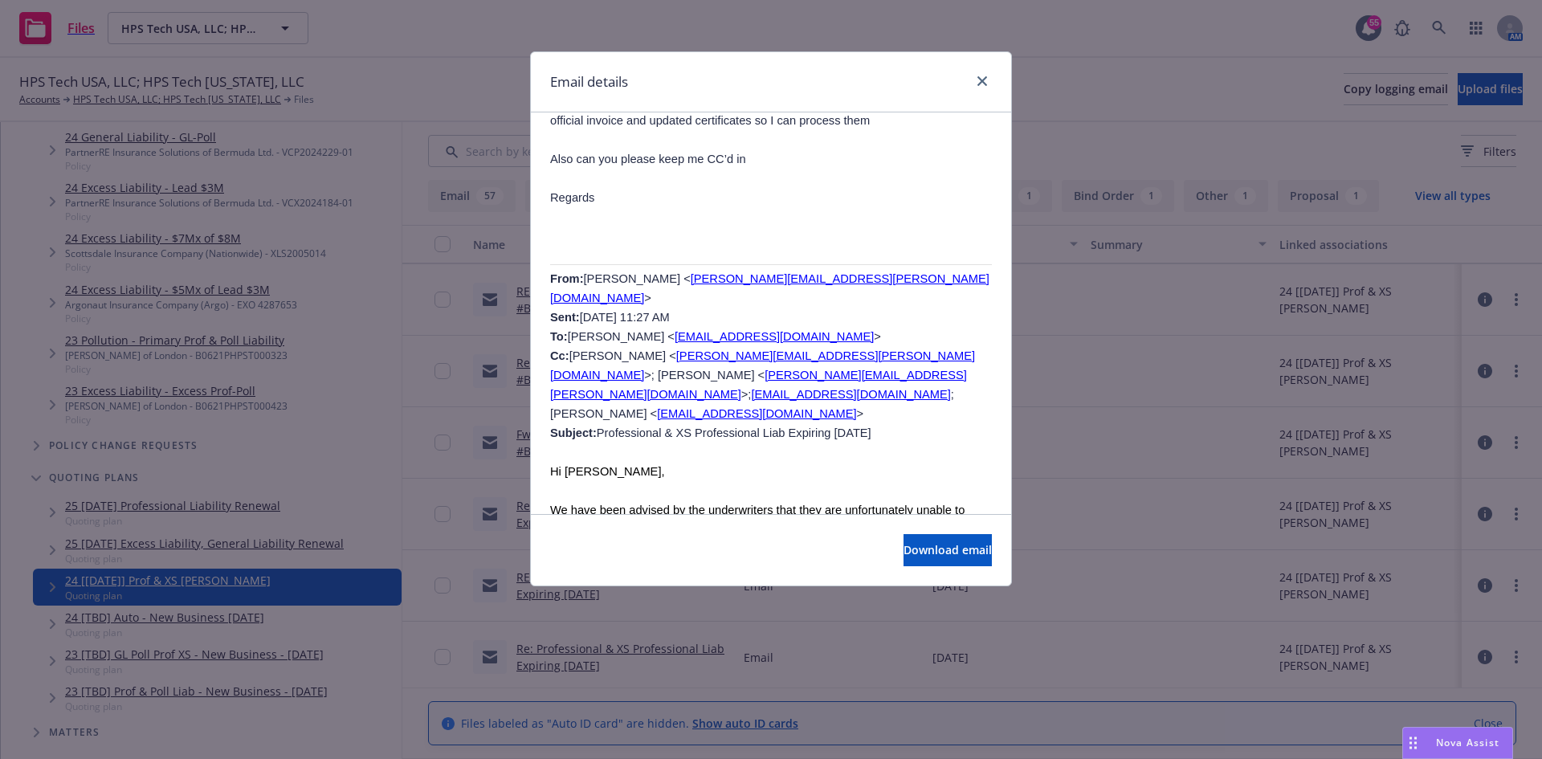
scroll to position [2810, 0]
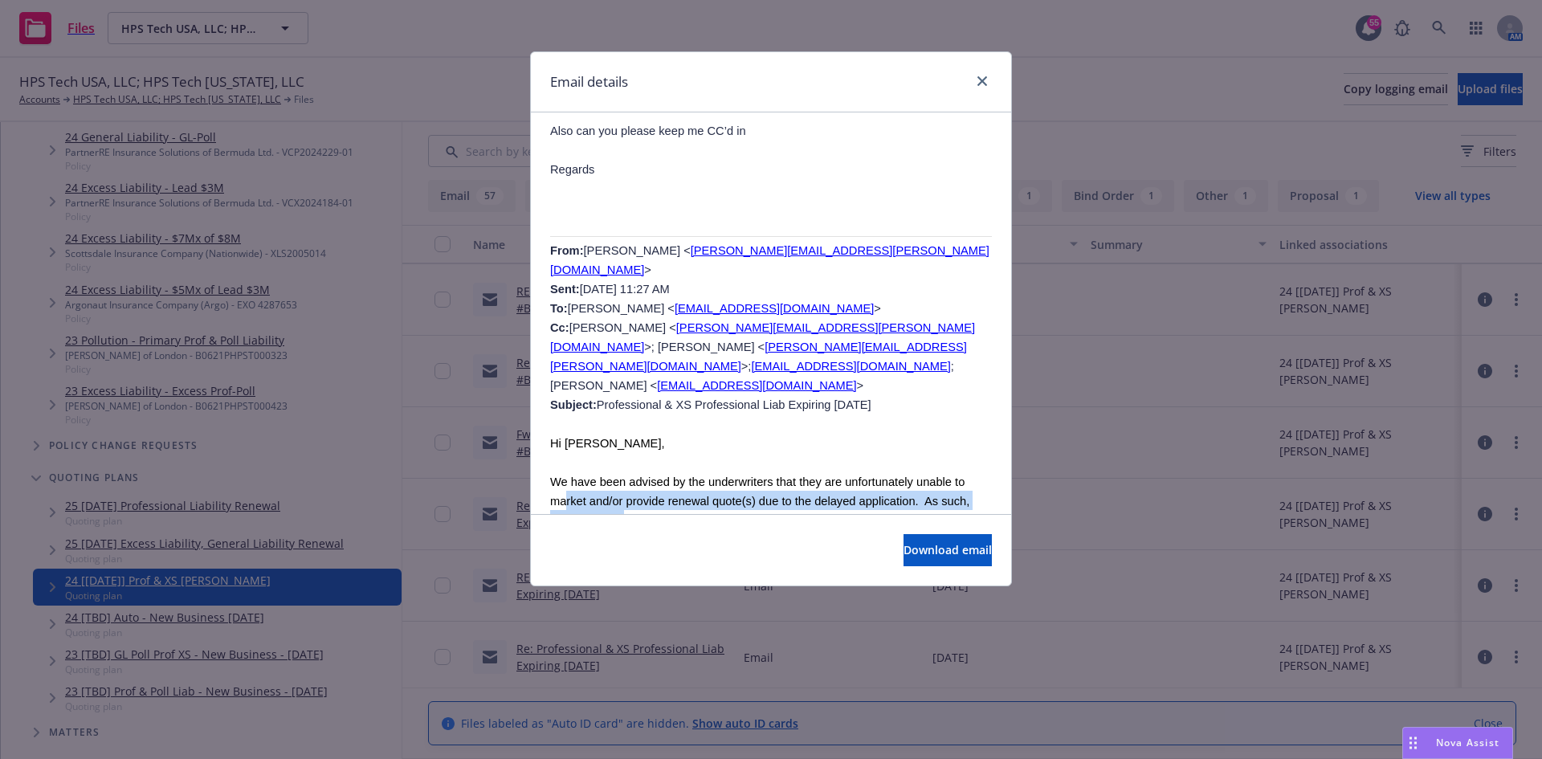
drag, startPoint x: 669, startPoint y: 325, endPoint x: 756, endPoint y: 354, distance: 91.4
click at [756, 475] on span "We have been advised by the underwriters that they are unfortunately unable to …" at bounding box center [769, 510] width 438 height 71
click at [845, 548] on p at bounding box center [771, 557] width 442 height 19
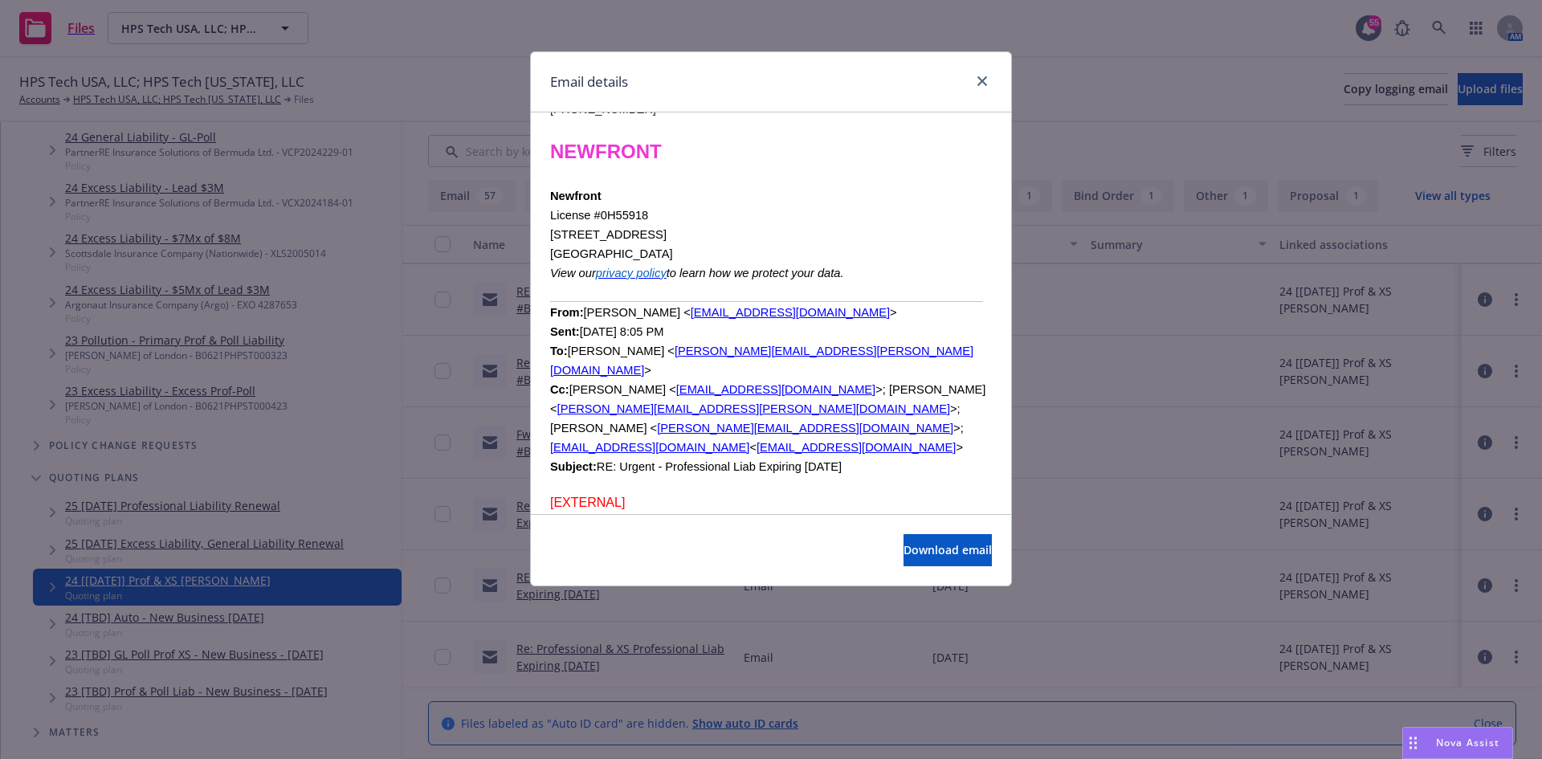
scroll to position [4818, 0]
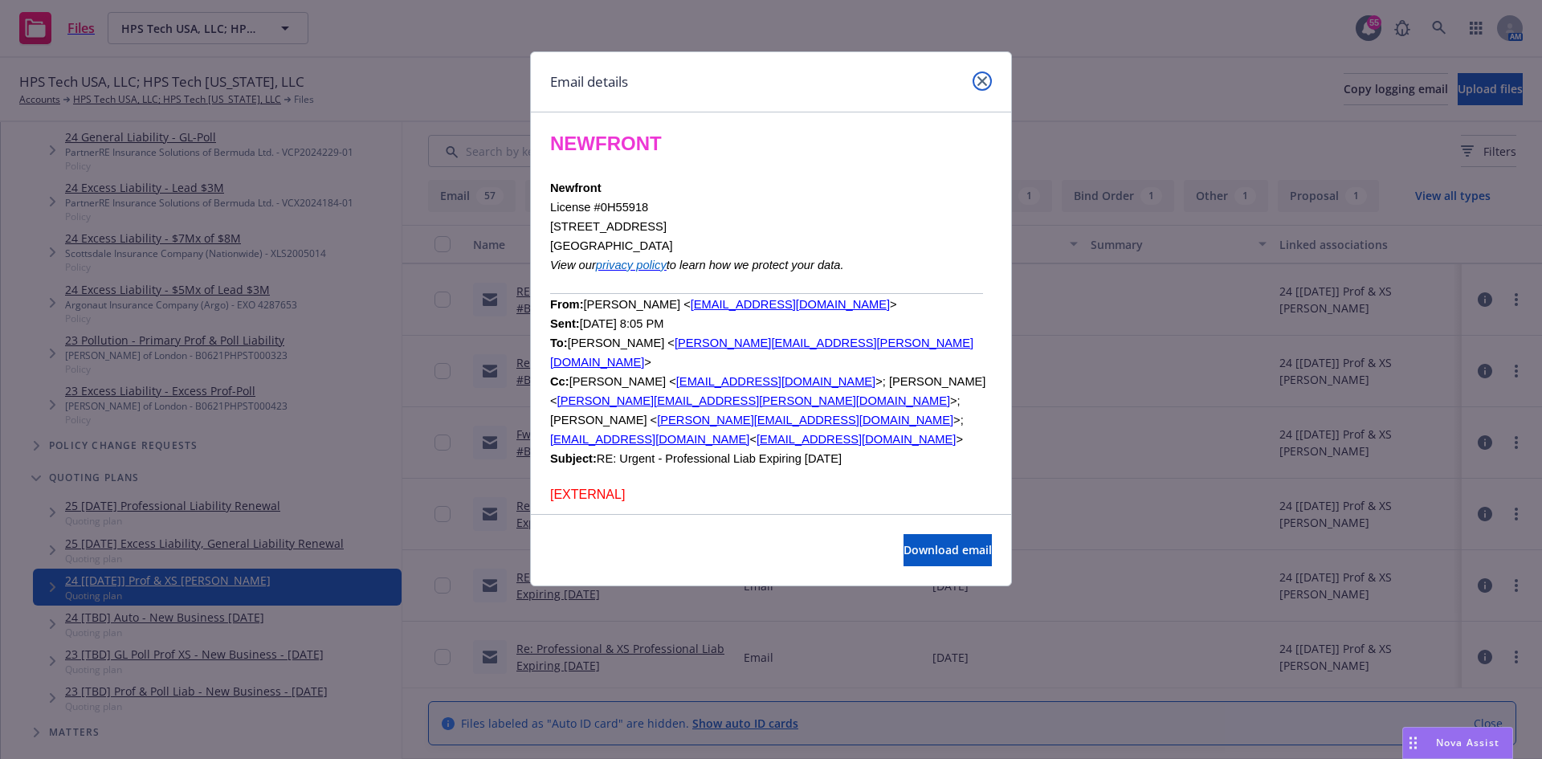
click at [981, 81] on icon "close" at bounding box center [982, 81] width 10 height 10
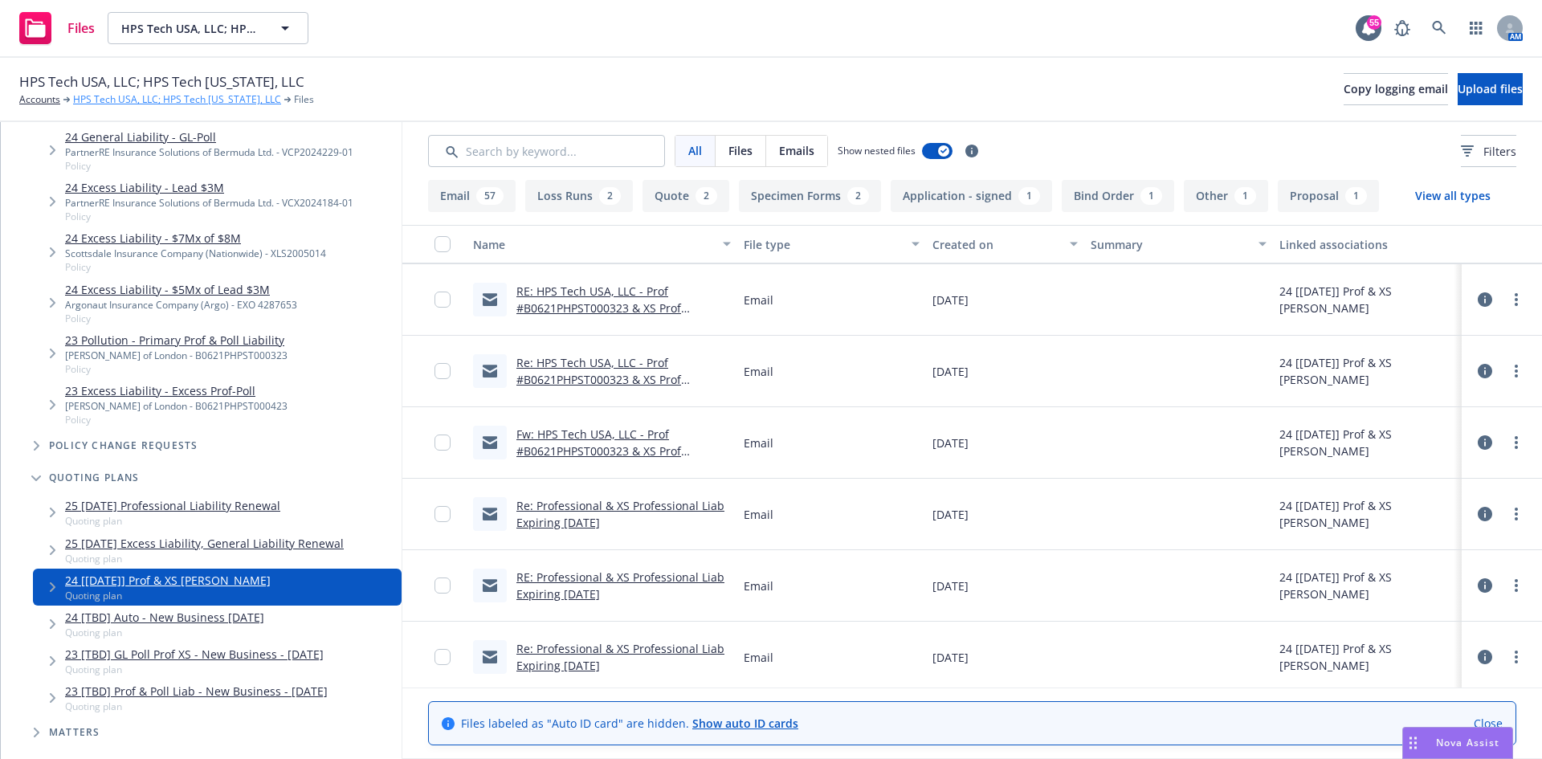
click at [144, 94] on link "HPS Tech USA, LLC; HPS Tech California, LLC" at bounding box center [177, 99] width 208 height 14
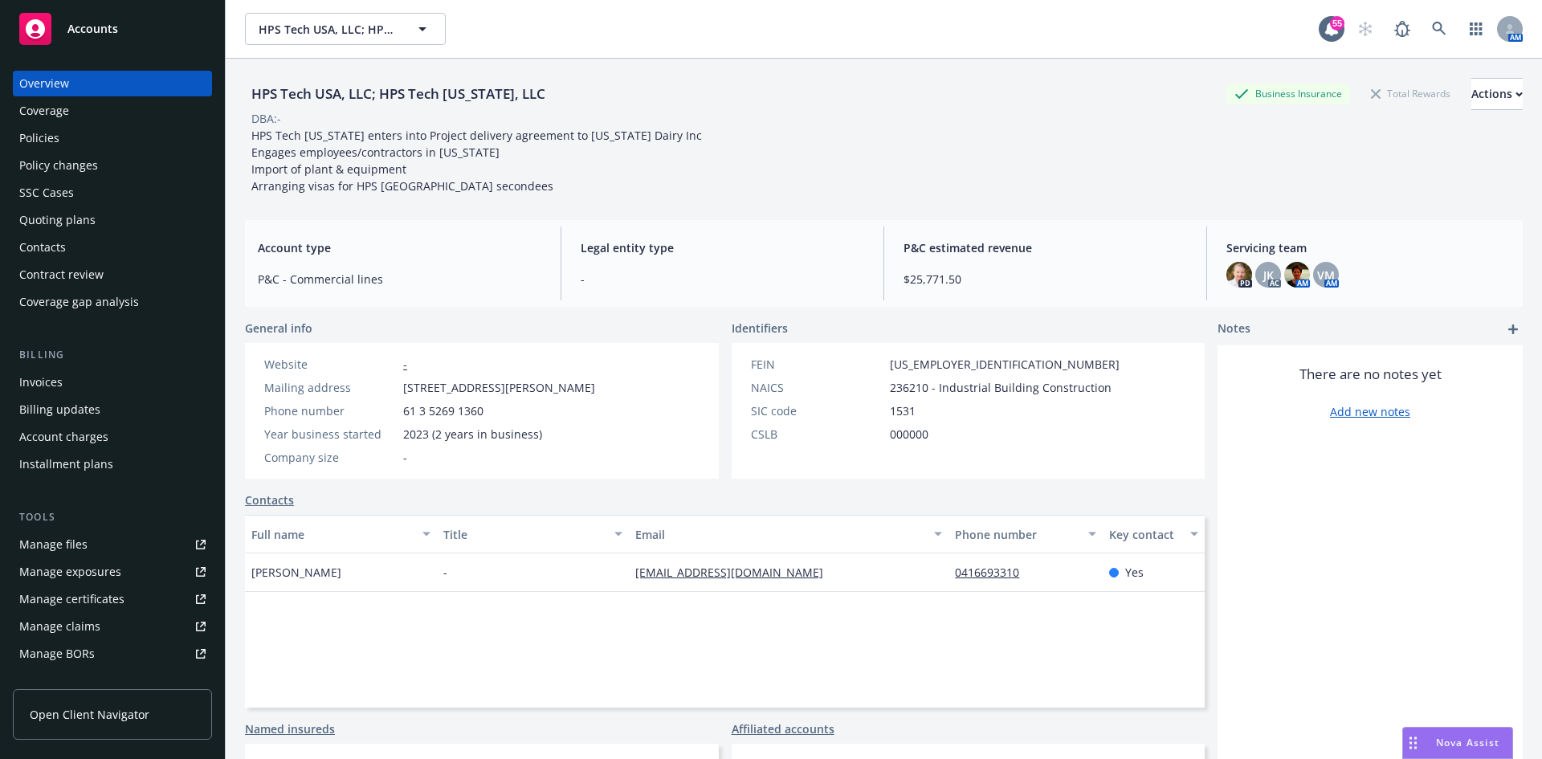
click at [48, 145] on div "Policies" at bounding box center [39, 138] width 40 height 26
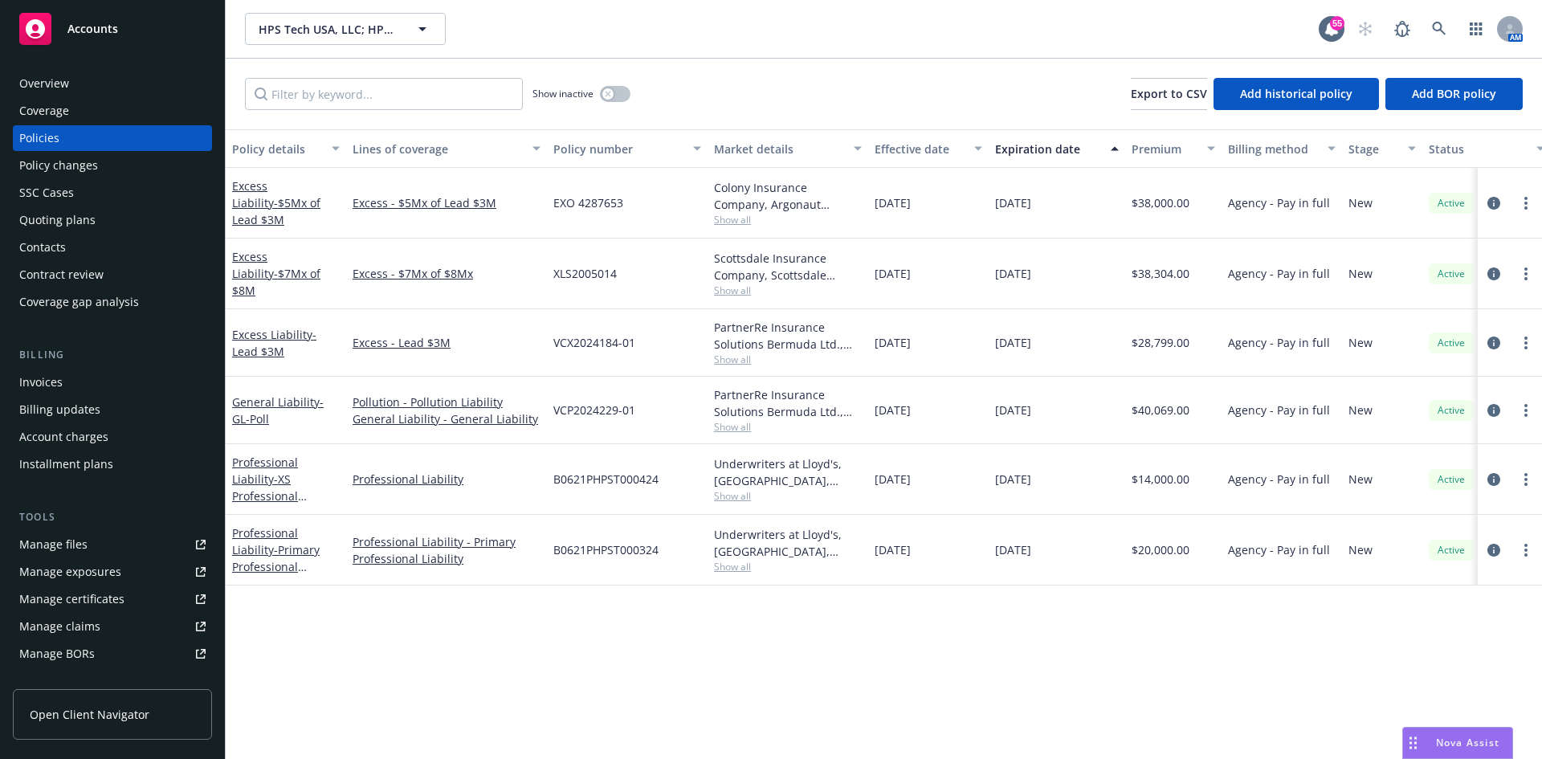
click at [96, 224] on div "Quoting plans" at bounding box center [112, 220] width 186 height 26
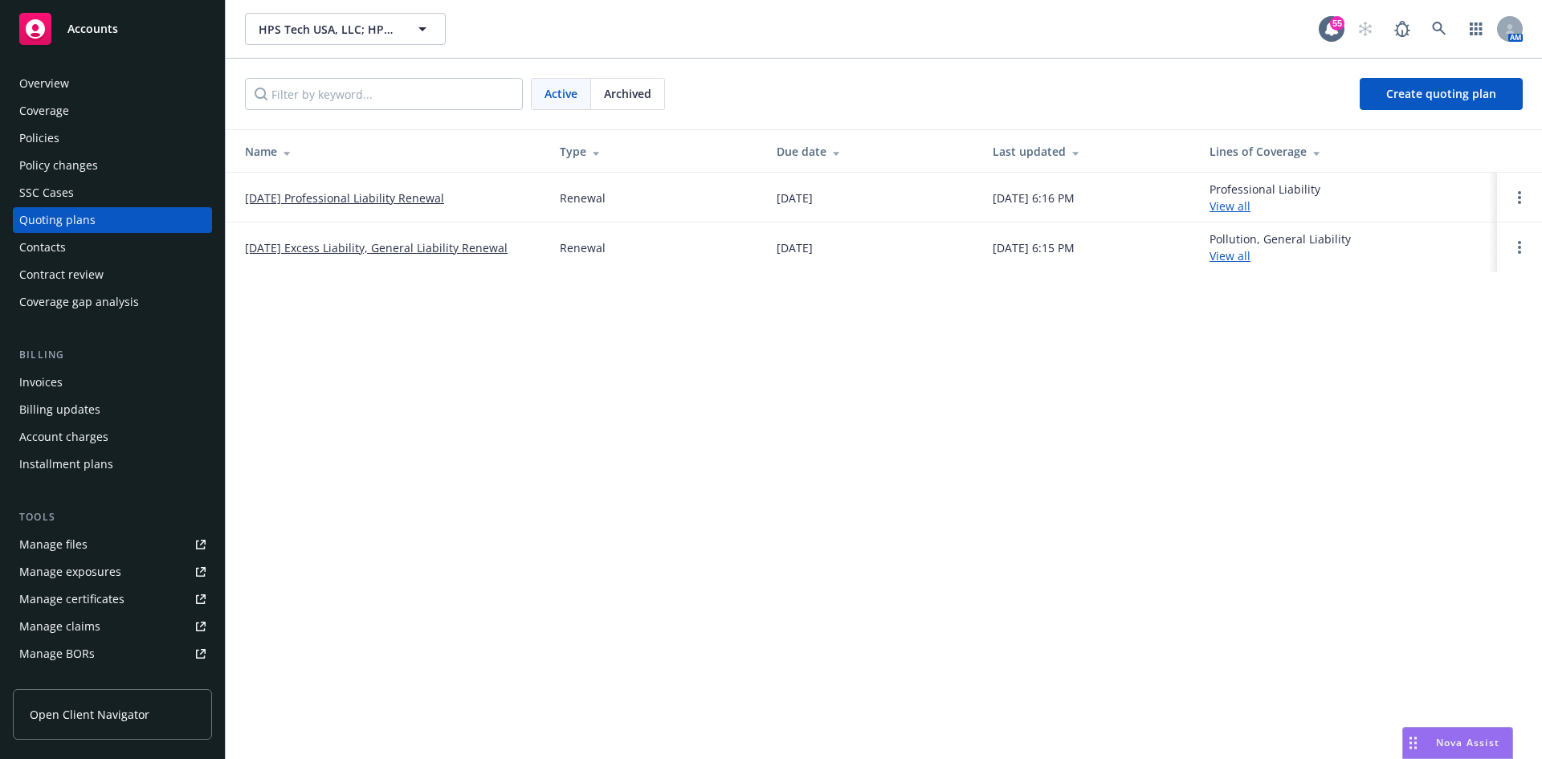
click at [475, 244] on link "[DATE] Excess Liability, General Liability Renewal" at bounding box center [376, 247] width 263 height 17
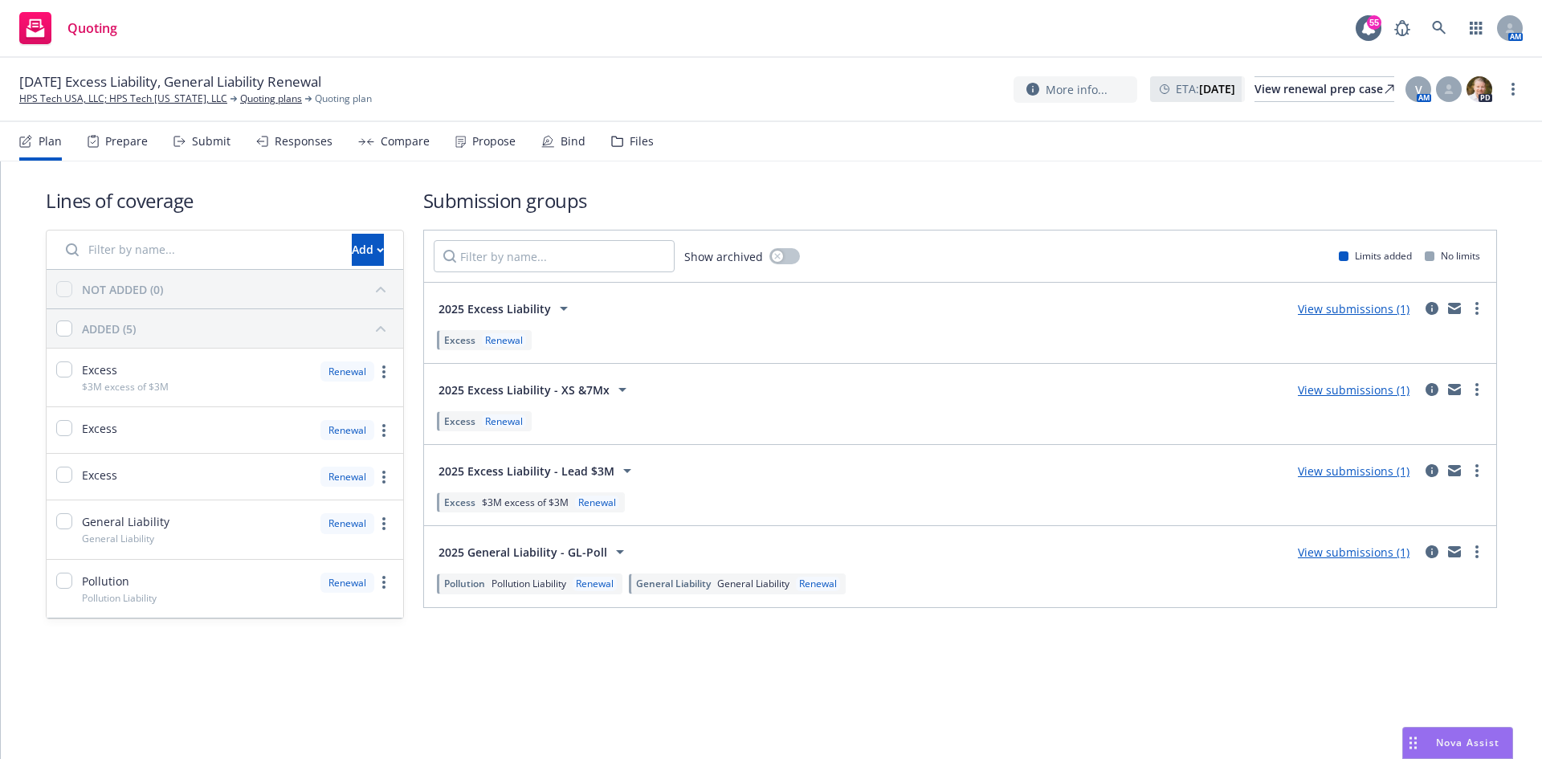
click at [1379, 547] on link "View submissions (1)" at bounding box center [1354, 551] width 112 height 15
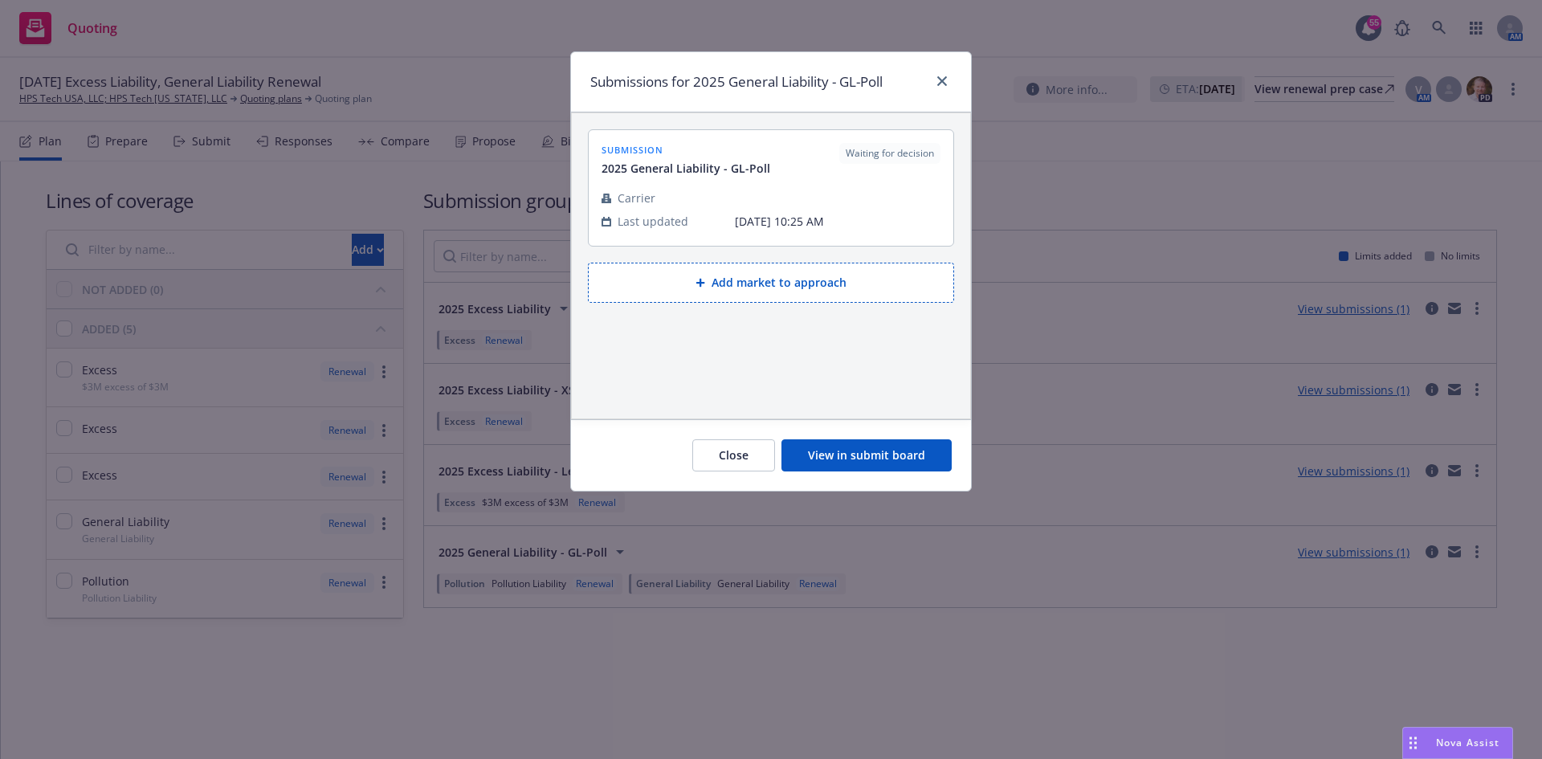
click at [868, 452] on button "View in submit board" at bounding box center [866, 455] width 170 height 32
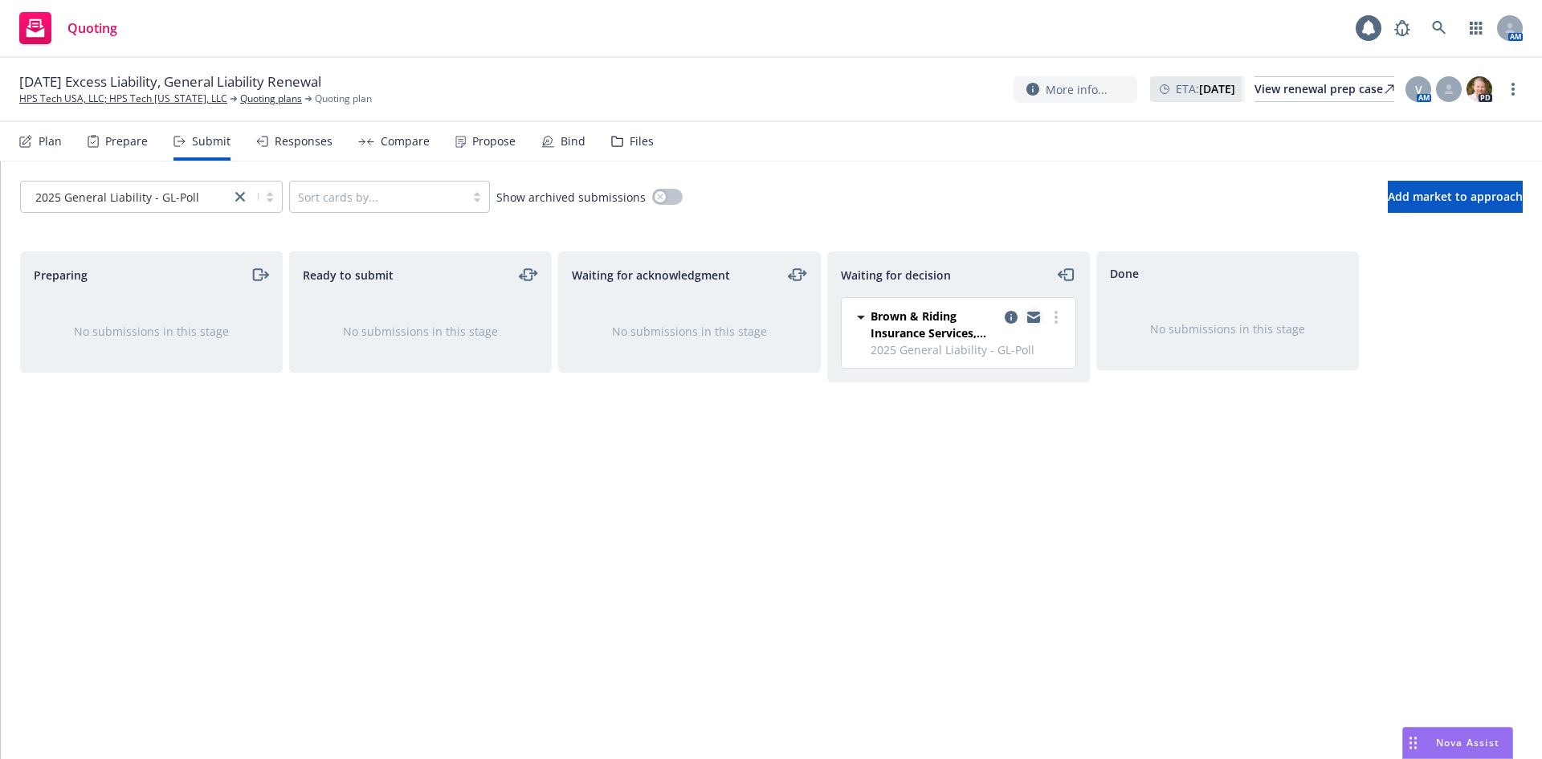
click at [1037, 322] on icon "copy logging email" at bounding box center [1033, 319] width 13 height 7
click at [179, 96] on link "HPS Tech USA, LLC; HPS Tech [US_STATE], LLC" at bounding box center [123, 99] width 208 height 14
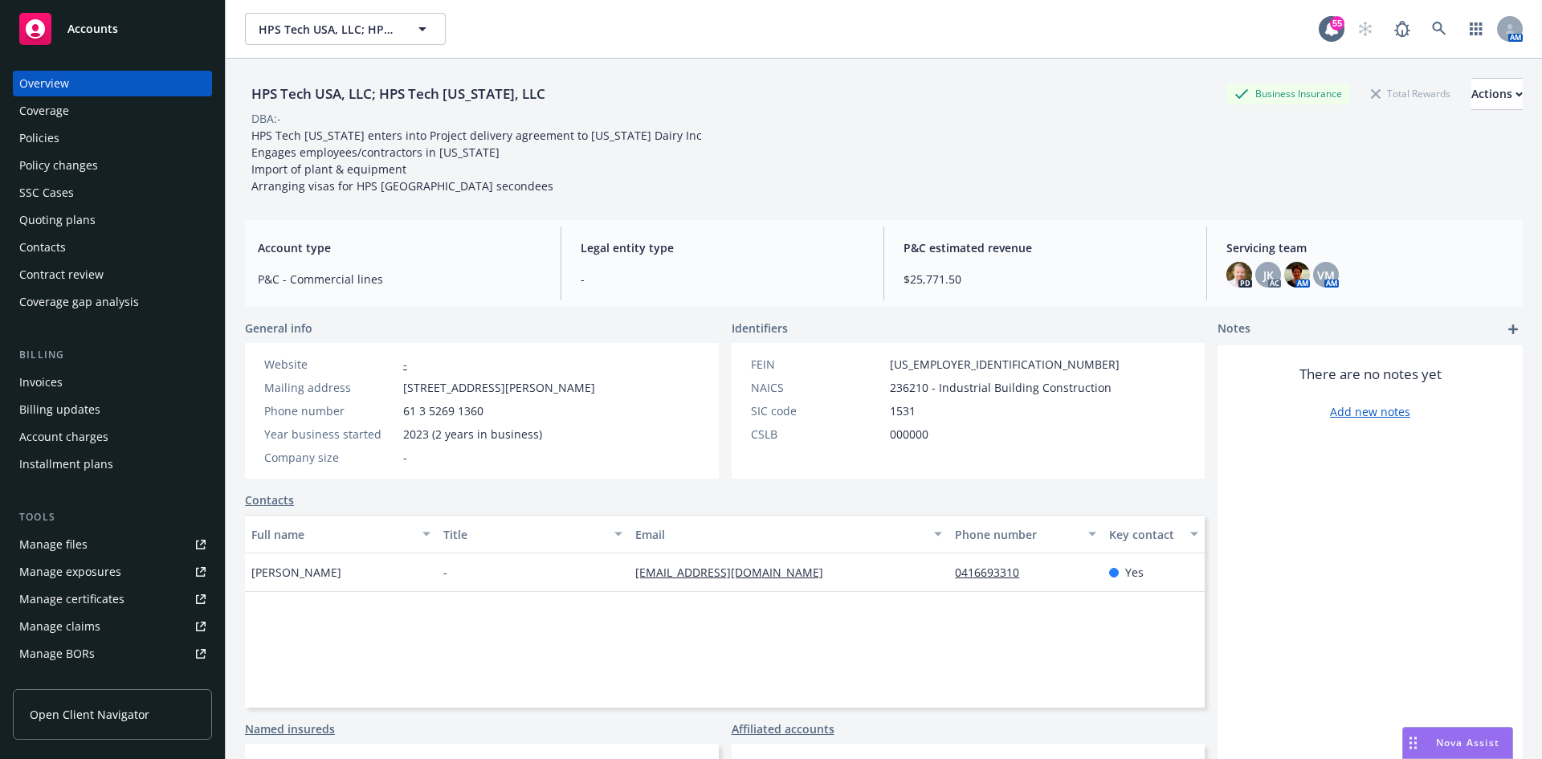
click at [42, 137] on div "Policies" at bounding box center [39, 138] width 40 height 26
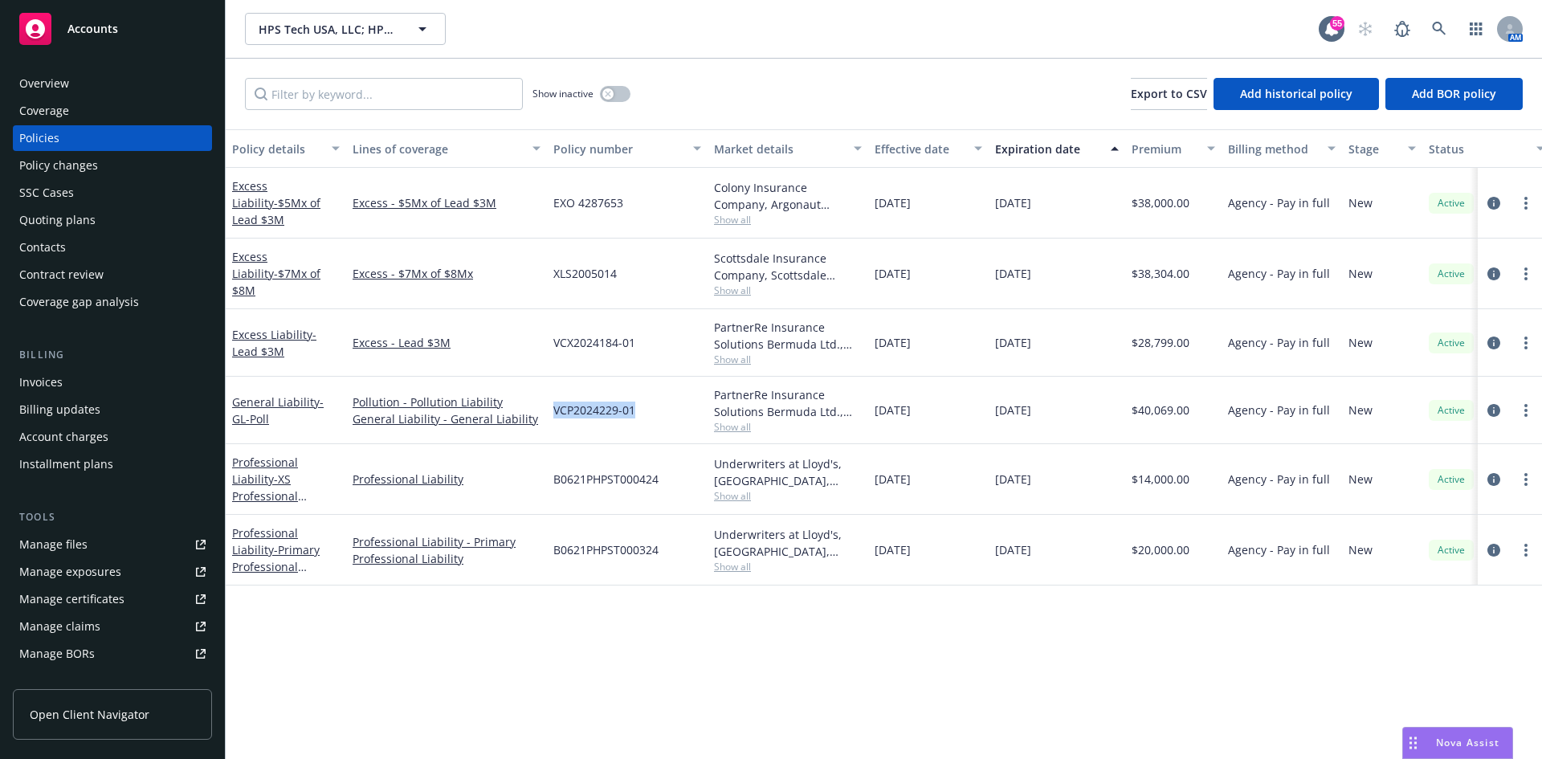
drag, startPoint x: 656, startPoint y: 411, endPoint x: 556, endPoint y: 408, distance: 100.4
click at [556, 408] on div "VCP2024229-01" at bounding box center [627, 410] width 161 height 67
copy span "VCP2024229-01"
drag, startPoint x: 635, startPoint y: 337, endPoint x: 556, endPoint y: 344, distance: 79.8
click at [556, 344] on div "VCX2024184-01" at bounding box center [627, 342] width 161 height 67
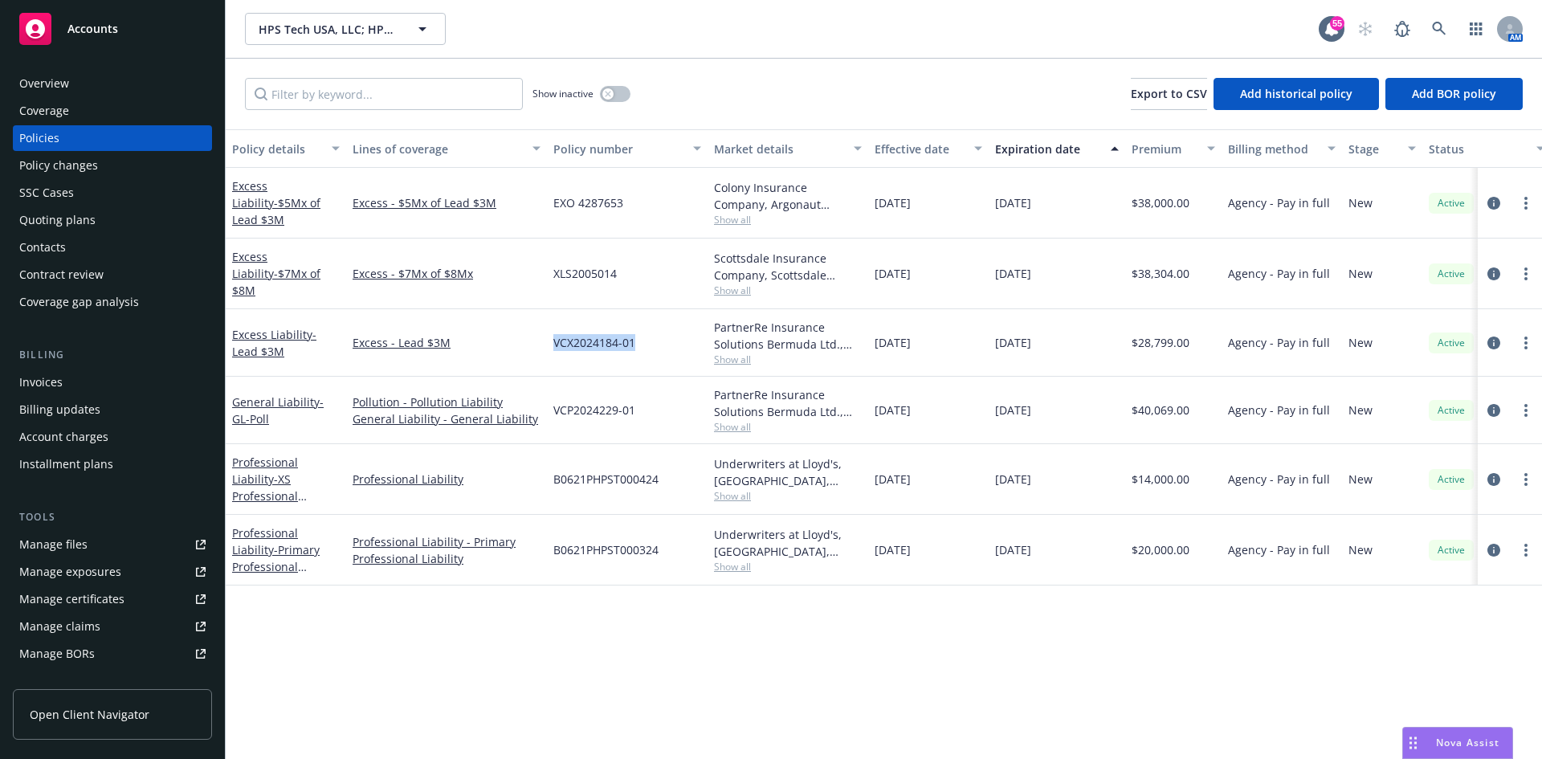
copy span "VCX2024184-01"
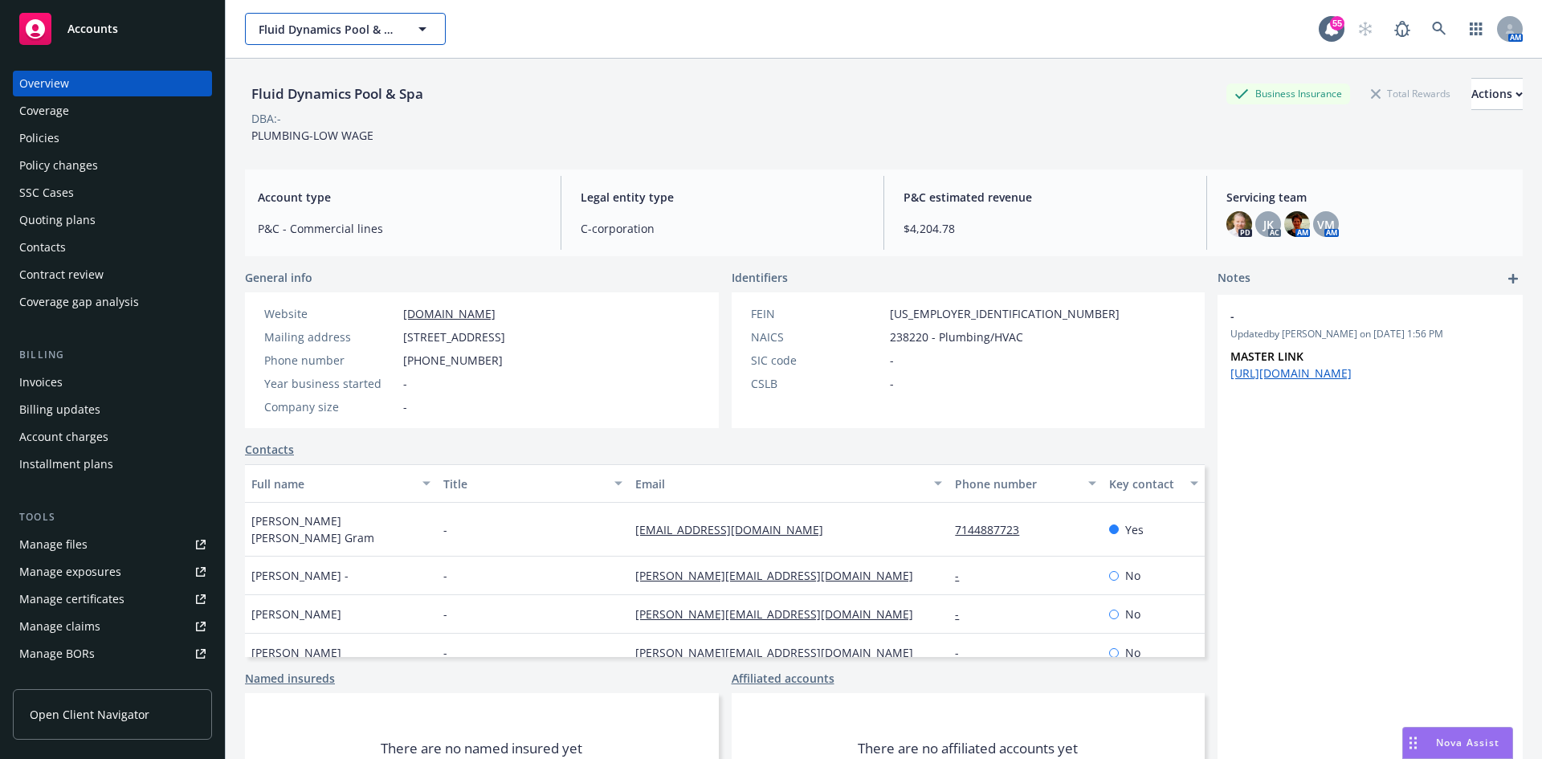
click at [300, 38] on button "Fluid Dynamics Pool & Spa" at bounding box center [345, 29] width 201 height 32
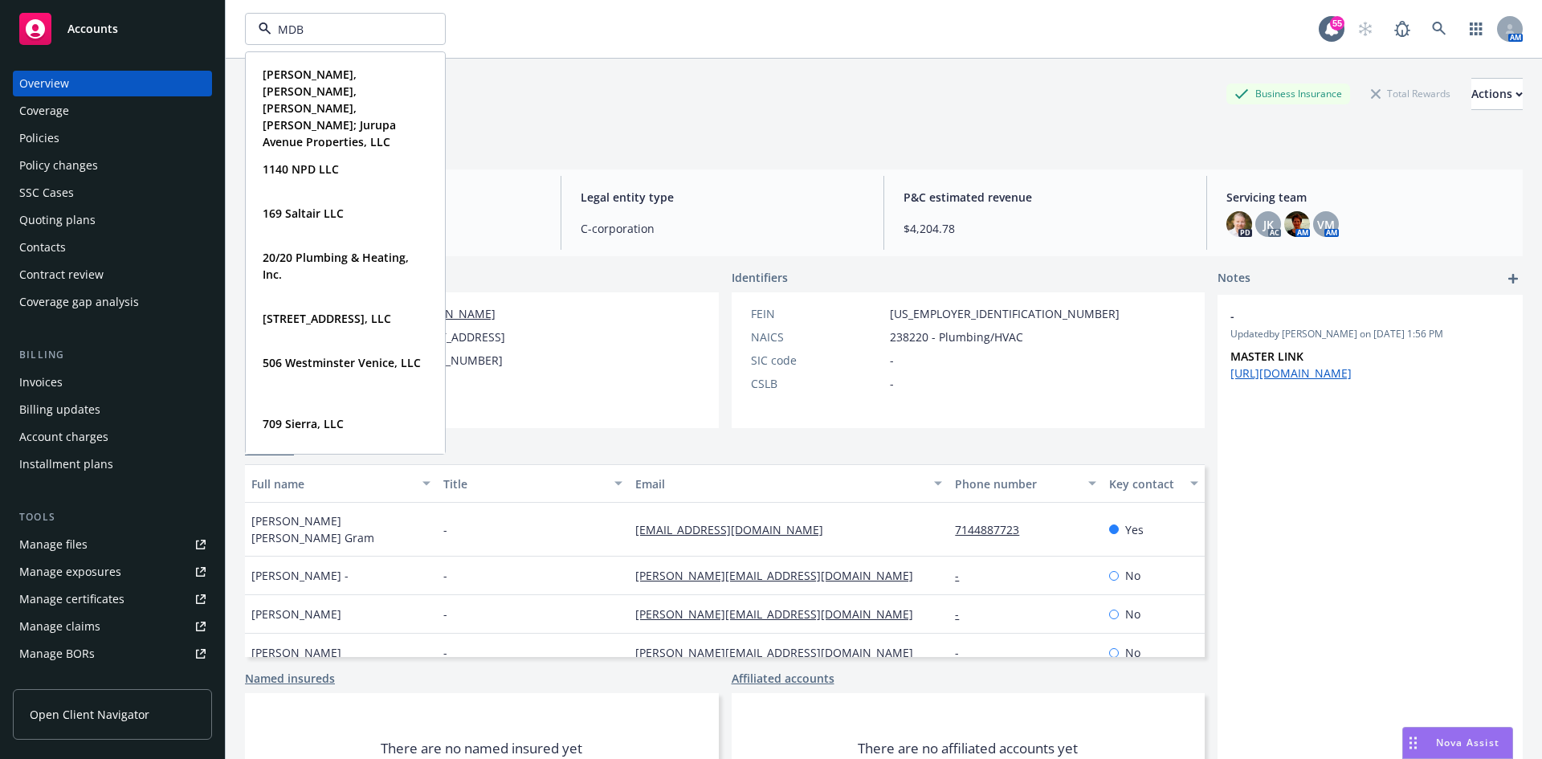
type input "MDB"
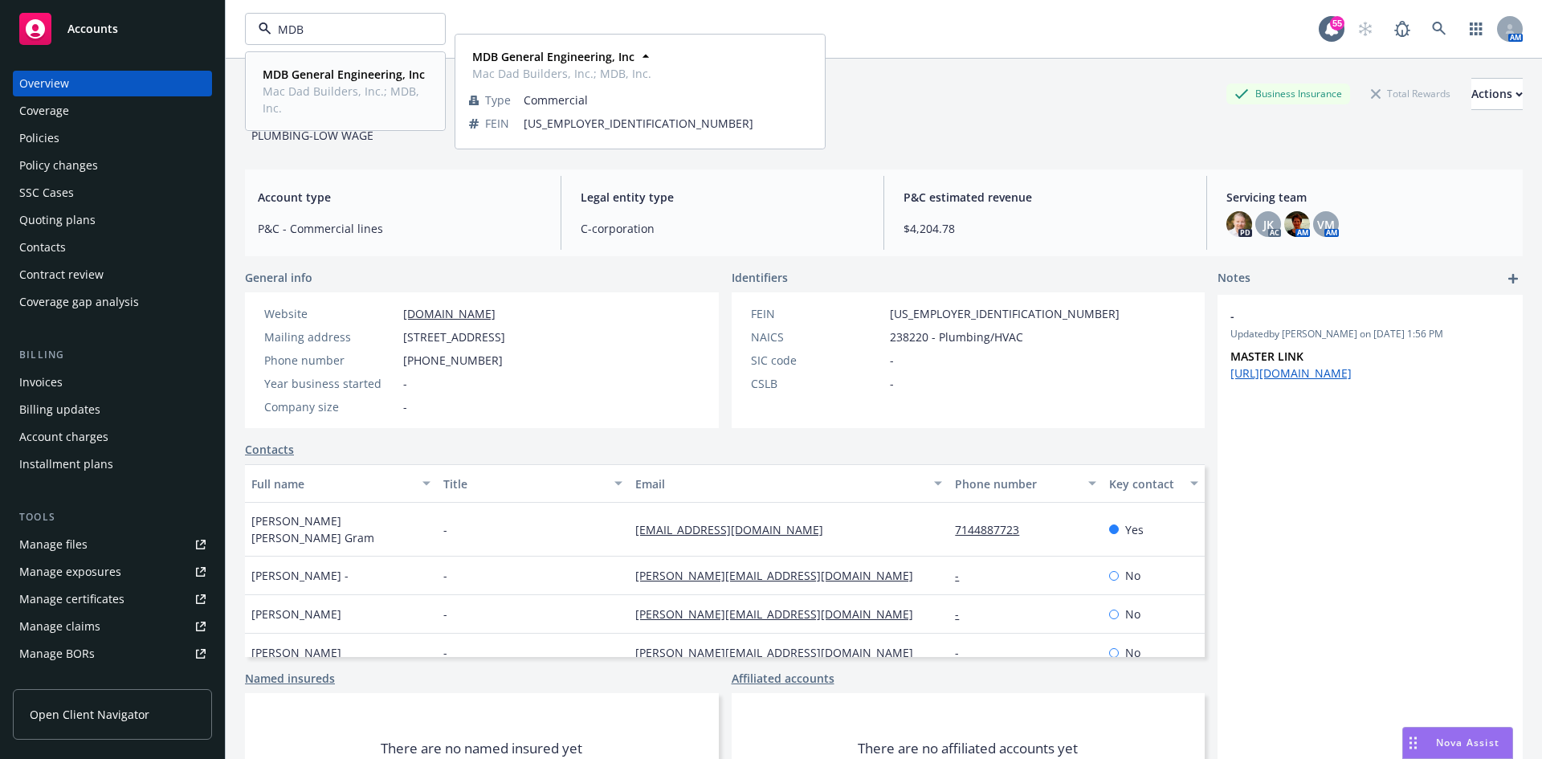
click at [325, 80] on strong "MDB General Engineering, Inc" at bounding box center [344, 74] width 162 height 15
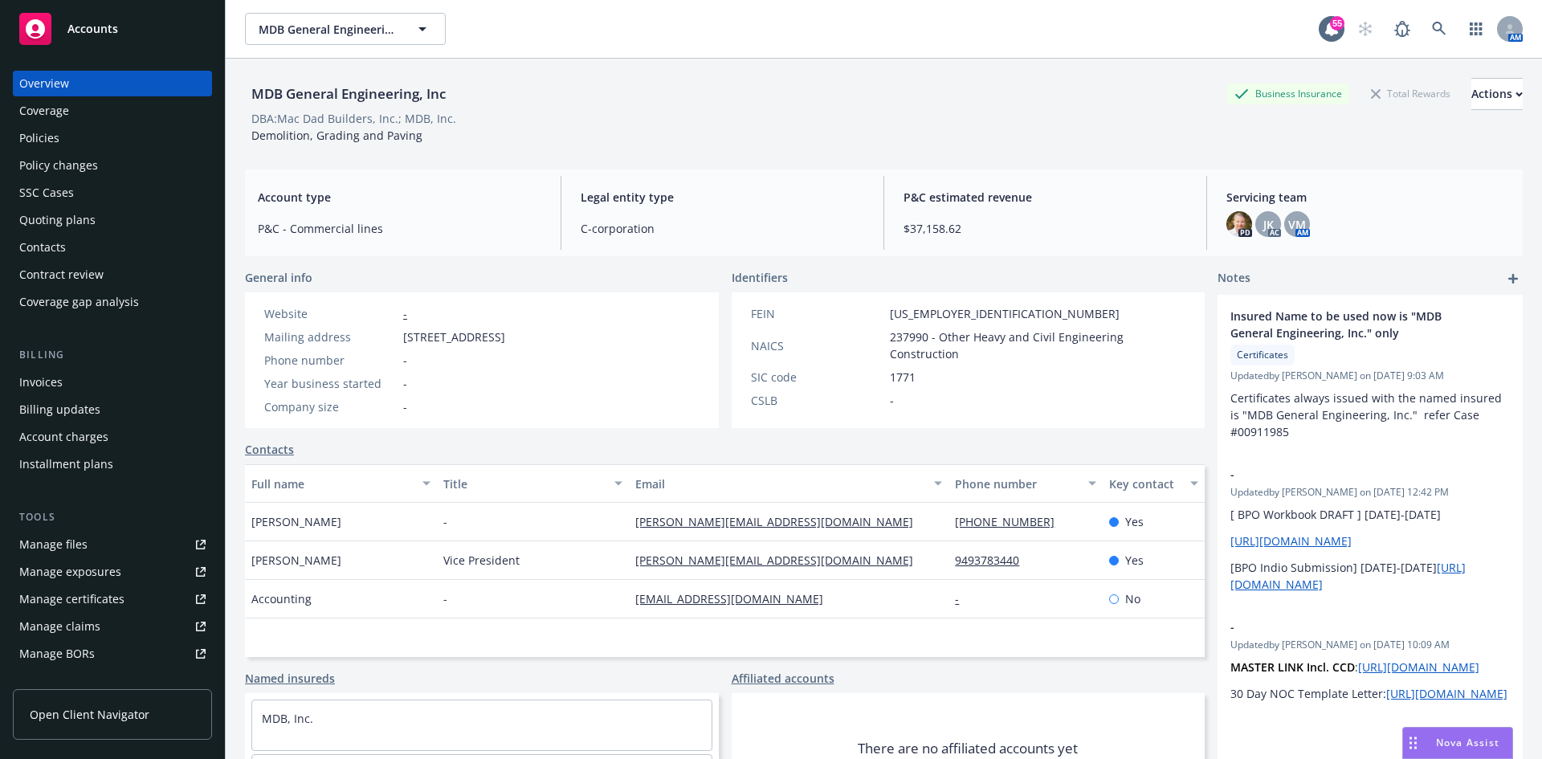
click at [75, 135] on div "Policies" at bounding box center [112, 138] width 186 height 26
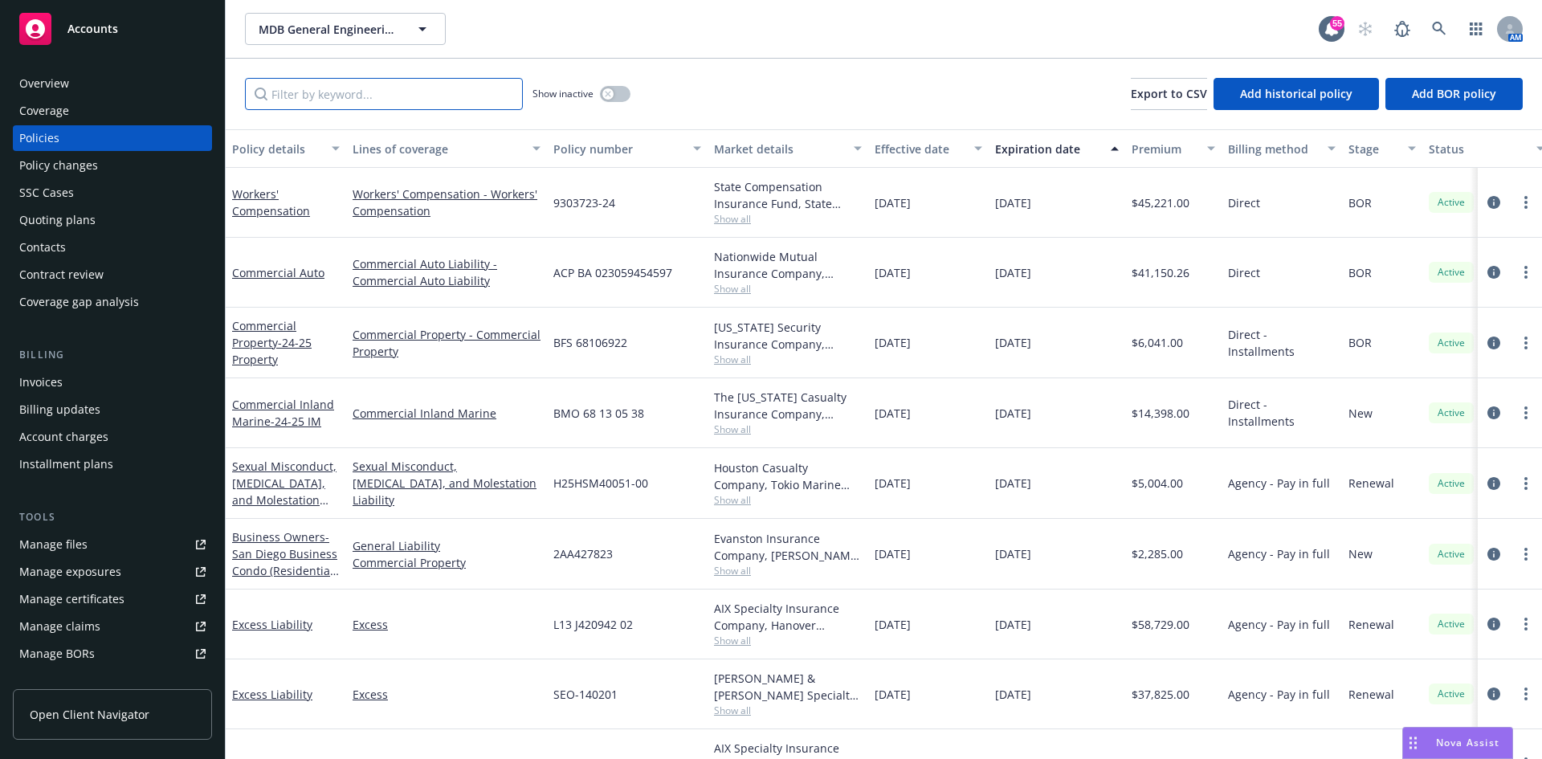
click at [382, 100] on input "Filter by keyword..." at bounding box center [384, 94] width 278 height 32
click at [61, 549] on div "Manage files" at bounding box center [53, 545] width 68 height 26
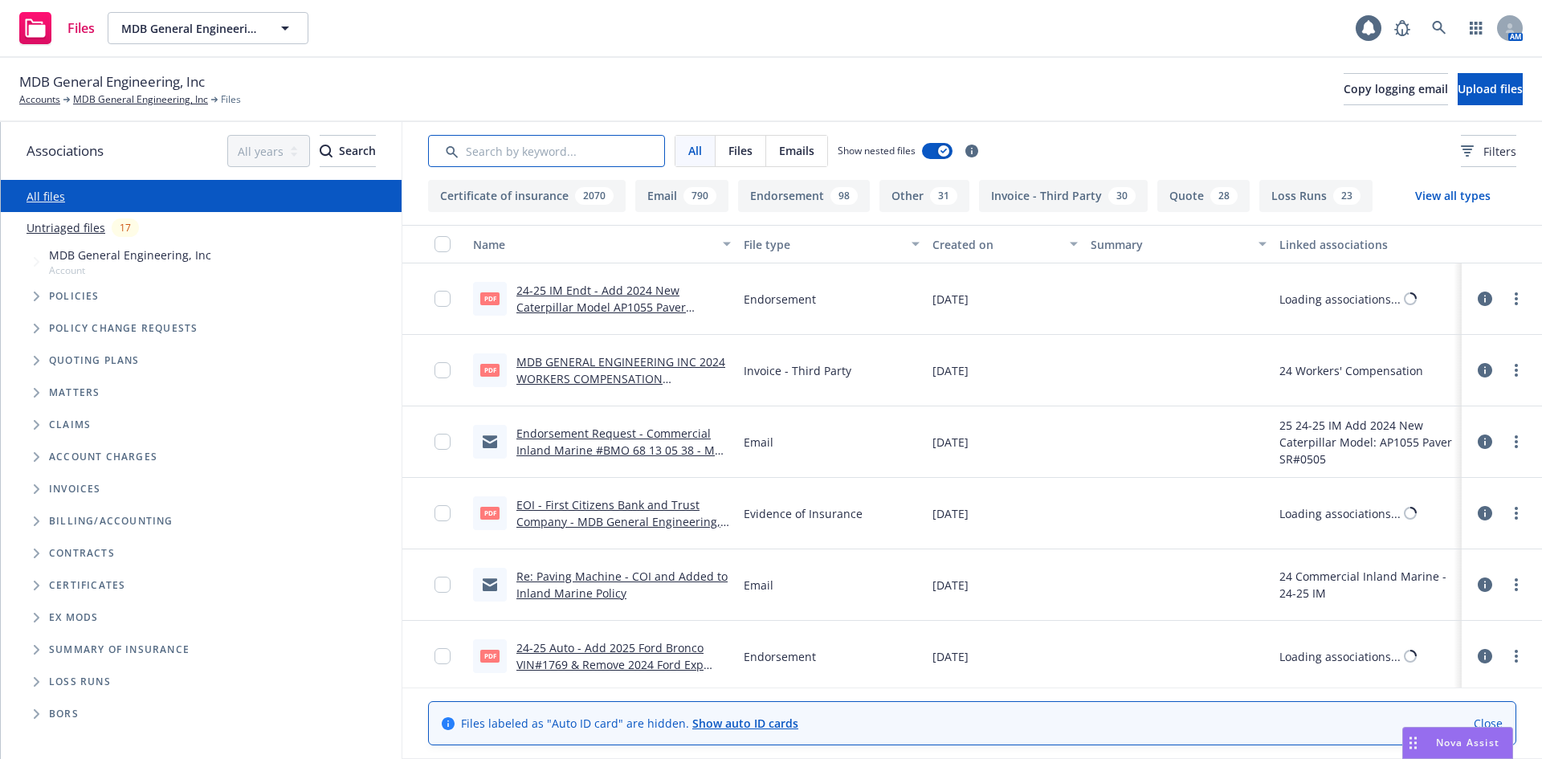
click at [556, 153] on input "Search by keyword..." at bounding box center [546, 151] width 237 height 32
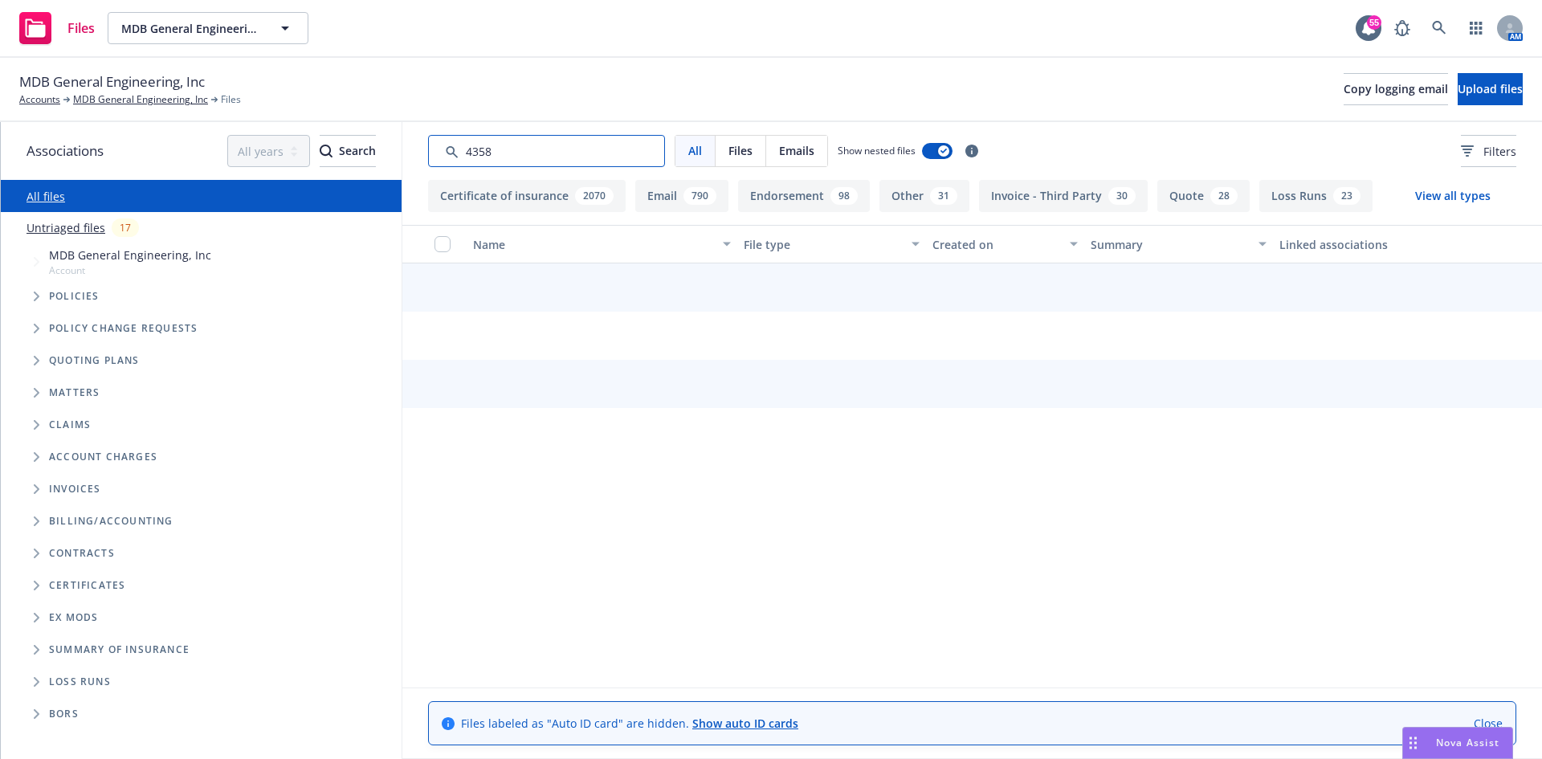
type input "4358"
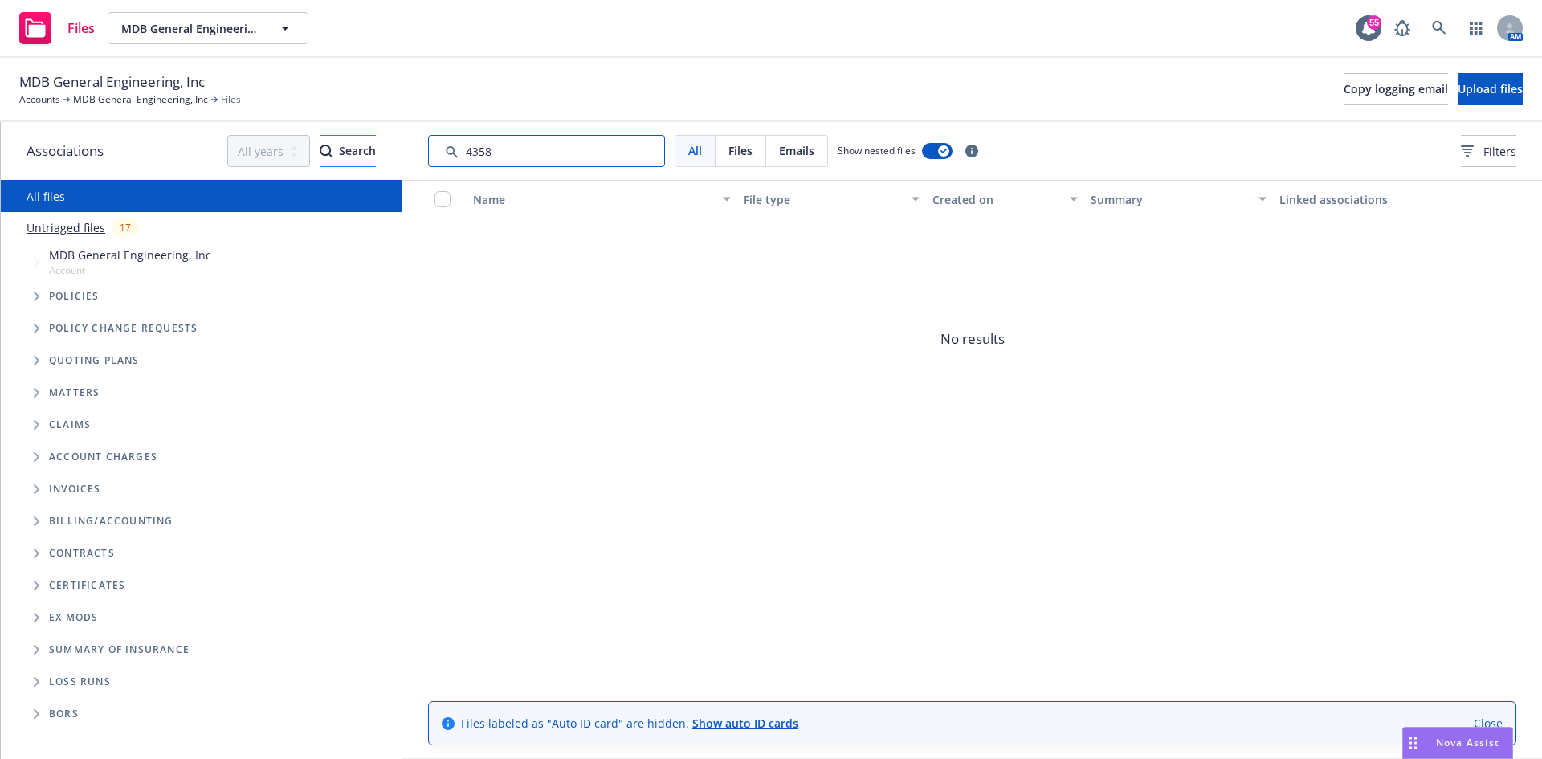
drag, startPoint x: 397, startPoint y: 145, endPoint x: 357, endPoint y: 143, distance: 40.2
click at [357, 143] on div "Associations All years 2027 2026 2025 2024 2023 2022 2021 2020 2019 2018 2017 2…" at bounding box center [771, 440] width 1541 height 637
click at [141, 96] on link "MDB General Engineering, Inc" at bounding box center [140, 99] width 135 height 14
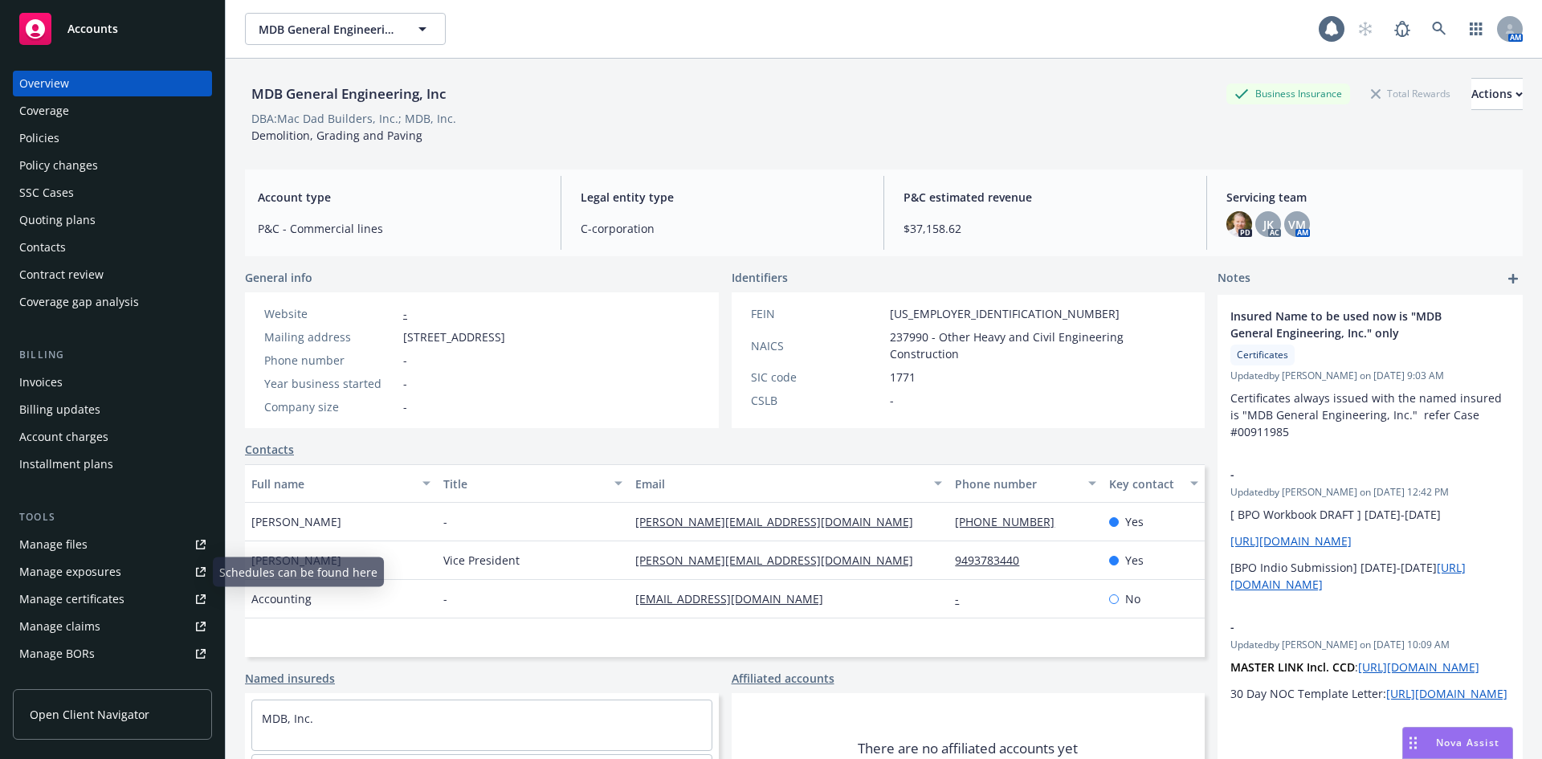
click at [84, 545] on div "Manage files" at bounding box center [53, 545] width 68 height 26
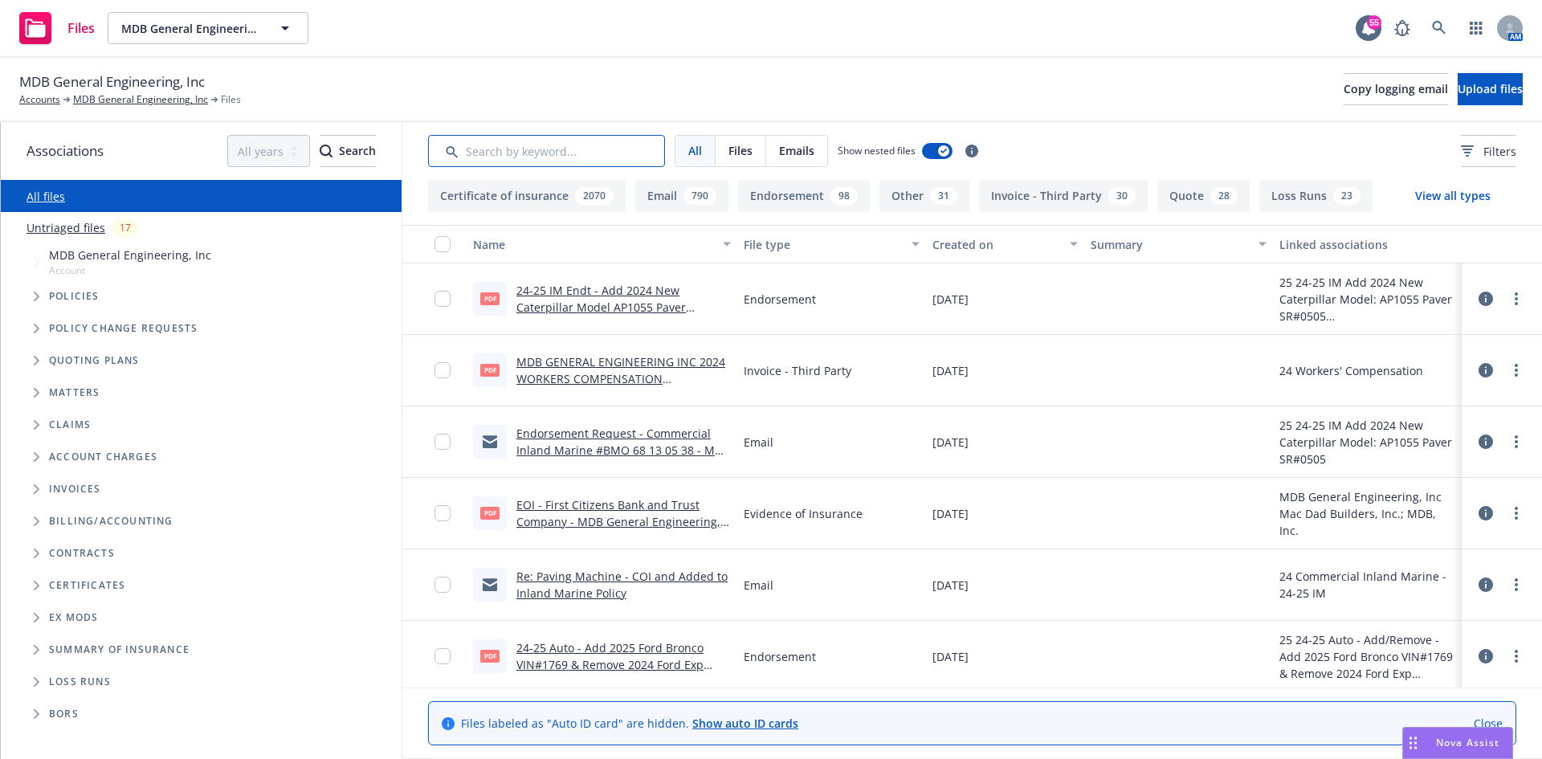
click at [498, 147] on input "Search by keyword..." at bounding box center [546, 151] width 237 height 32
type input "4358"
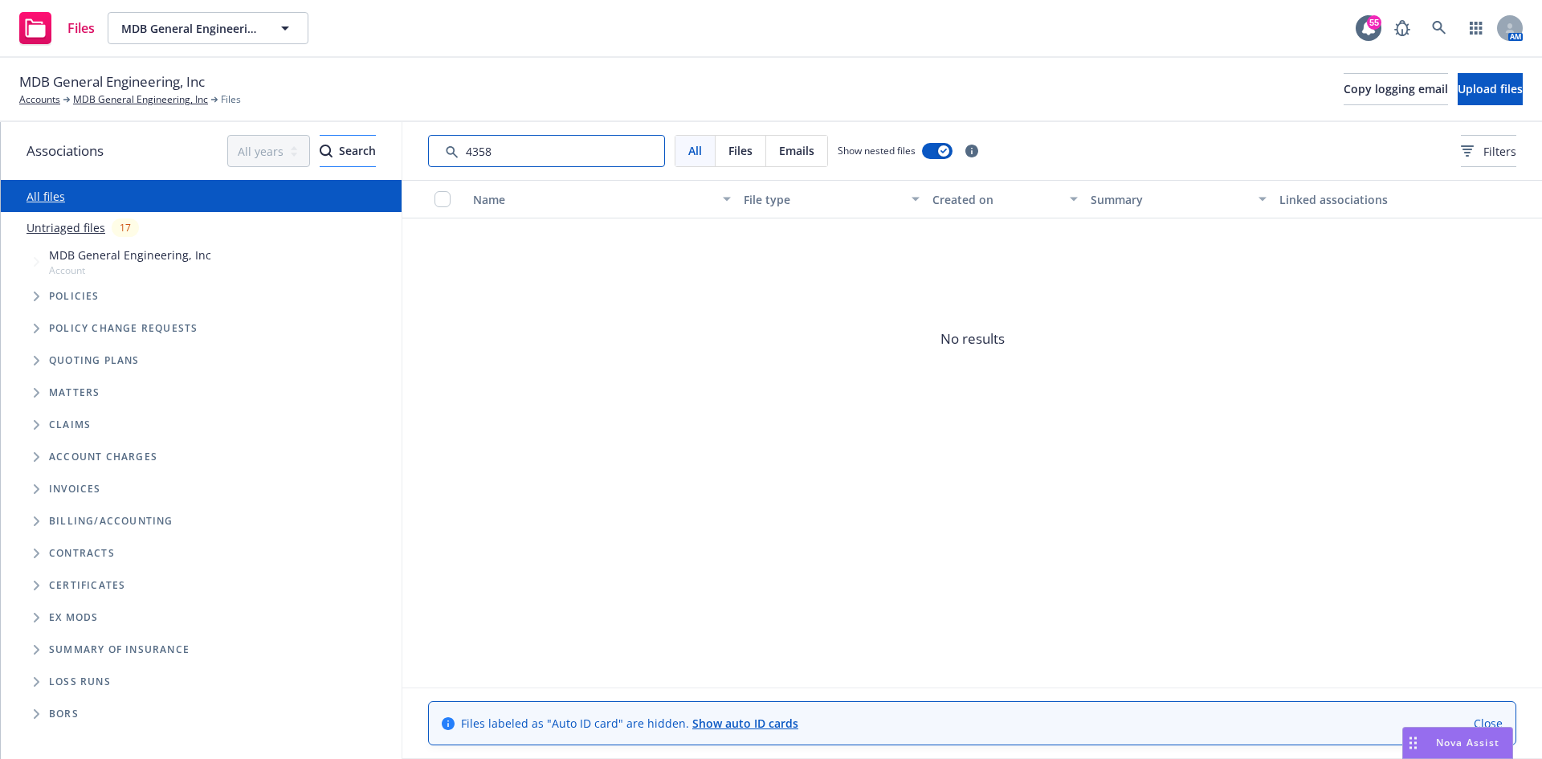
drag, startPoint x: 562, startPoint y: 150, endPoint x: 299, endPoint y: 155, distance: 263.4
click at [304, 155] on div "Associations All years 2027 2026 2025 2024 2023 2022 2021 2020 2019 2018 2017 2…" at bounding box center [771, 440] width 1541 height 637
click at [157, 100] on link "MDB General Engineering, Inc" at bounding box center [140, 99] width 135 height 14
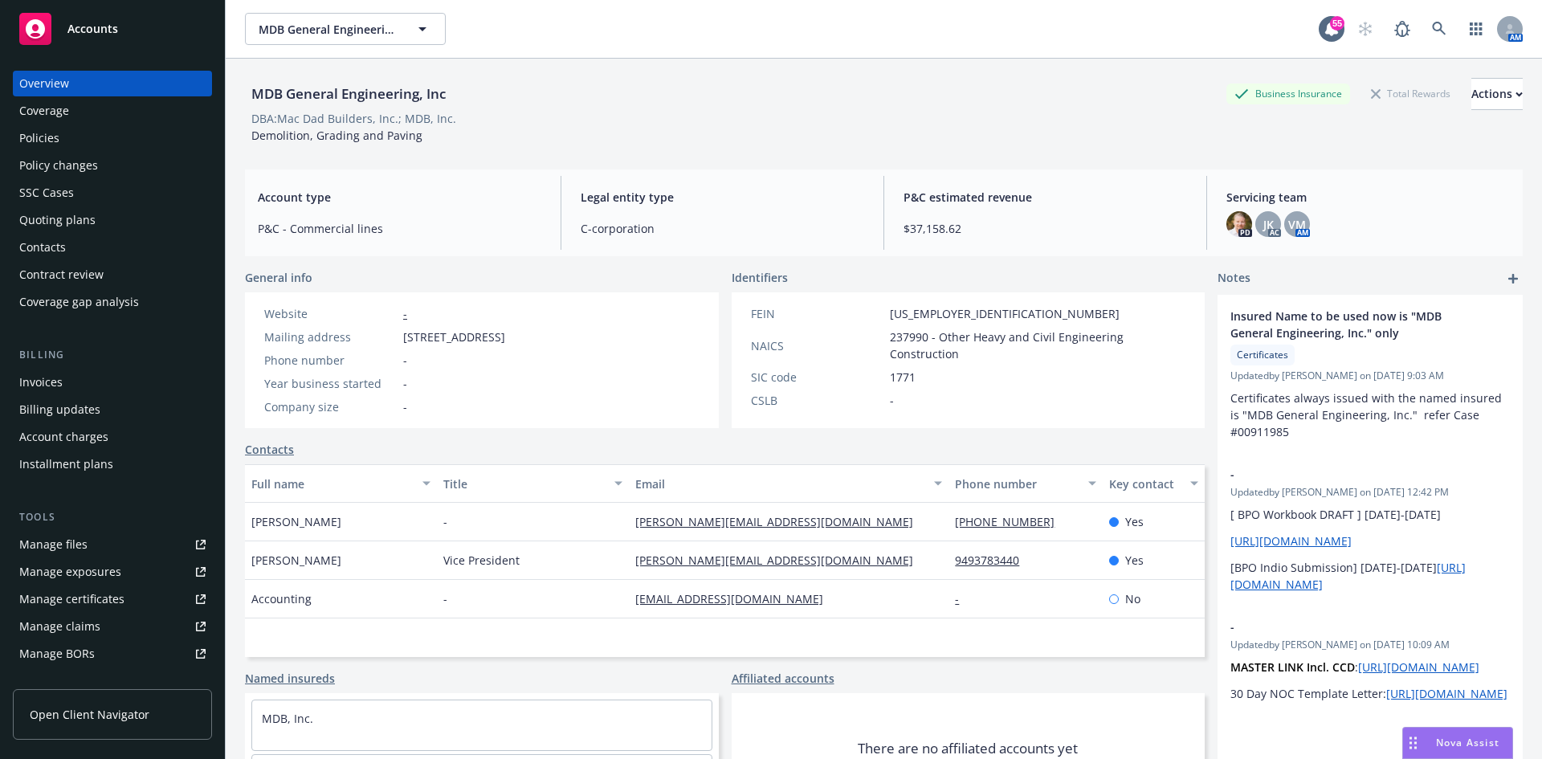
click at [63, 142] on div "Policies" at bounding box center [112, 138] width 186 height 26
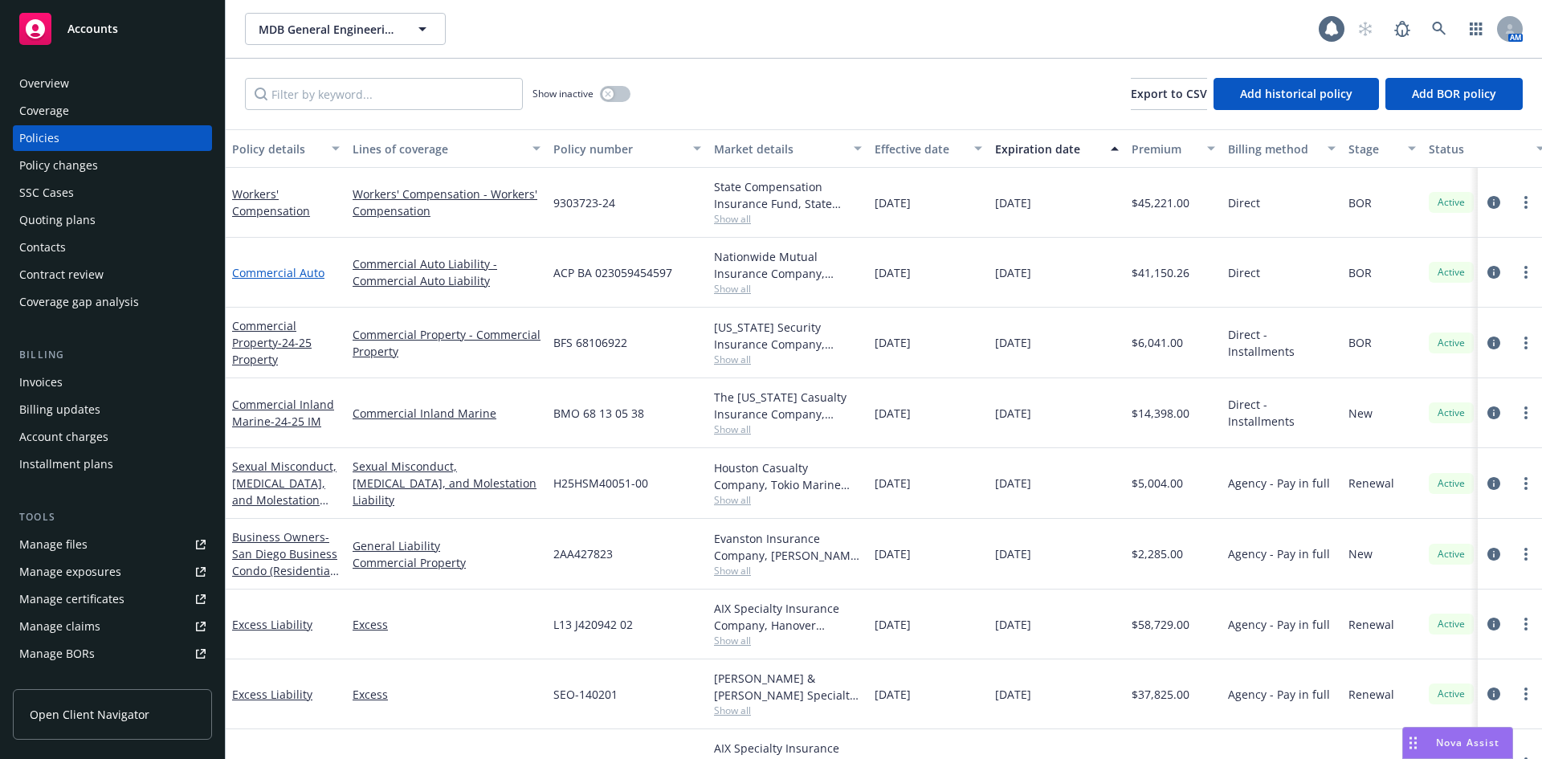
click at [287, 274] on link "Commercial Auto" at bounding box center [278, 272] width 92 height 15
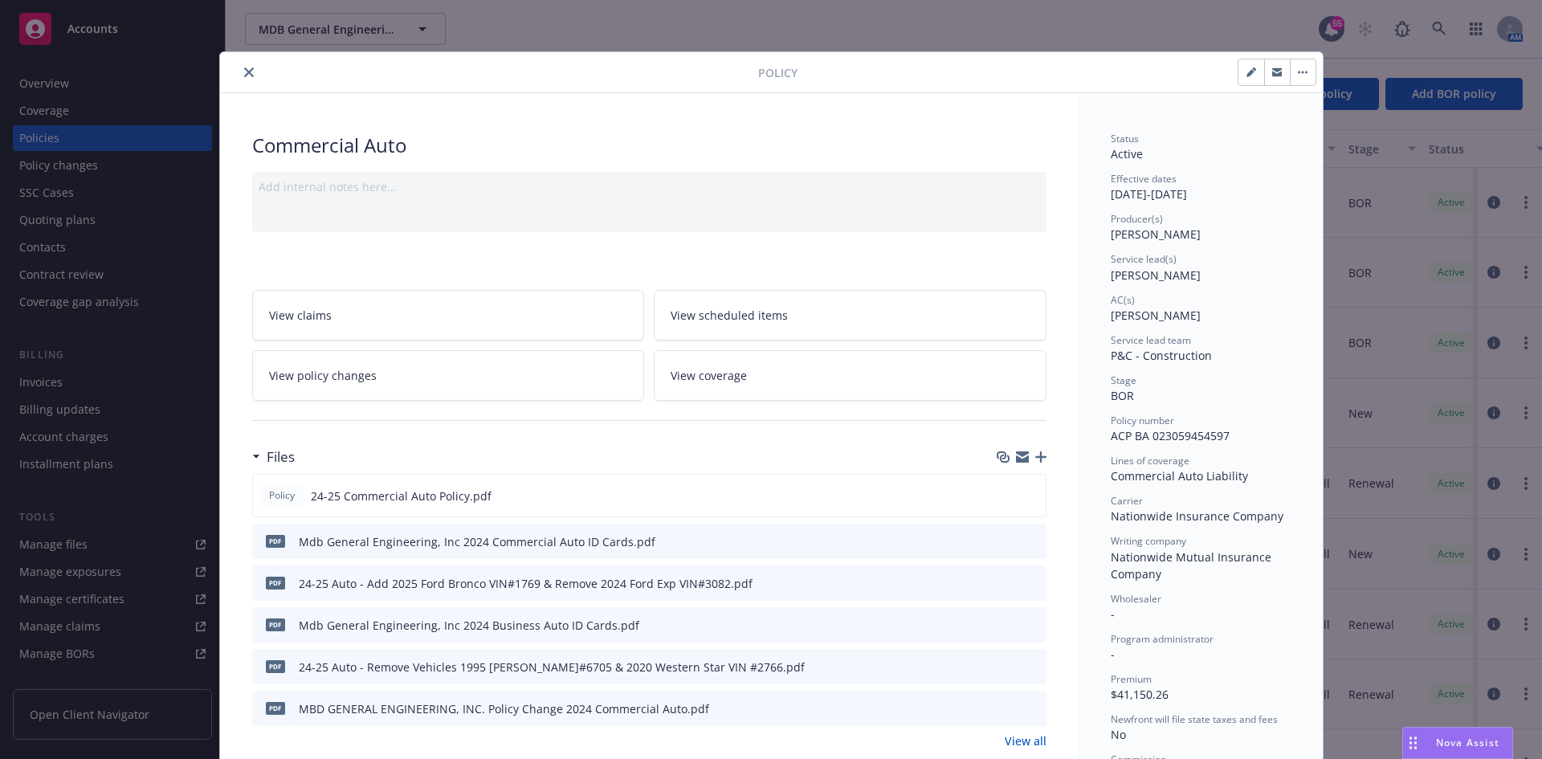
scroll to position [80, 0]
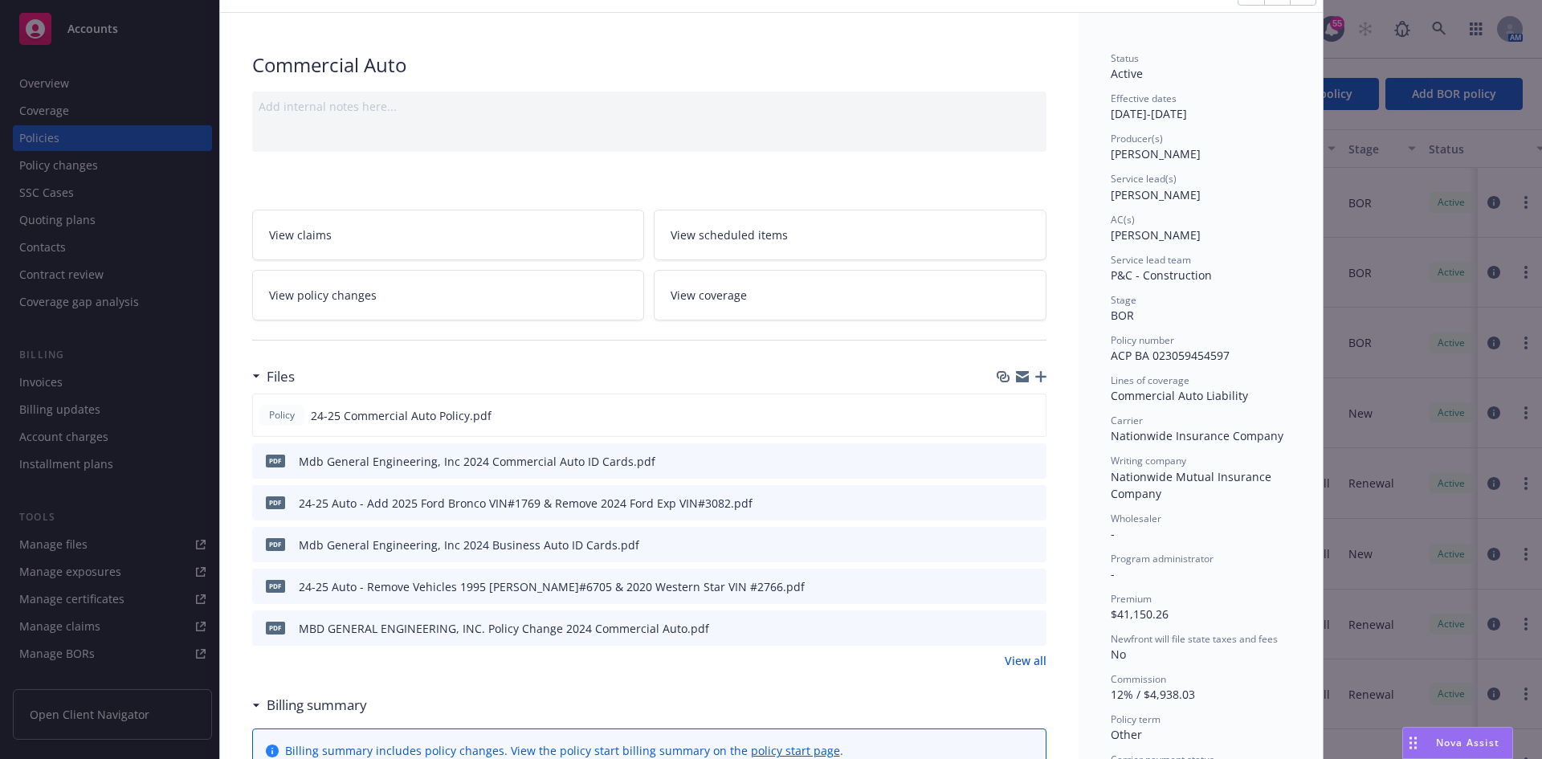
click at [1013, 655] on link "View all" at bounding box center [1026, 660] width 42 height 17
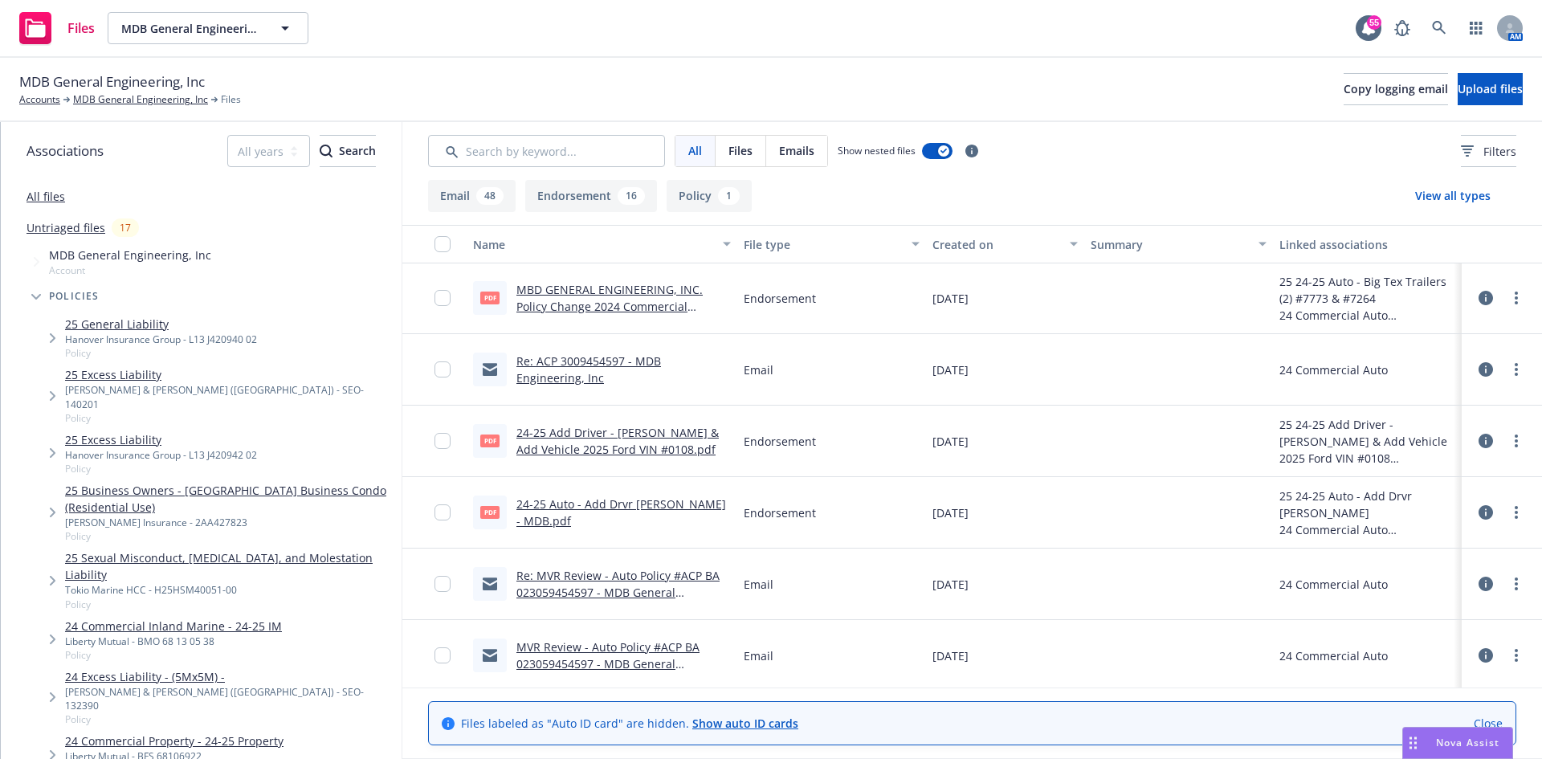
scroll to position [161, 0]
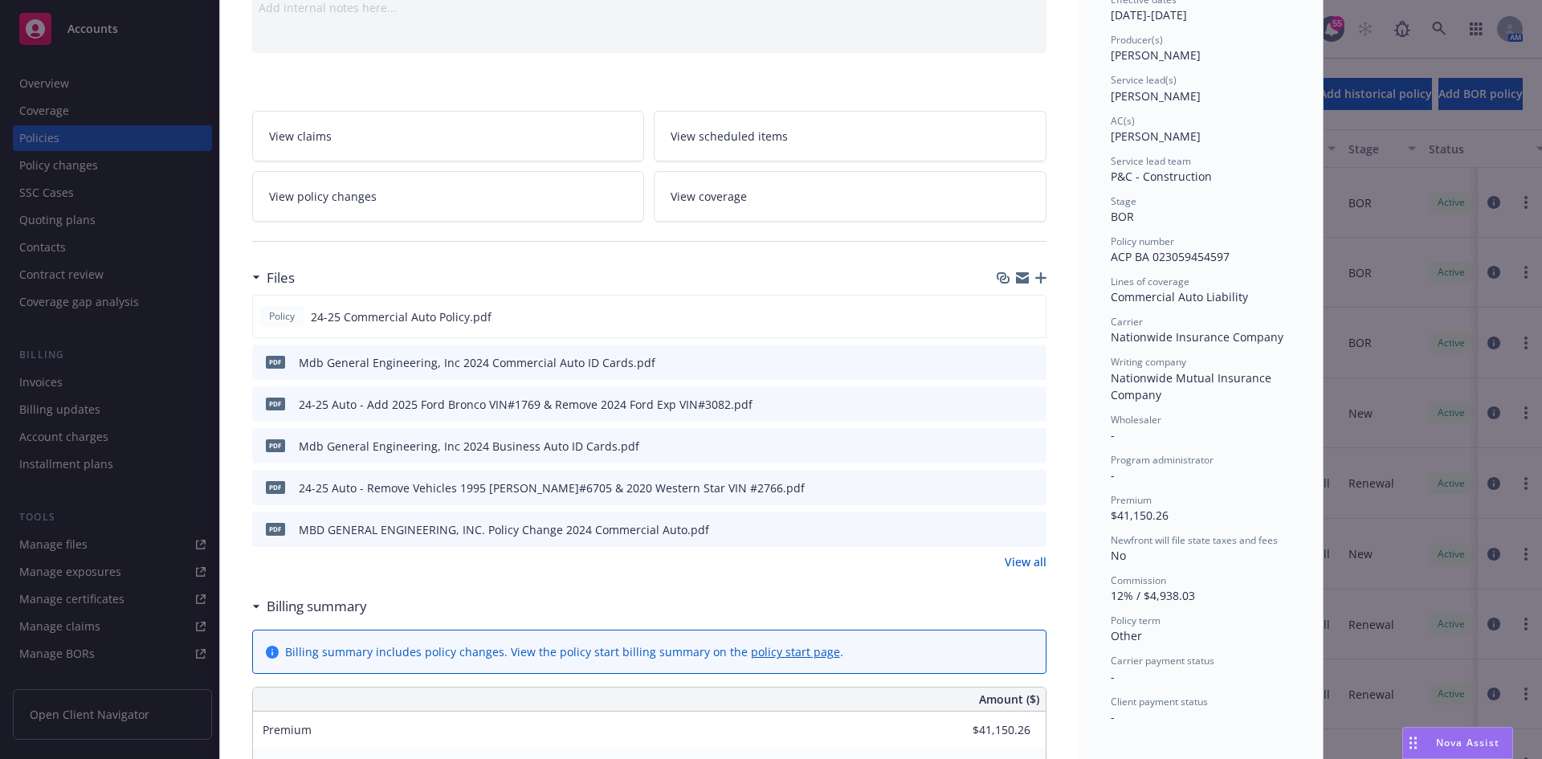
scroll to position [241, 0]
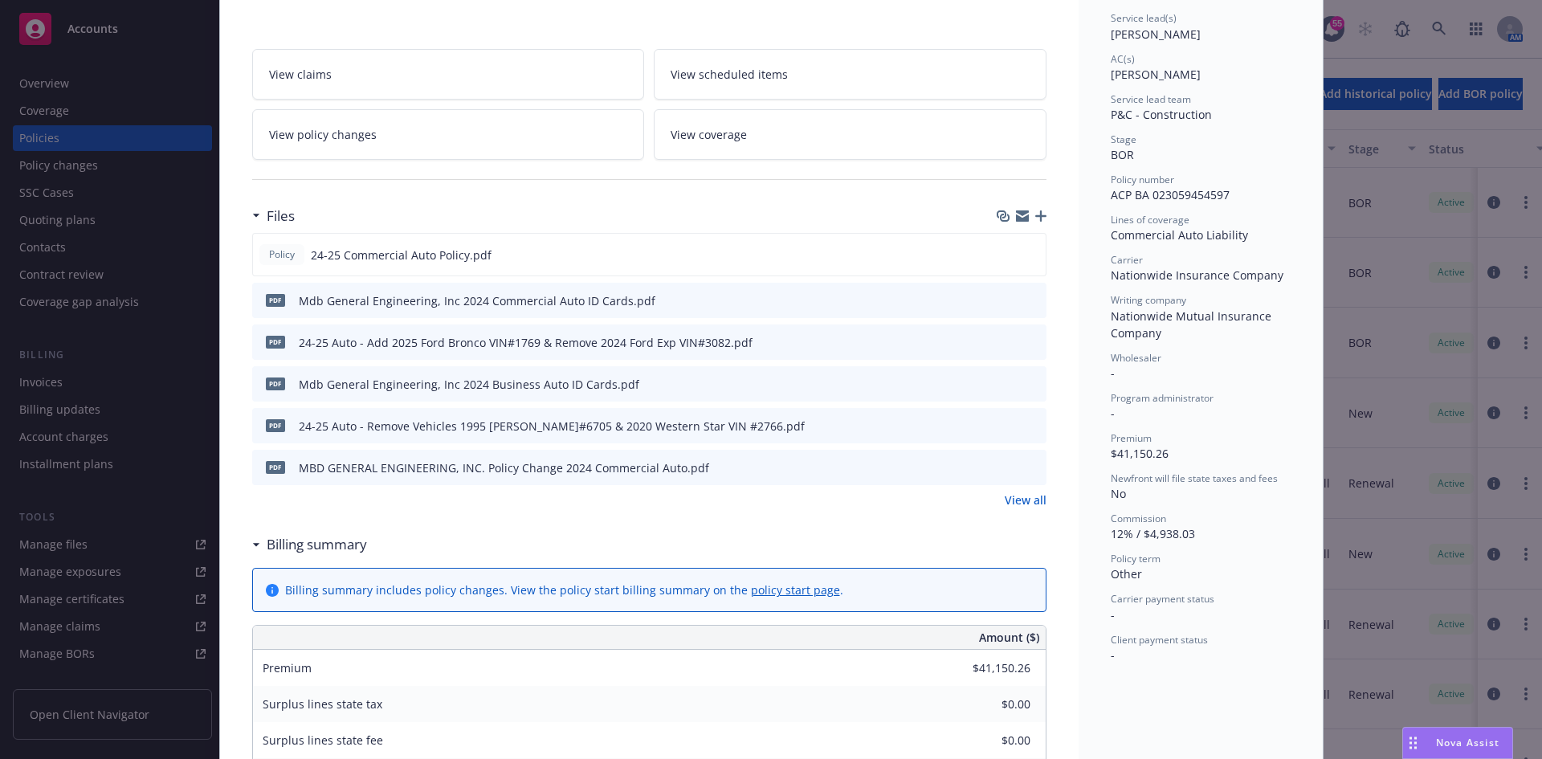
click at [1032, 496] on link "View all" at bounding box center [1026, 499] width 42 height 17
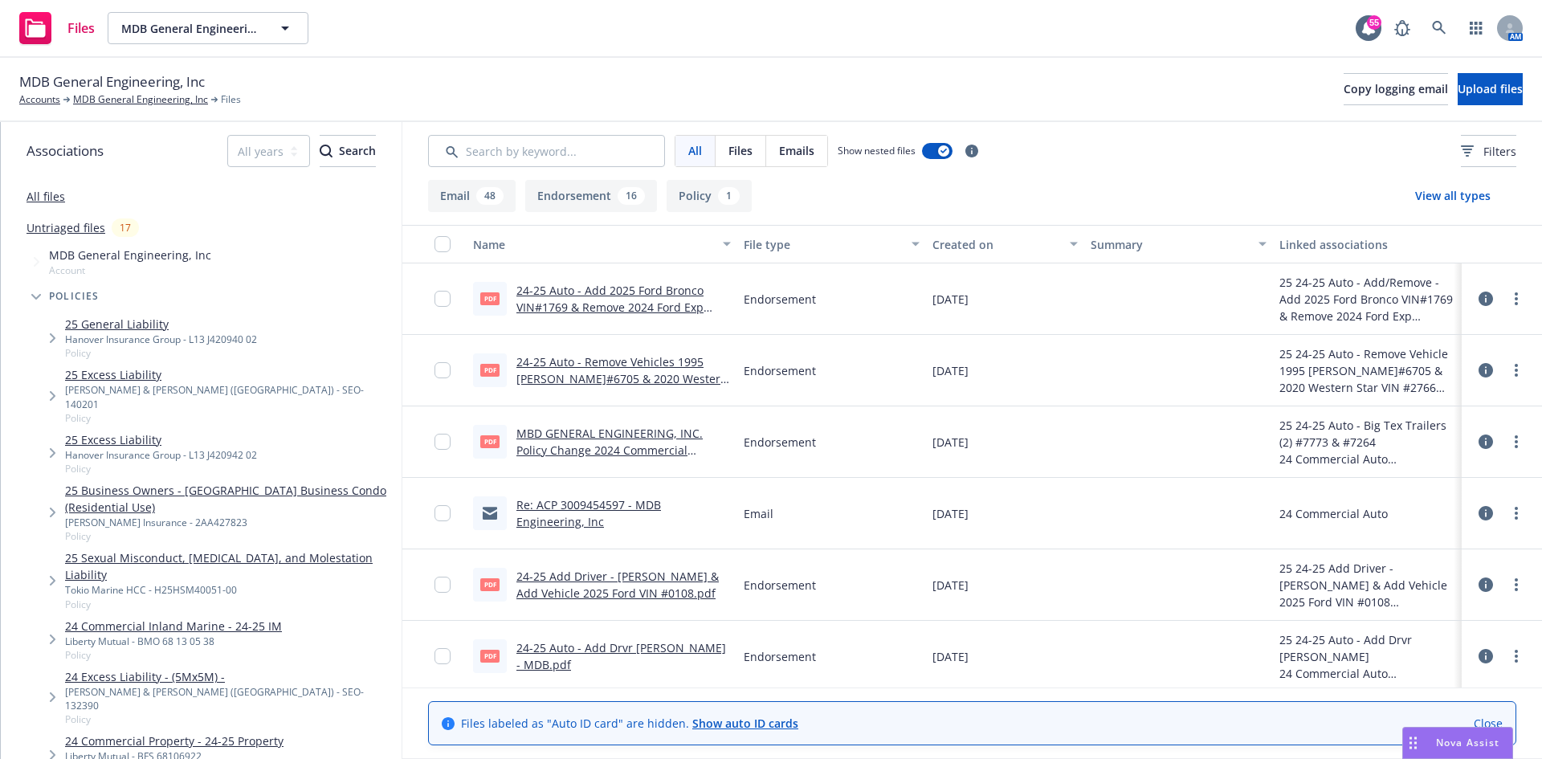
scroll to position [80, 0]
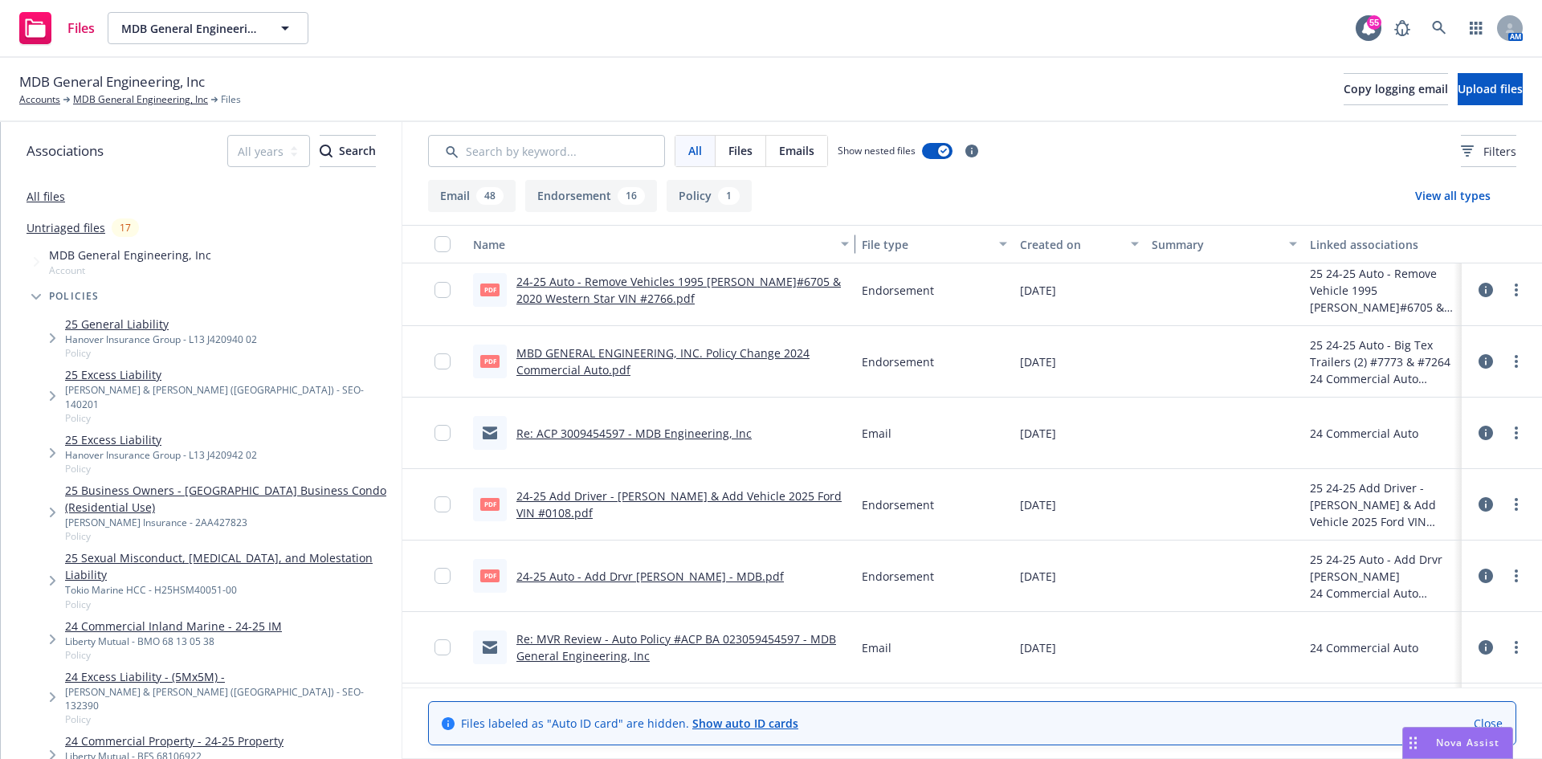
drag, startPoint x: 731, startPoint y: 251, endPoint x: 854, endPoint y: 261, distance: 123.2
click at [854, 261] on div "Name File type Created on Summary Linked associations" at bounding box center [971, 244] width 1139 height 39
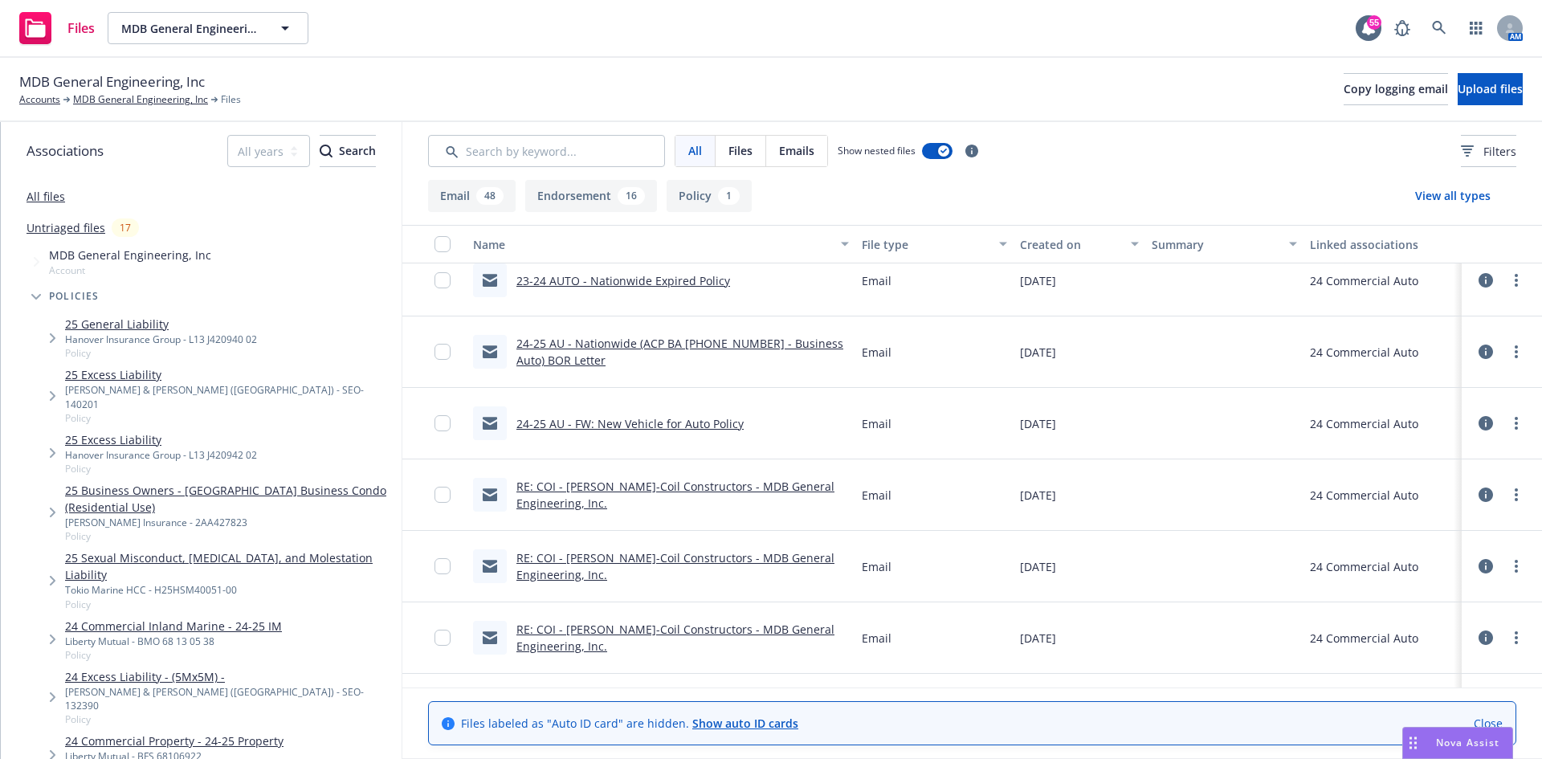
scroll to position [3693, 0]
click at [153, 97] on link "MDB General Engineering, Inc" at bounding box center [140, 99] width 135 height 14
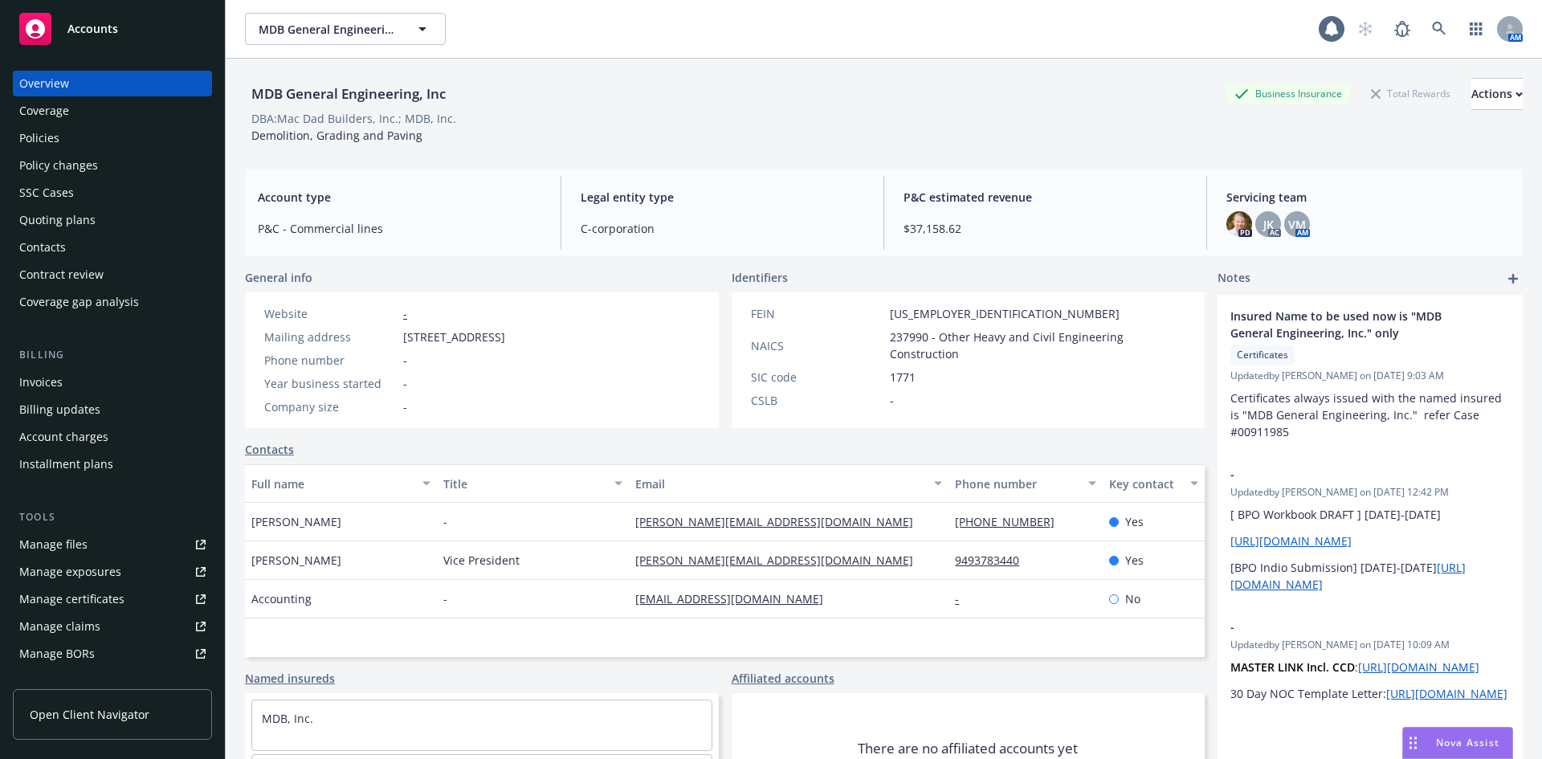
click at [75, 143] on div "Policies" at bounding box center [112, 138] width 186 height 26
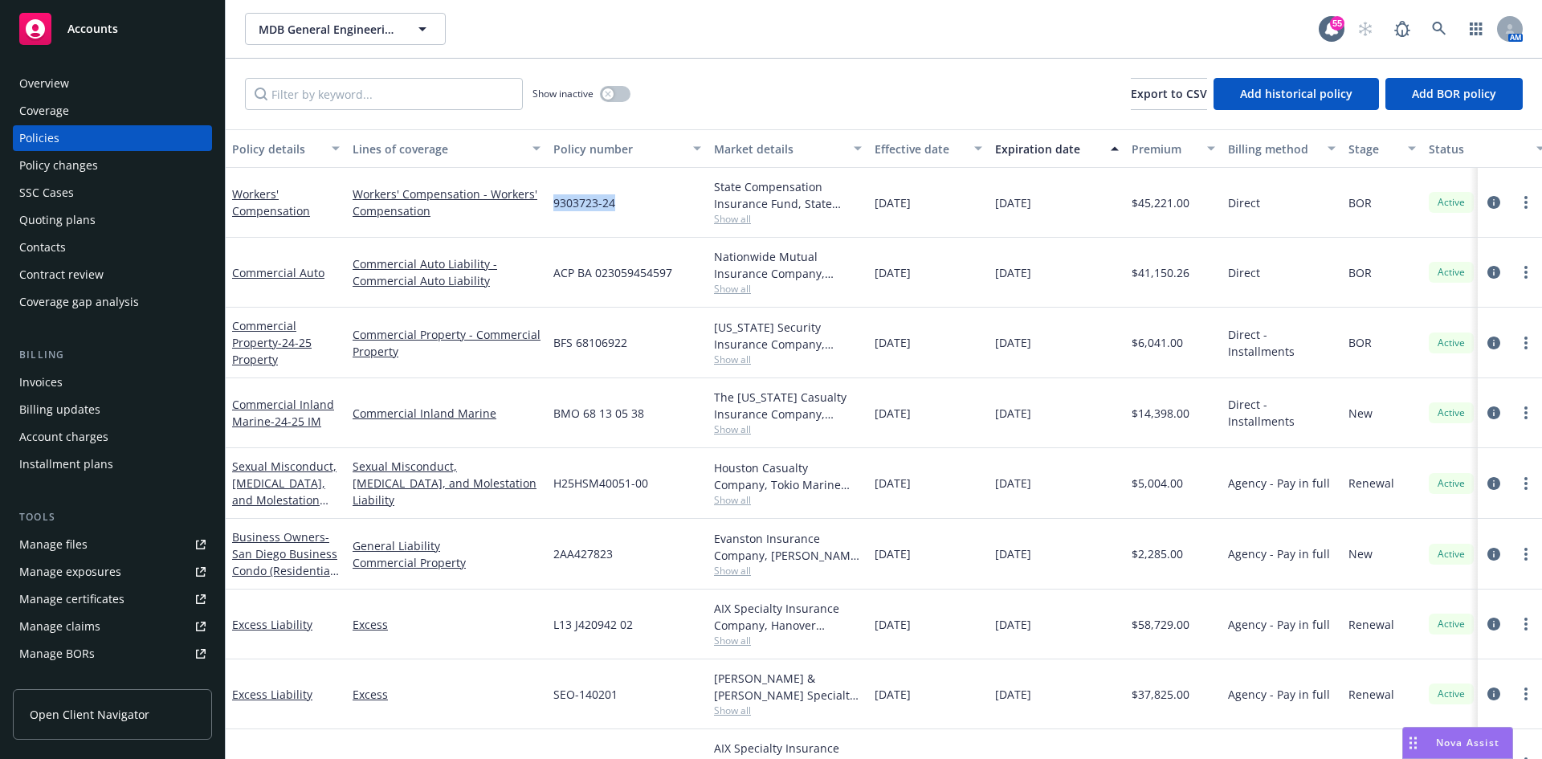
drag, startPoint x: 621, startPoint y: 208, endPoint x: 556, endPoint y: 211, distance: 65.1
click at [556, 211] on div "9303723-24" at bounding box center [627, 203] width 161 height 70
copy span "9303723-24"
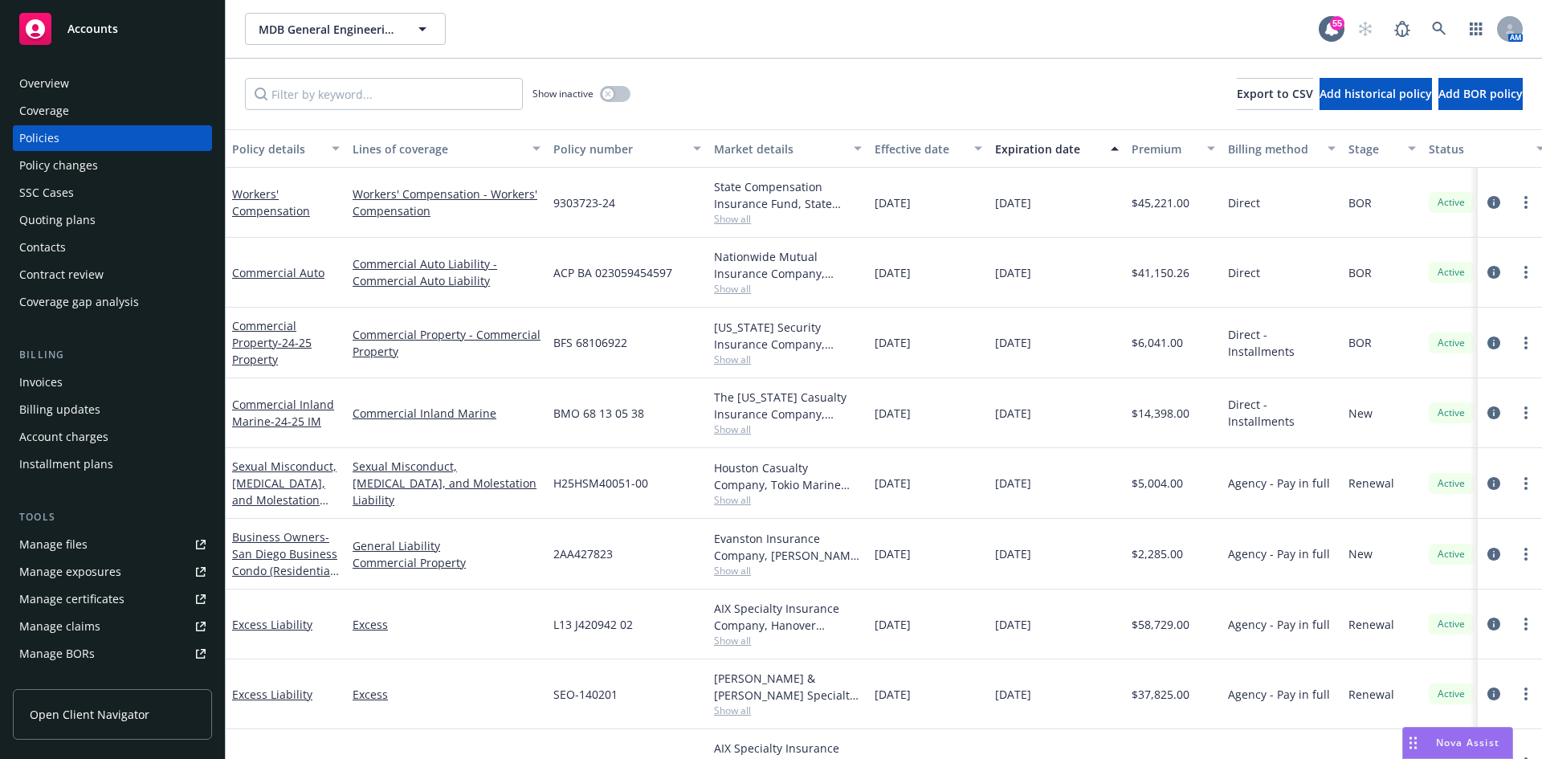
click at [66, 216] on div "Quoting plans" at bounding box center [57, 220] width 76 height 26
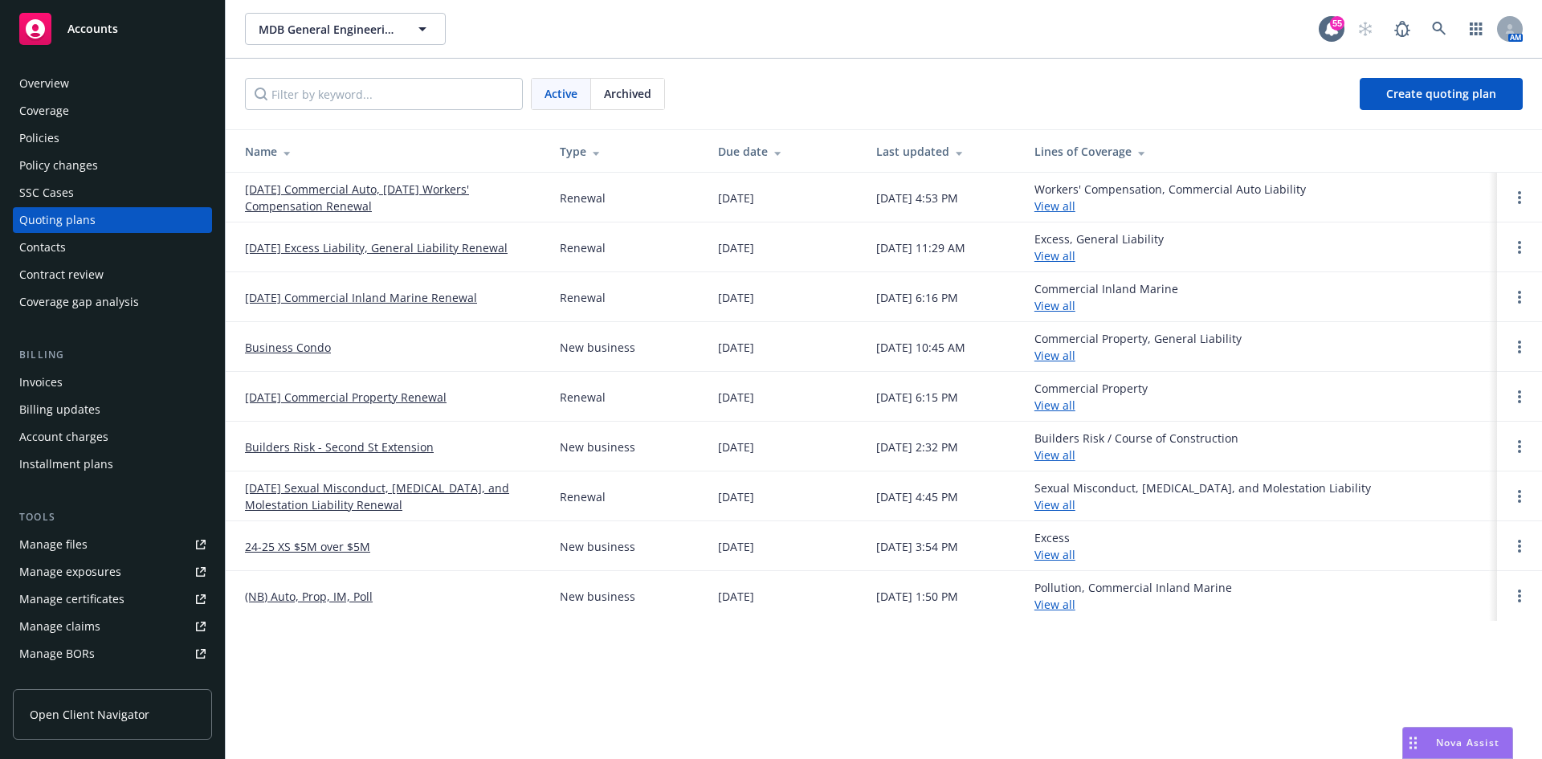
click at [365, 201] on link "[DATE] Commercial Auto, [DATE] Workers' Compensation Renewal" at bounding box center [389, 198] width 289 height 34
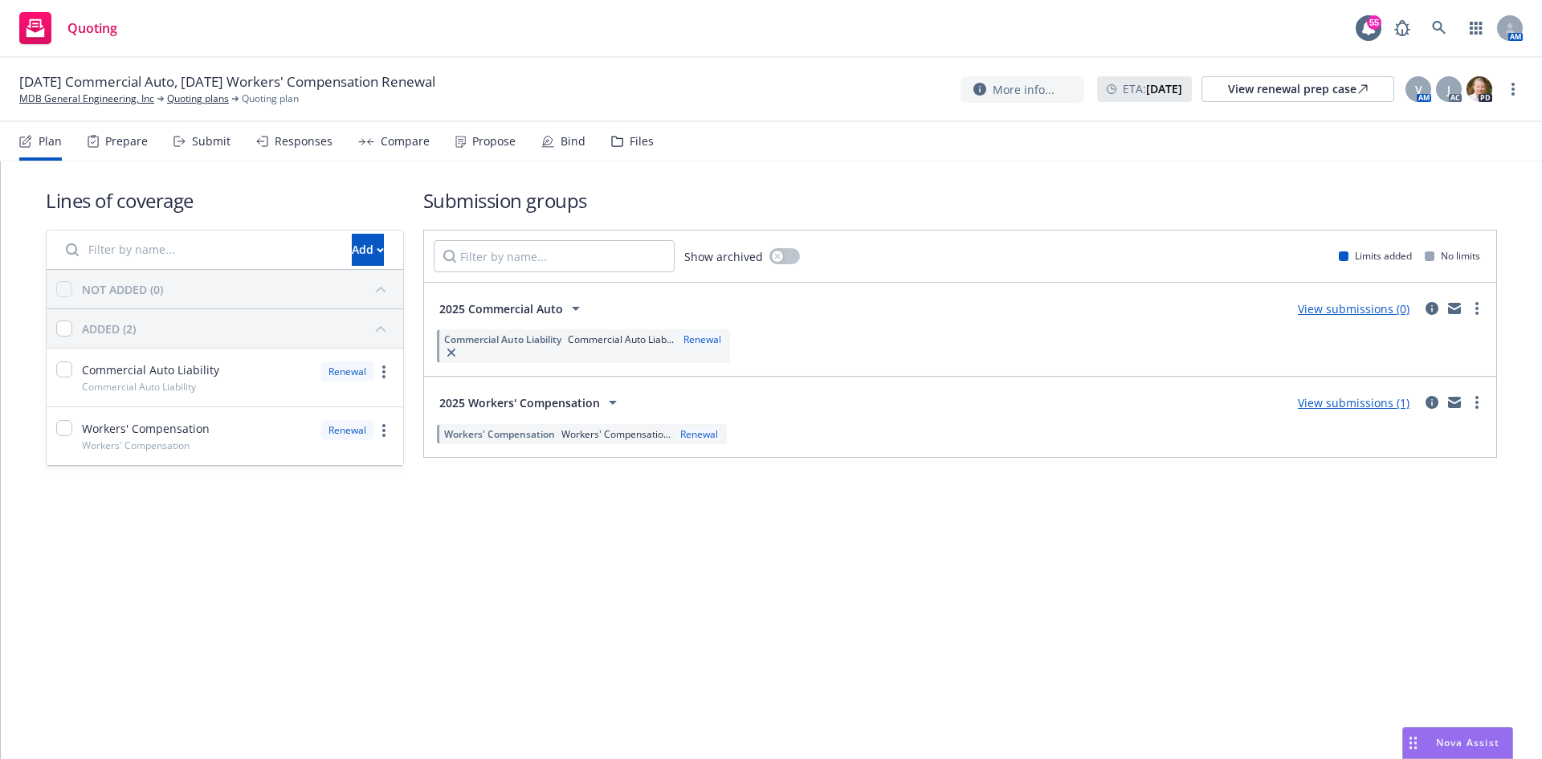
click at [1388, 406] on link "View submissions (1)" at bounding box center [1354, 402] width 112 height 15
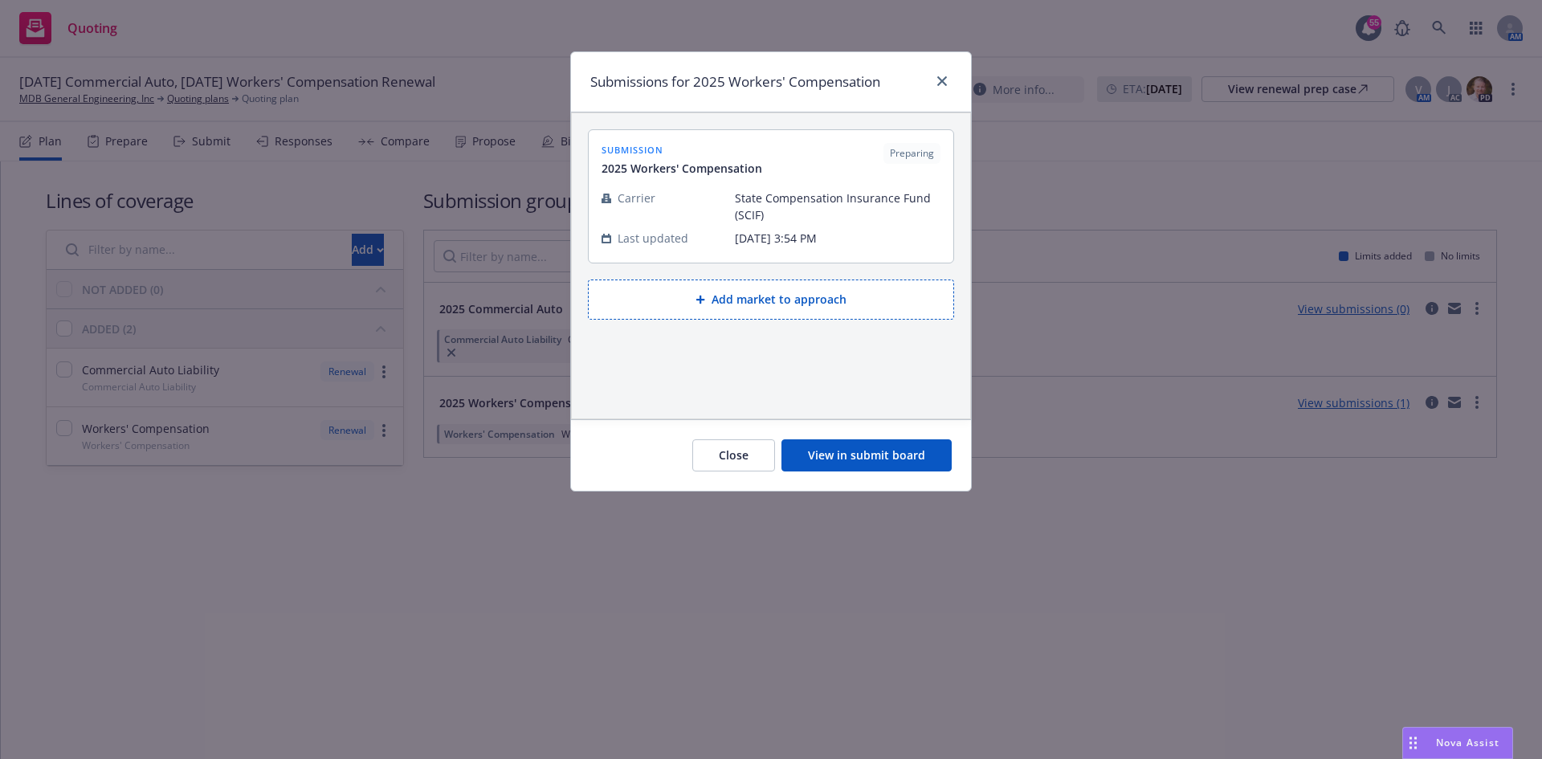
click at [885, 456] on button "View in submit board" at bounding box center [866, 455] width 170 height 32
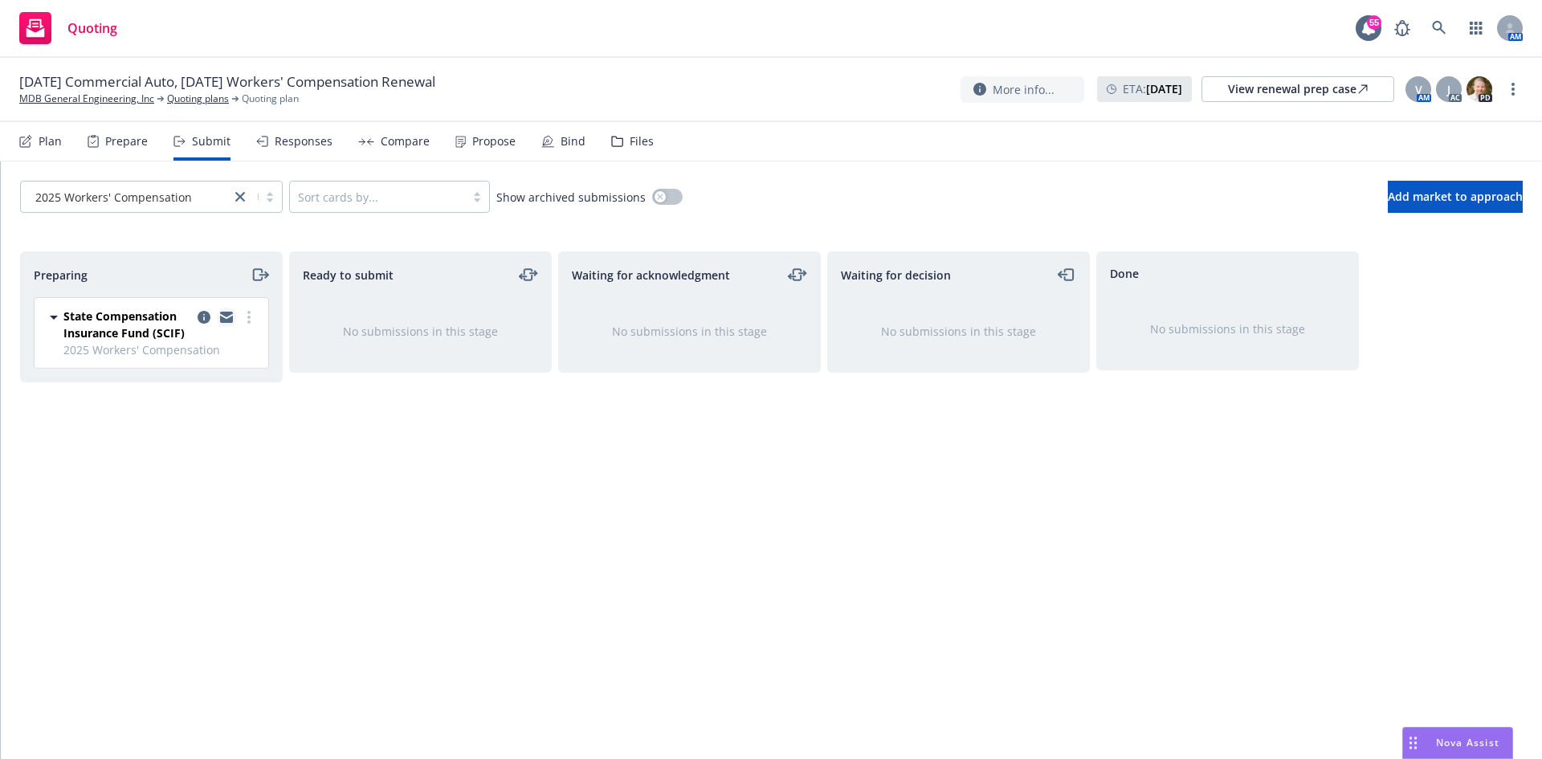
click at [226, 315] on icon "copy logging email" at bounding box center [226, 315] width 13 height 6
